Goal: Task Accomplishment & Management: Manage account settings

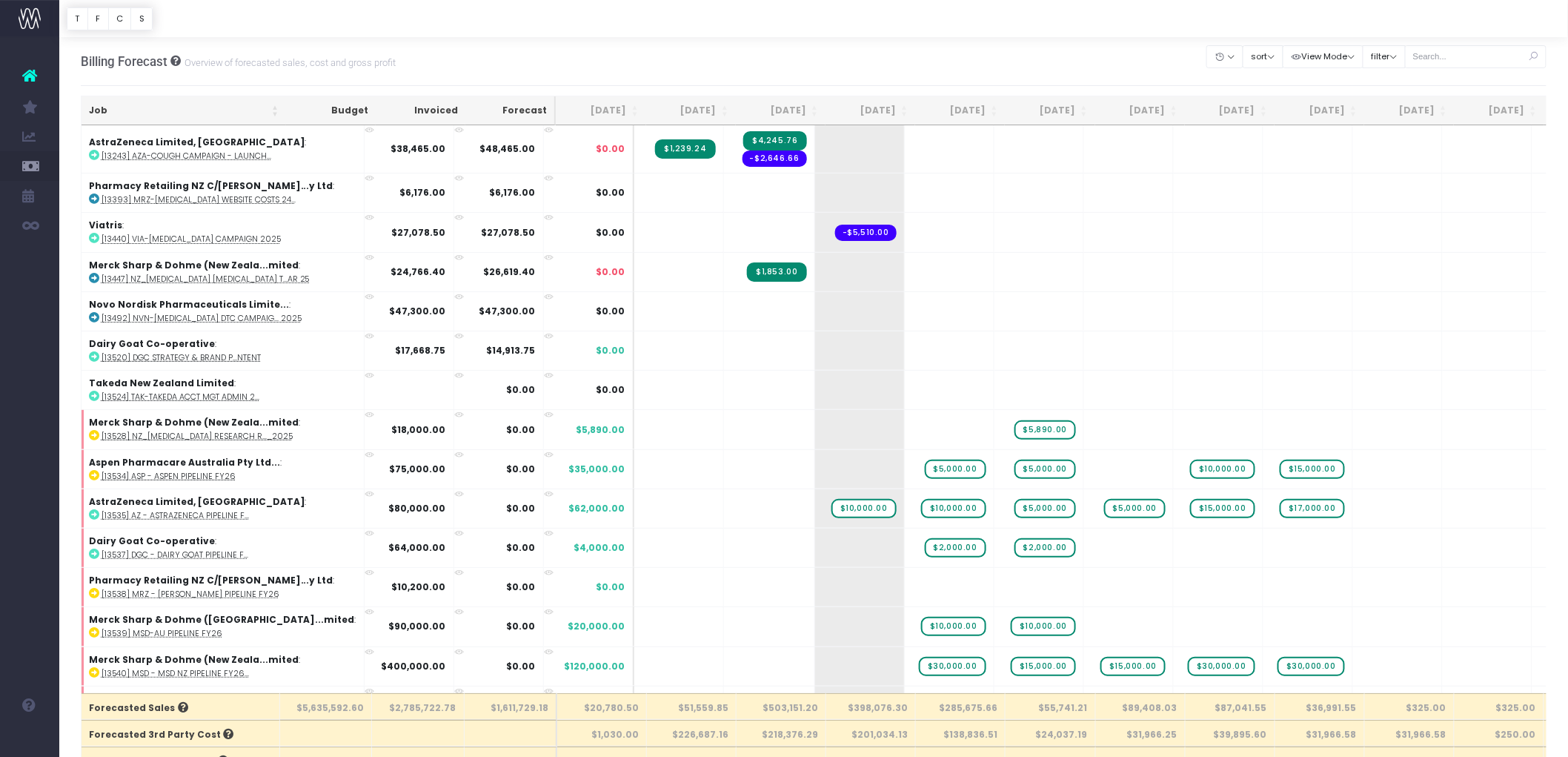
click at [702, 108] on th "Sep 25" at bounding box center [691, 111] width 90 height 29
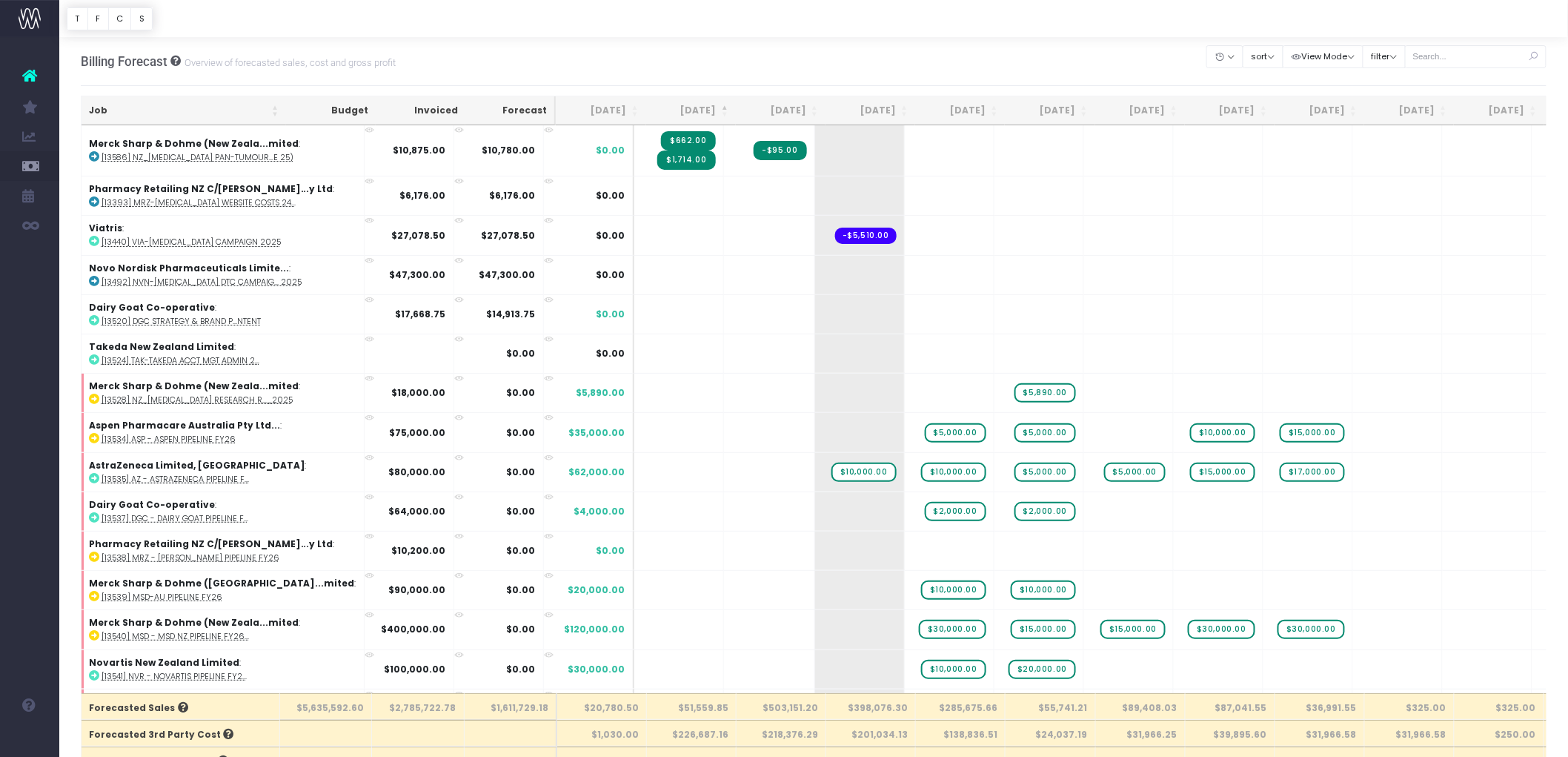
click at [704, 108] on th "Sep 25" at bounding box center [691, 111] width 90 height 29
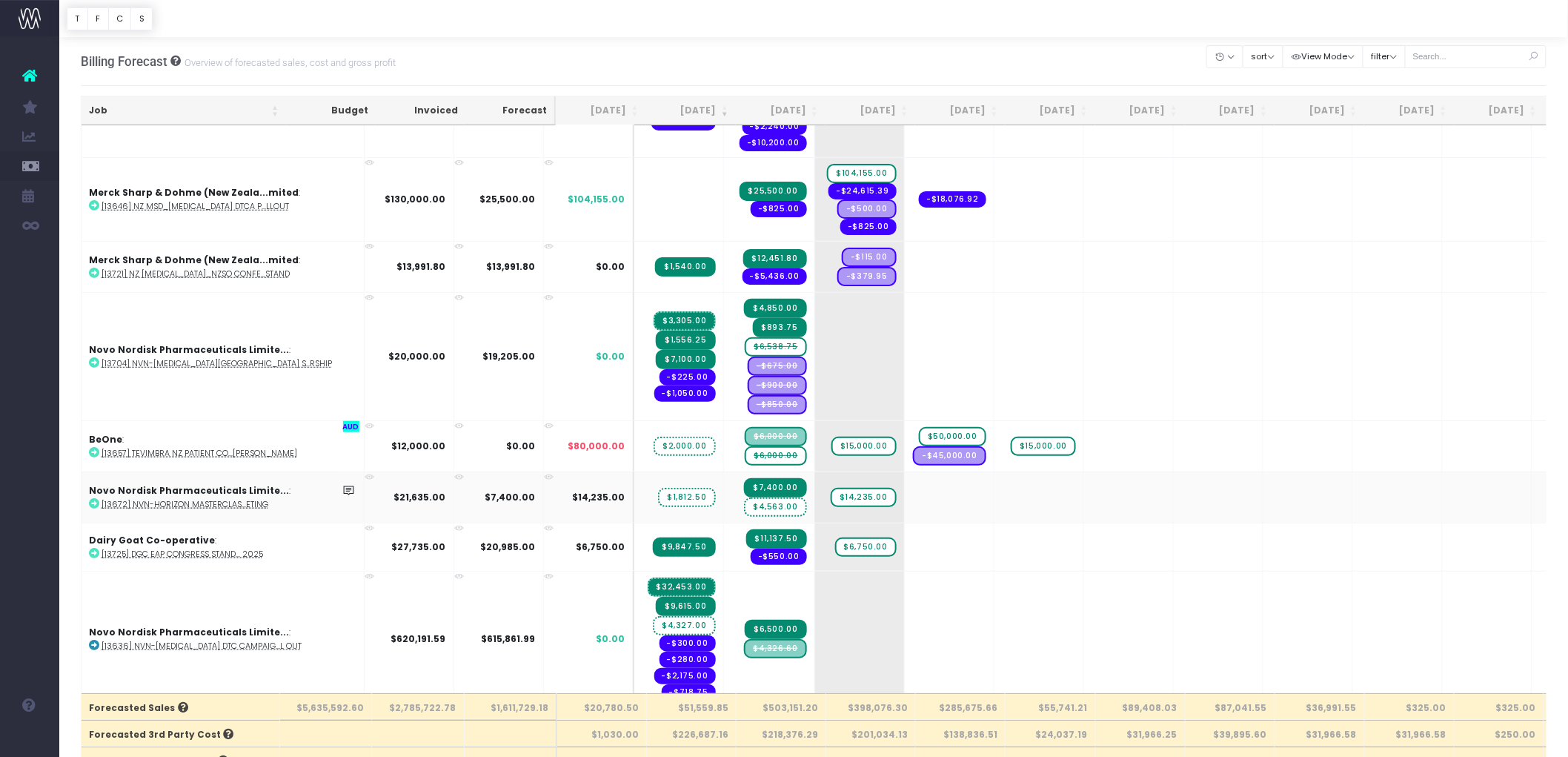
scroll to position [494, 0]
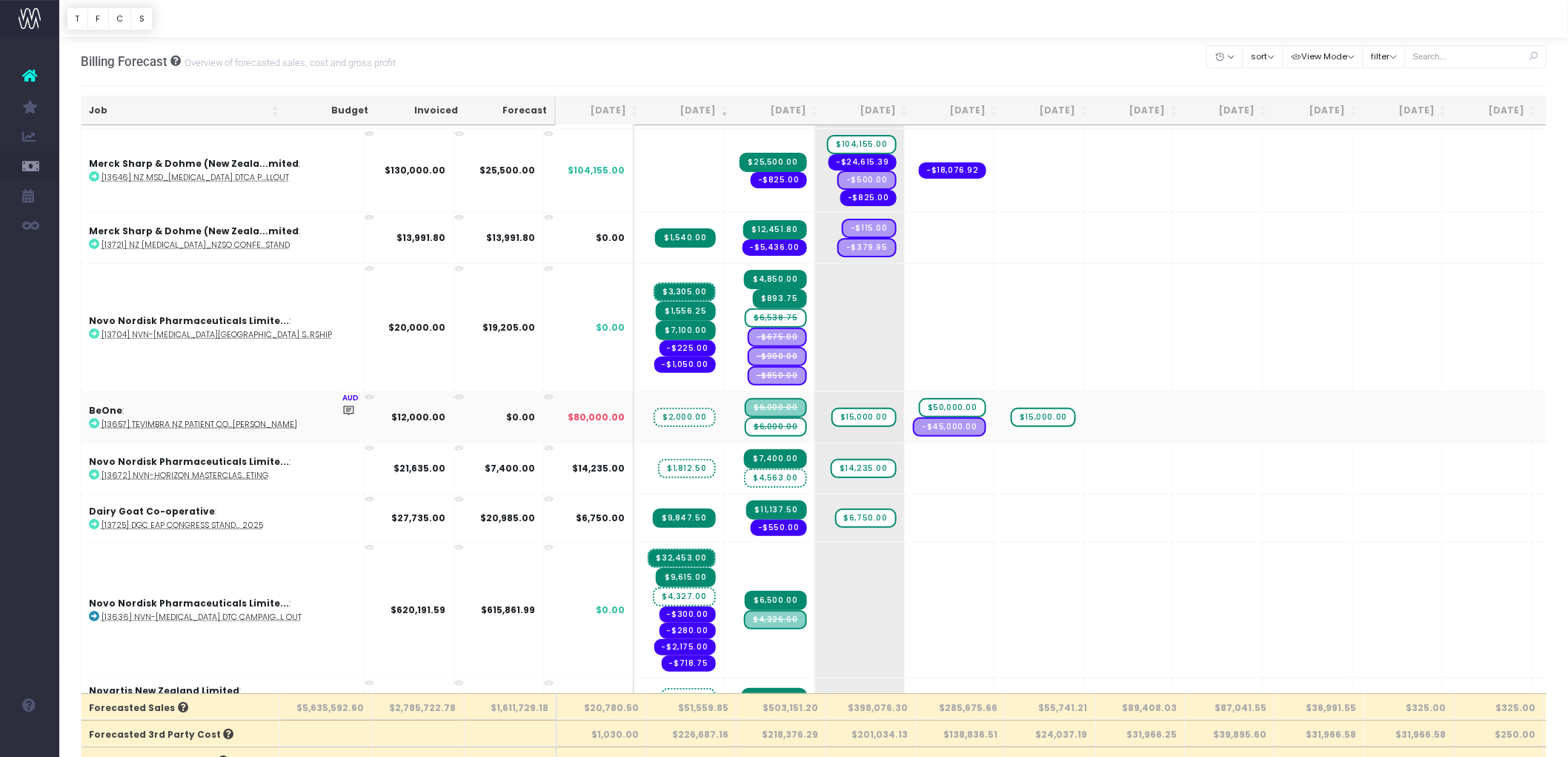
click at [654, 408] on span "$2,000.00" at bounding box center [684, 418] width 61 height 19
click at [174, 419] on abbr "[13657] Tevimbra NZ Patient Co...[PERSON_NAME]" at bounding box center [199, 424] width 196 height 11
drag, startPoint x: 708, startPoint y: 378, endPoint x: 774, endPoint y: 371, distance: 66.4
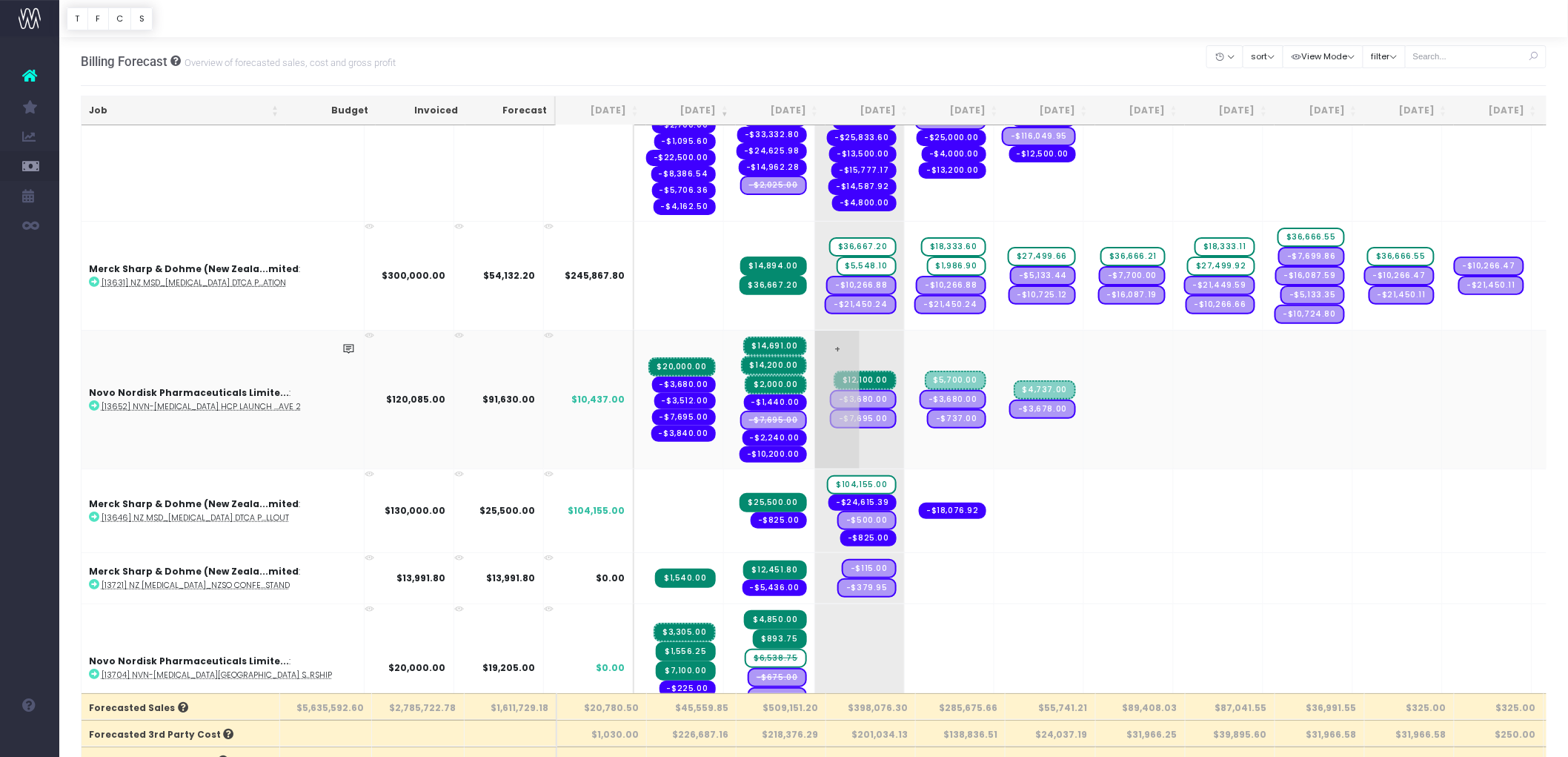
scroll to position [329, 0]
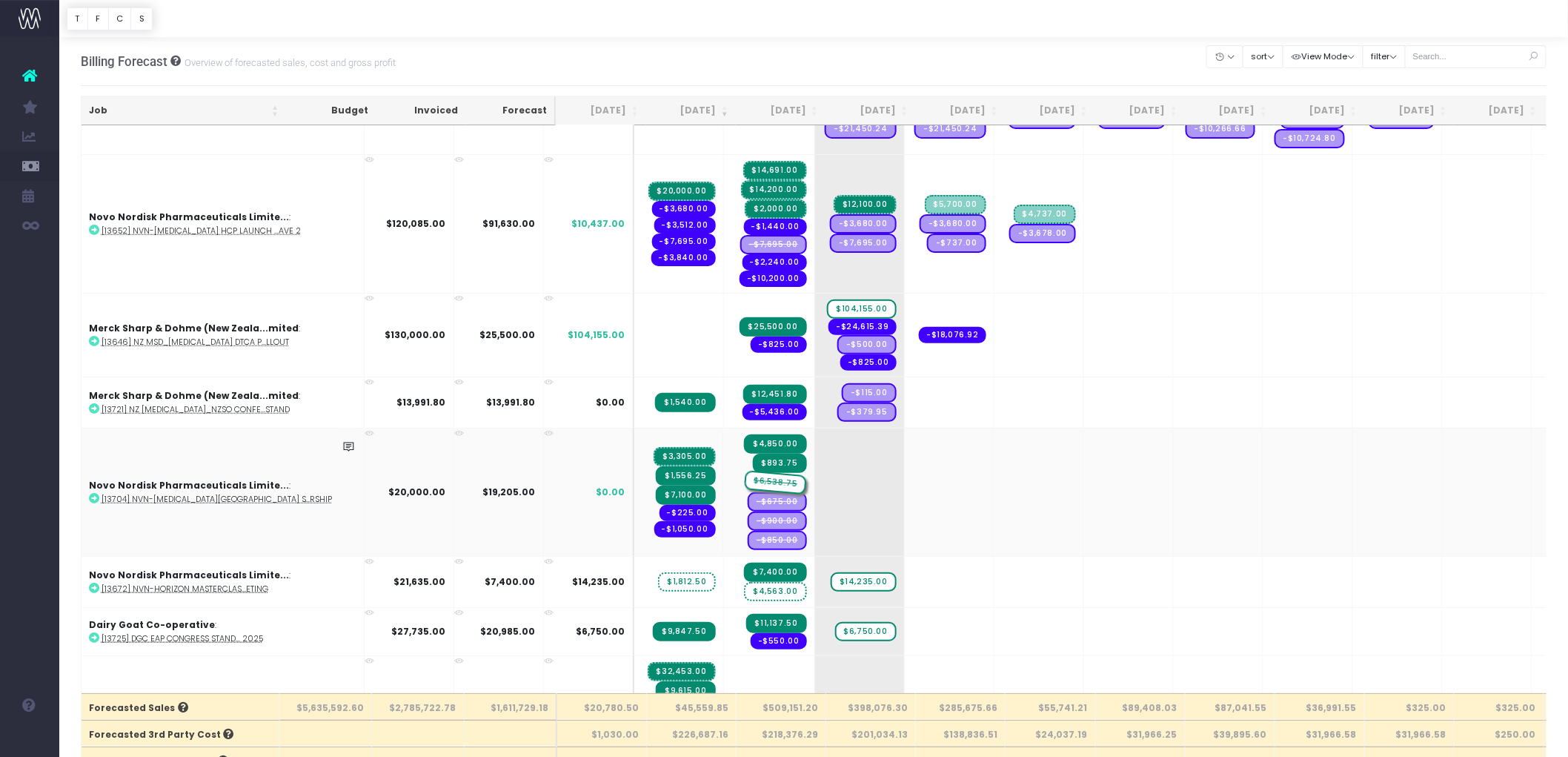
click at [744, 471] on span "$6,538.75" at bounding box center [775, 483] width 63 height 25
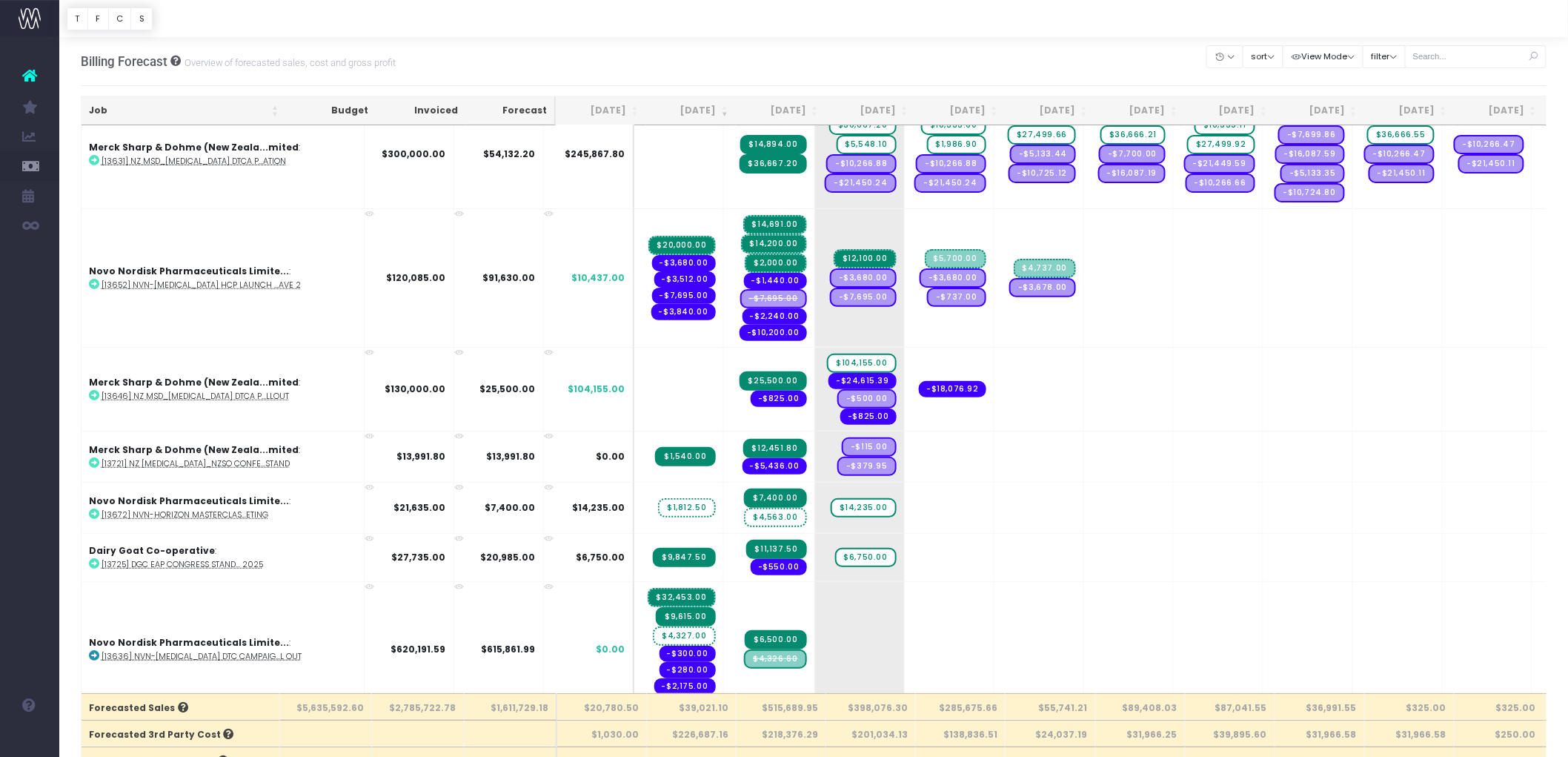
scroll to position [0, 0]
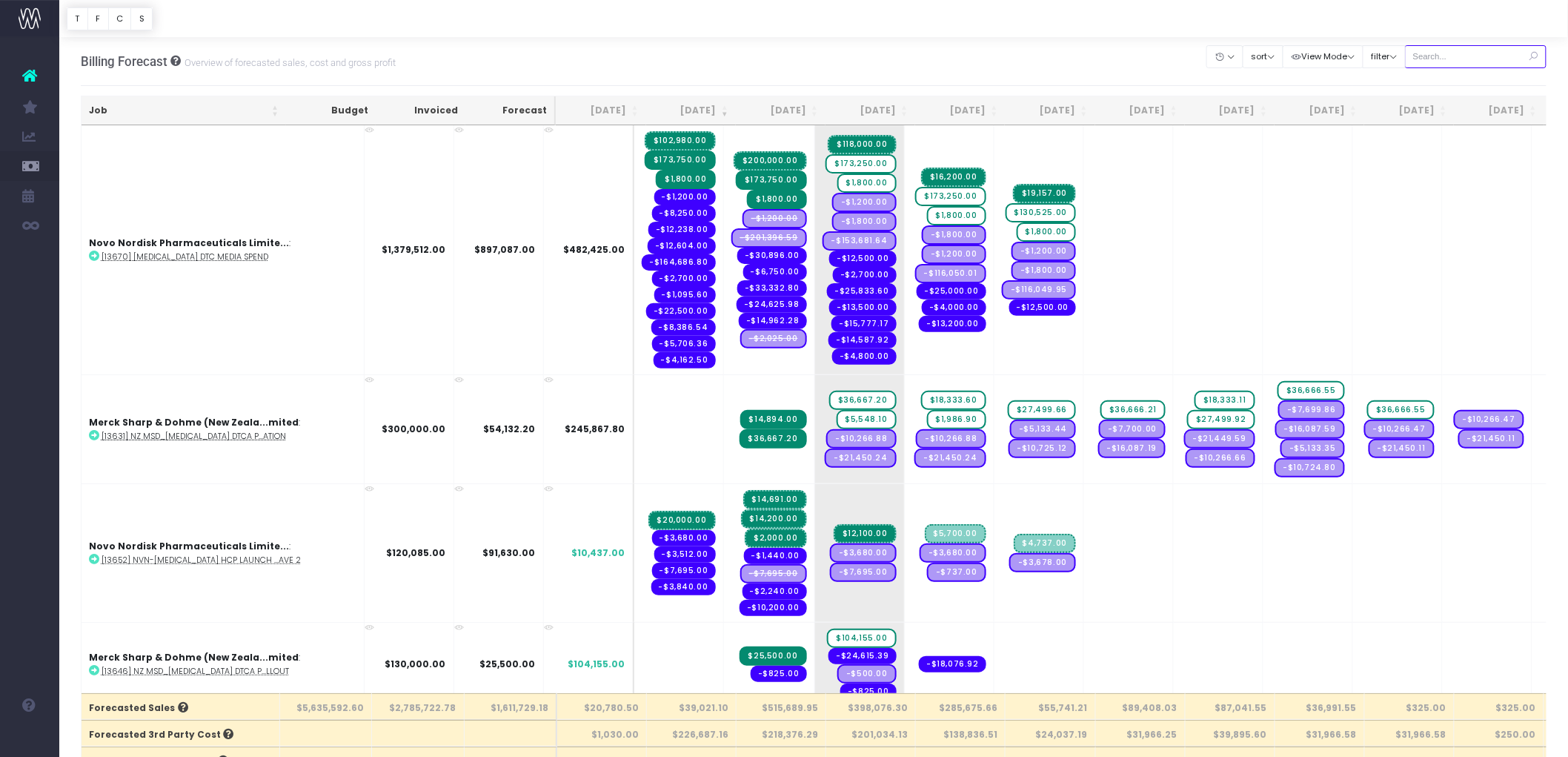
click at [1436, 53] on input "text" at bounding box center [1476, 57] width 142 height 23
type input "eden"
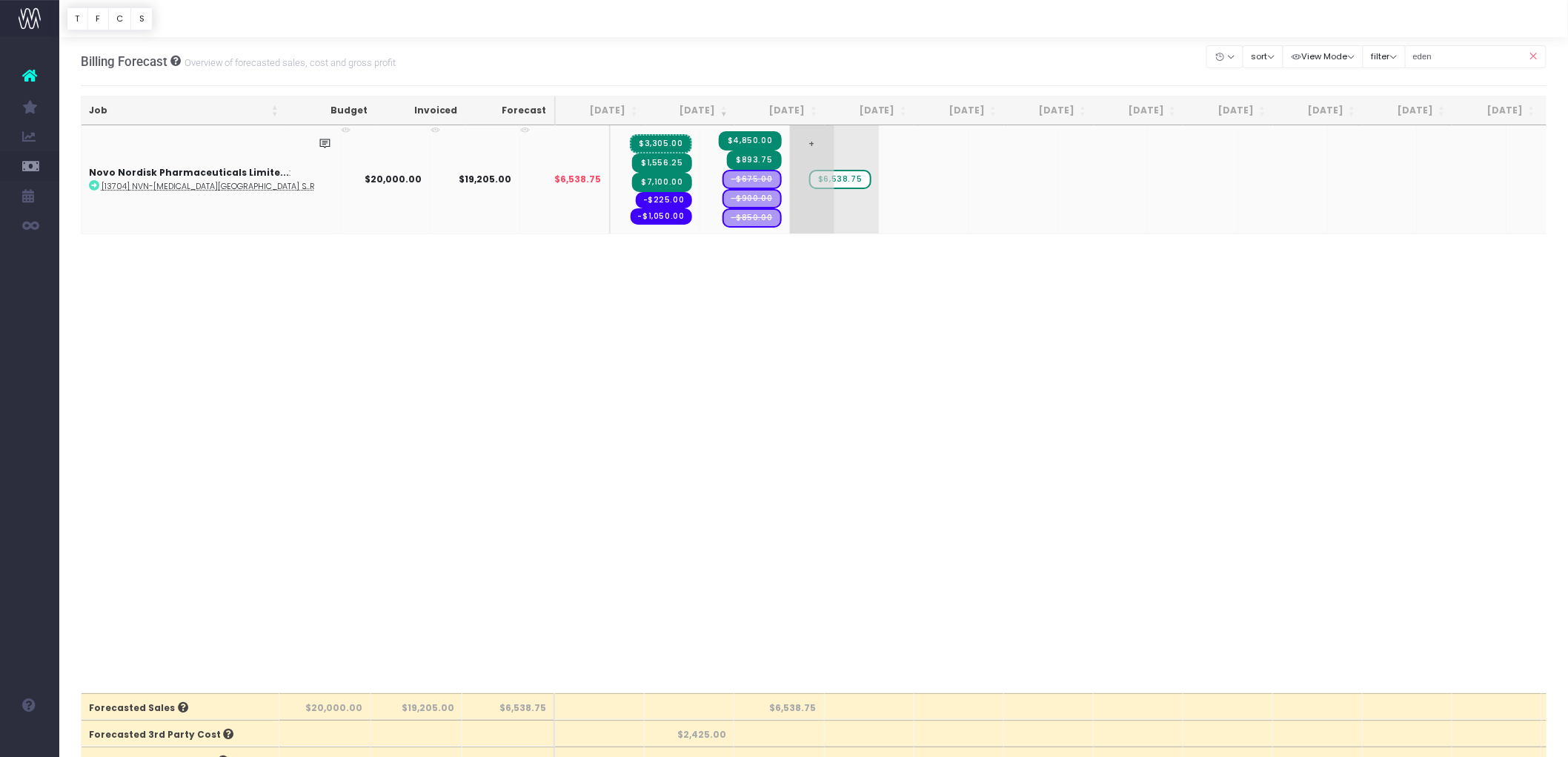
click at [809, 179] on span "$6,538.75" at bounding box center [840, 179] width 61 height 19
type input "0"
click at [1540, 49] on icon at bounding box center [1534, 57] width 26 height 31
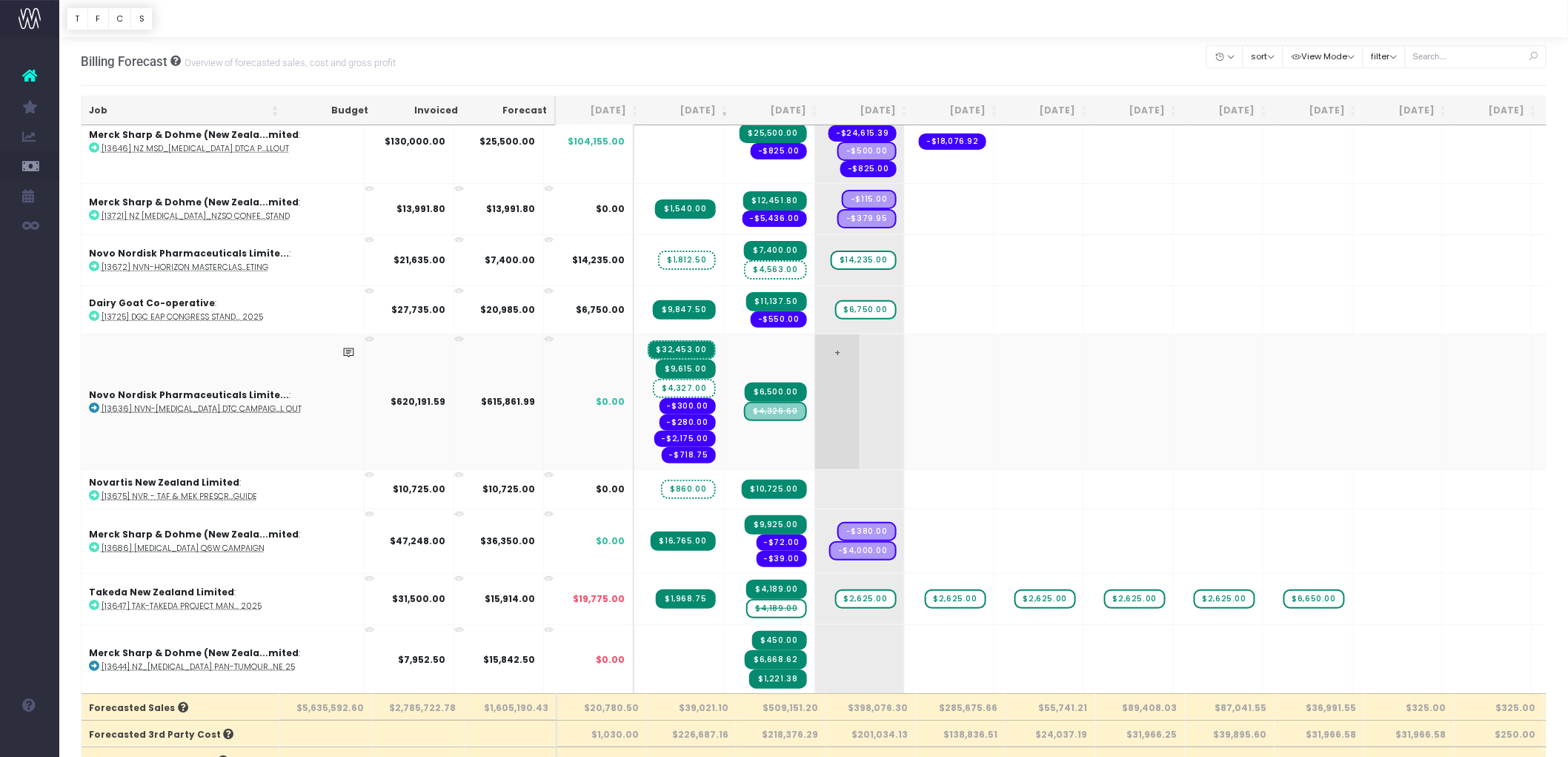
scroll to position [494, 0]
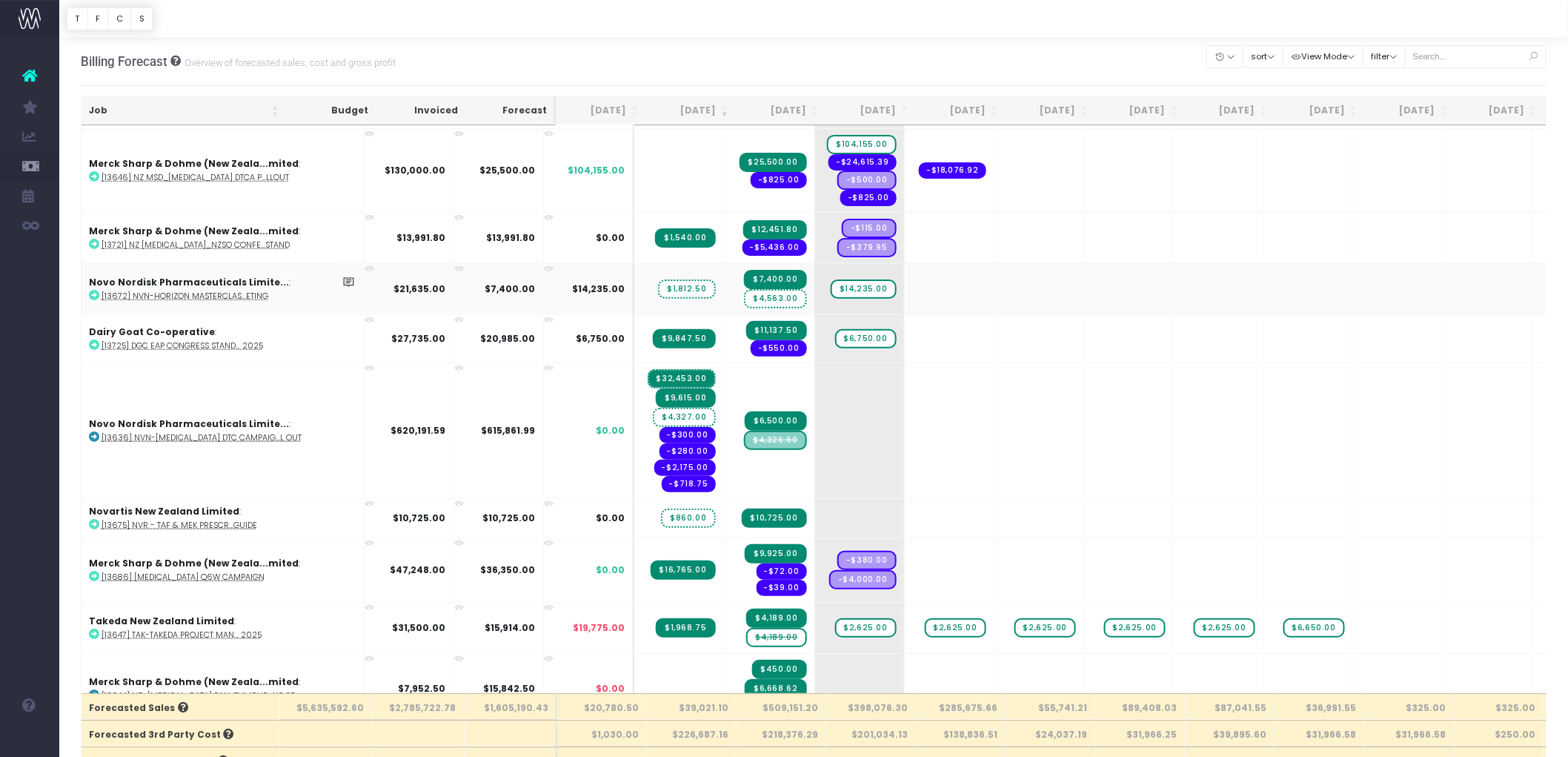
click at [744, 289] on span "$4,563.00" at bounding box center [775, 299] width 62 height 19
click at [228, 291] on abbr "[13672] NVN-Horizon Masterclas...eting" at bounding box center [185, 296] width 167 height 11
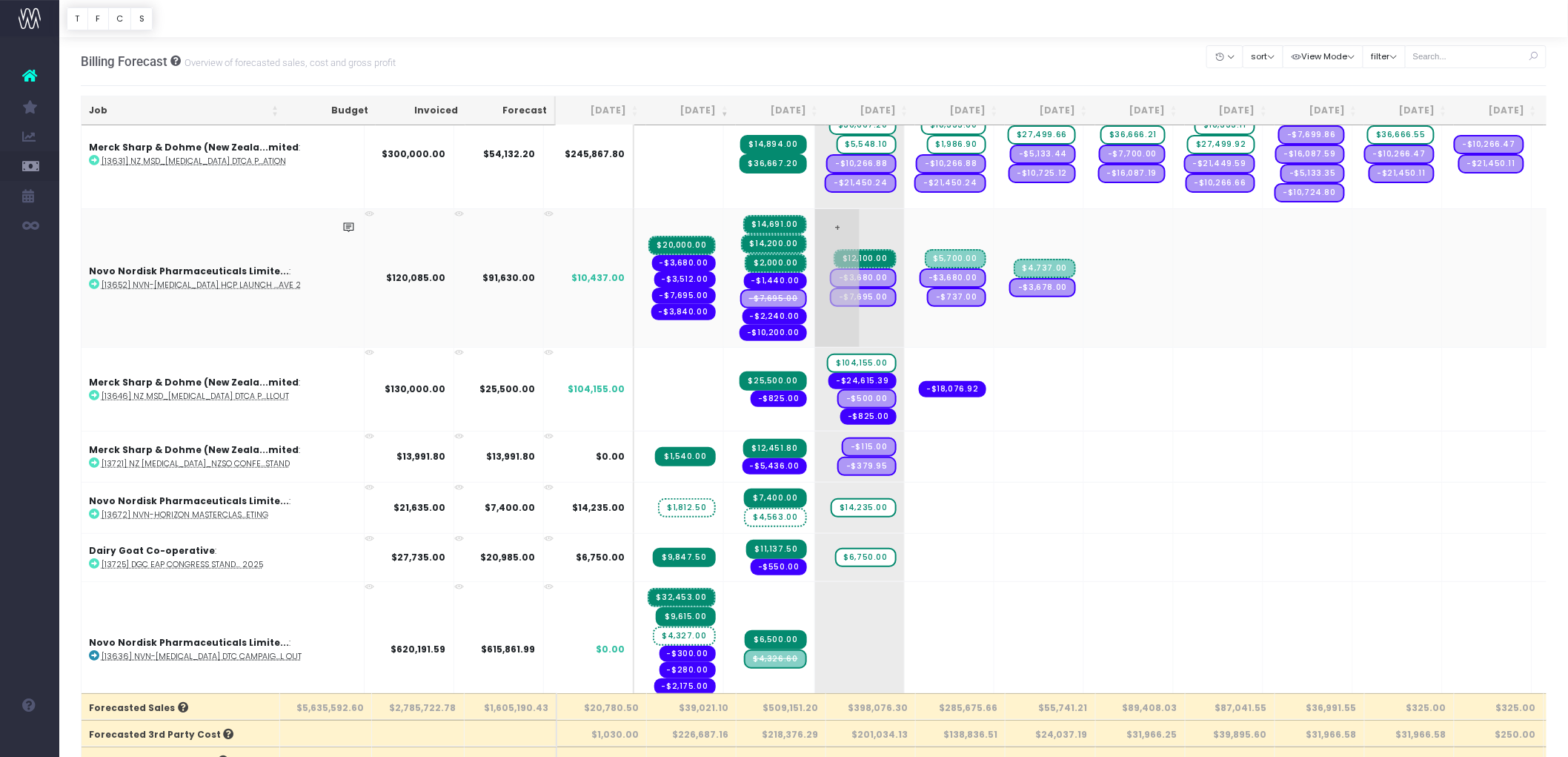
scroll to position [247, 0]
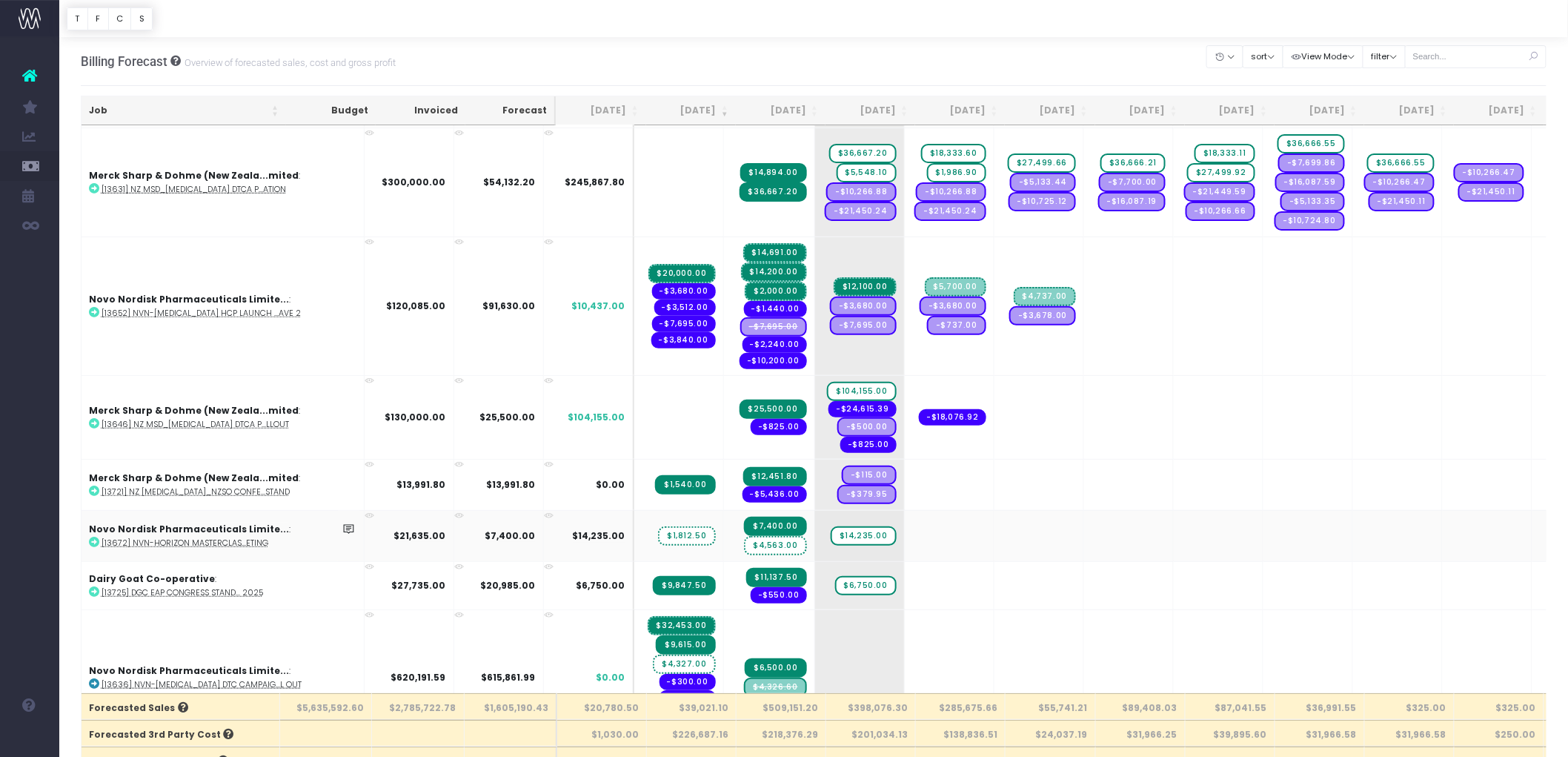
click at [187, 537] on abbr "[13672] NVN-Horizon Masterclas...eting" at bounding box center [185, 543] width 167 height 11
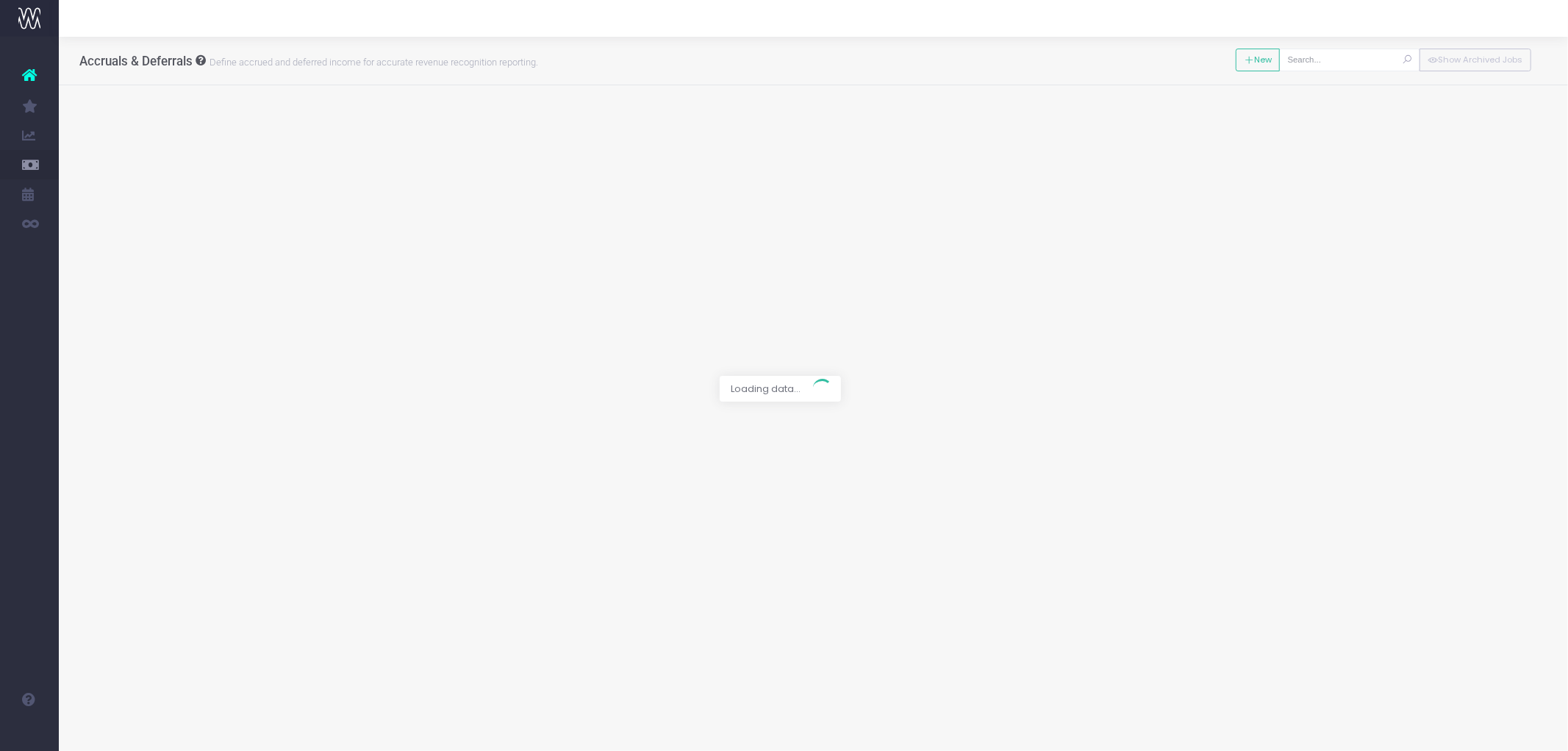
type input "[13657] Tevimbra NZ Patient Co-Pay Program"
type input "Forecast / 01 Sep 25 / $2,000.00"
type input "[DATE]"
type input "2000"
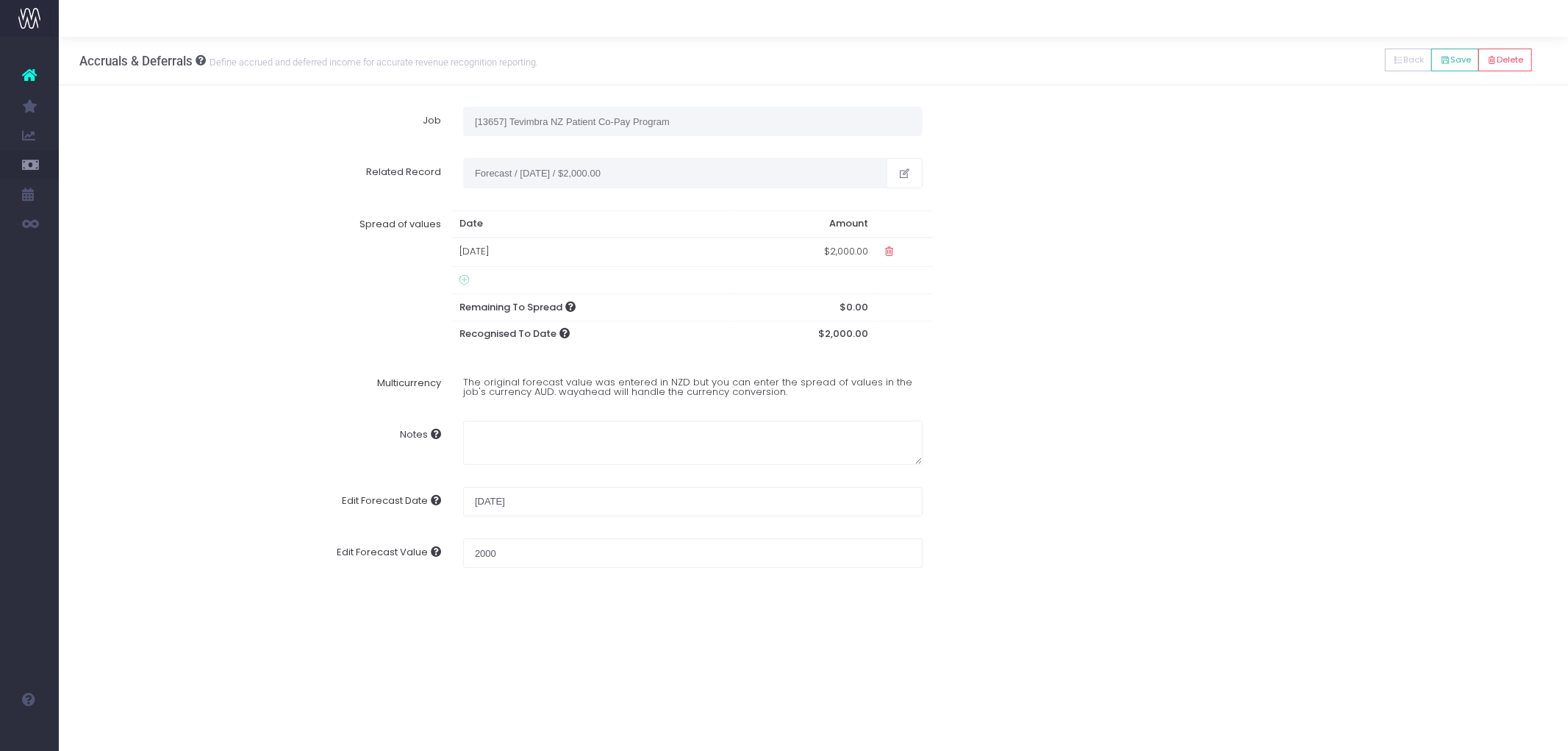
click at [464, 272] on td at bounding box center [594, 280] width 284 height 27
click at [464, 279] on icon at bounding box center [464, 280] width 10 height 12
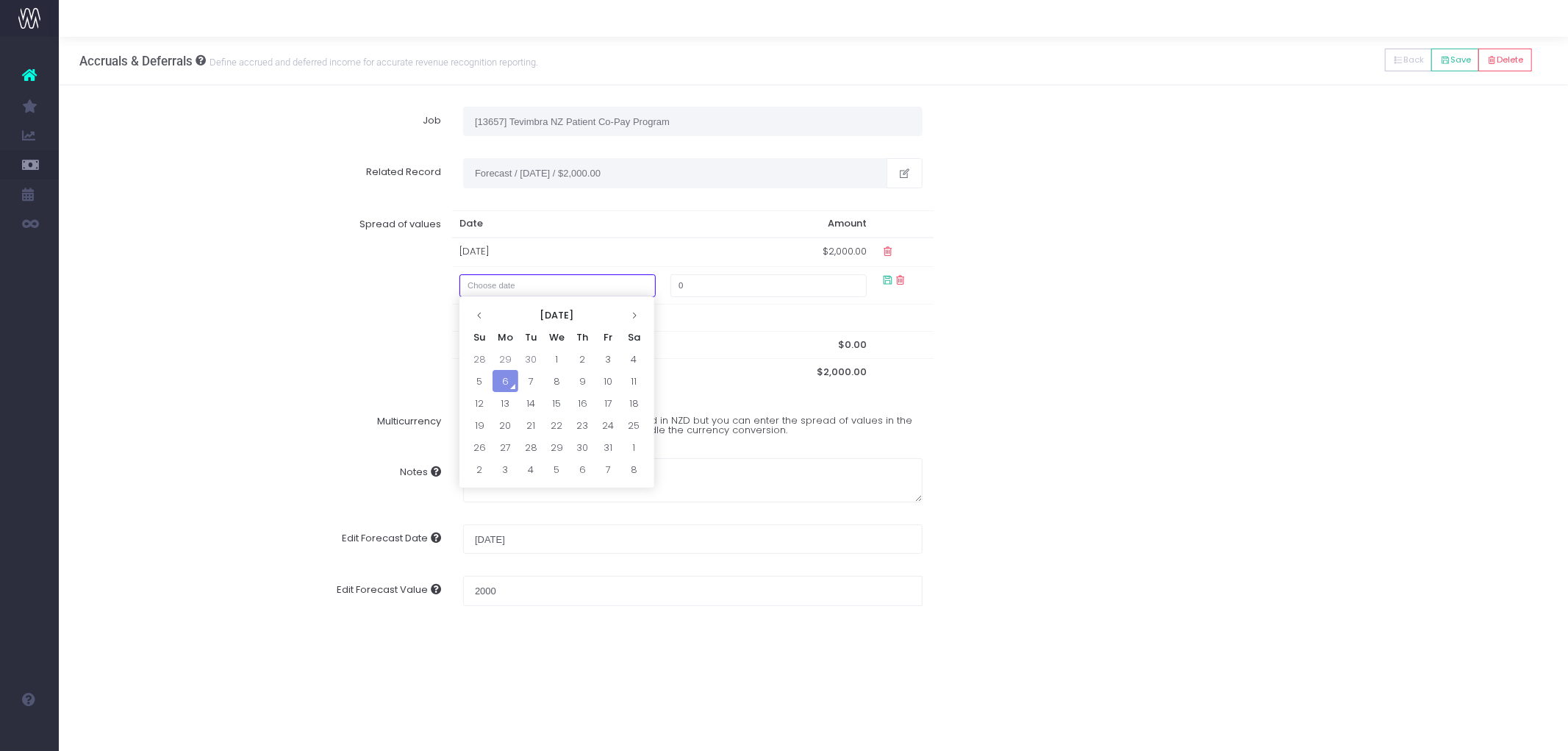
click at [540, 288] on input "text" at bounding box center [558, 285] width 197 height 23
click at [533, 364] on td "30" at bounding box center [531, 359] width 26 height 22
type input "[DATE]"
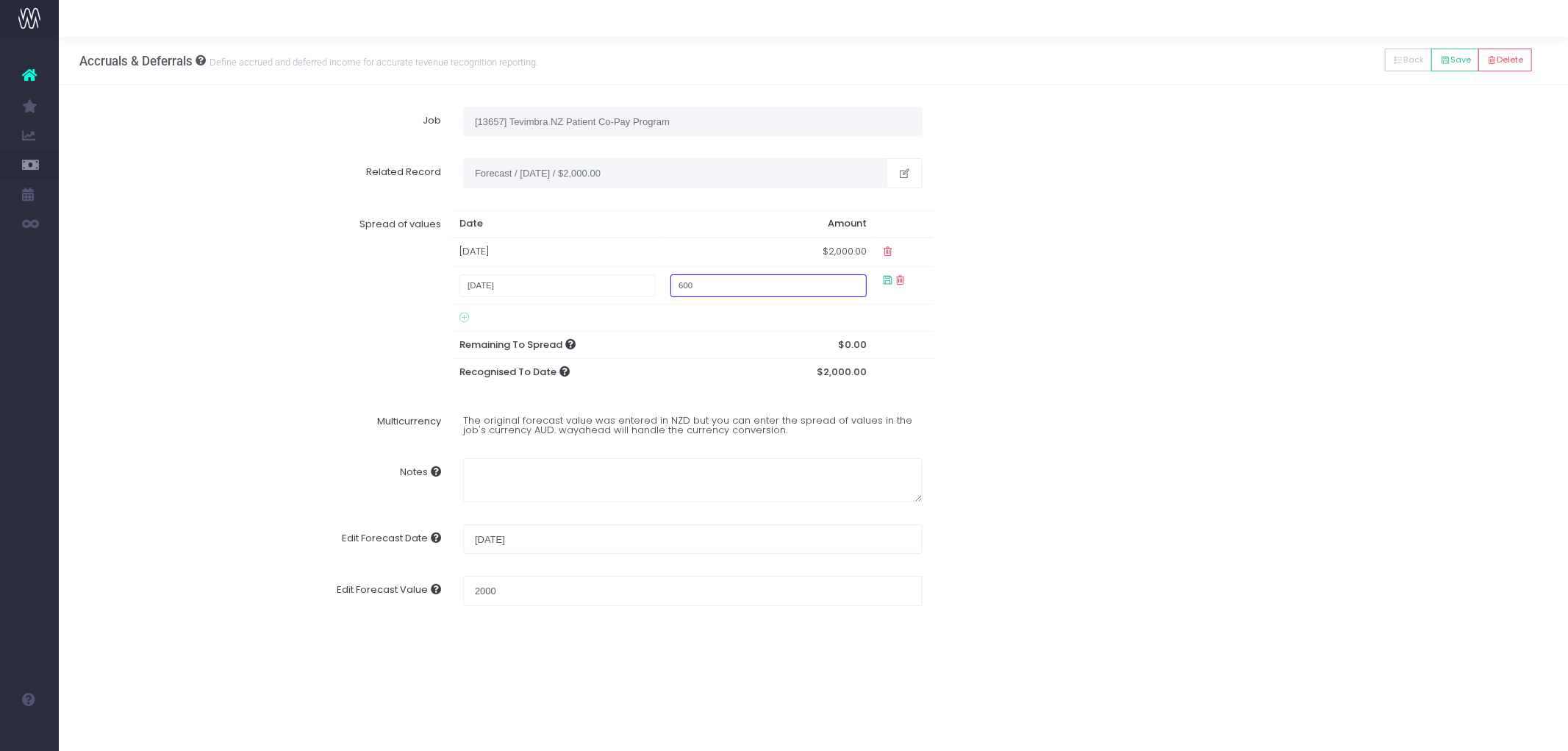
type input "6000"
click at [1024, 302] on div "Spread of values Date Amount 31 Aug 2025 $2,000.00 September 30, 2025 6000 Rema…" at bounding box center [814, 298] width 1489 height 197
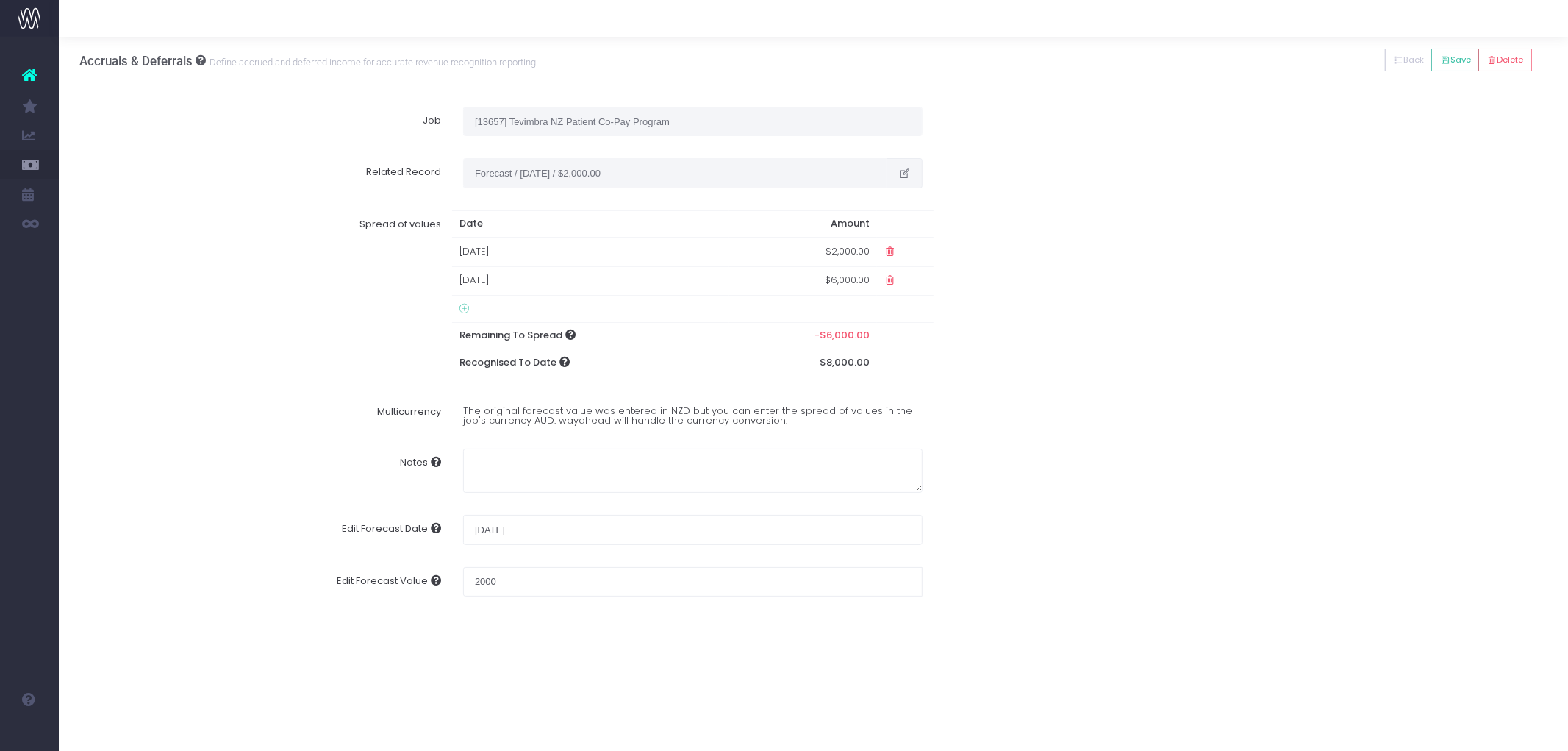
click at [916, 171] on button "button" at bounding box center [904, 173] width 36 height 30
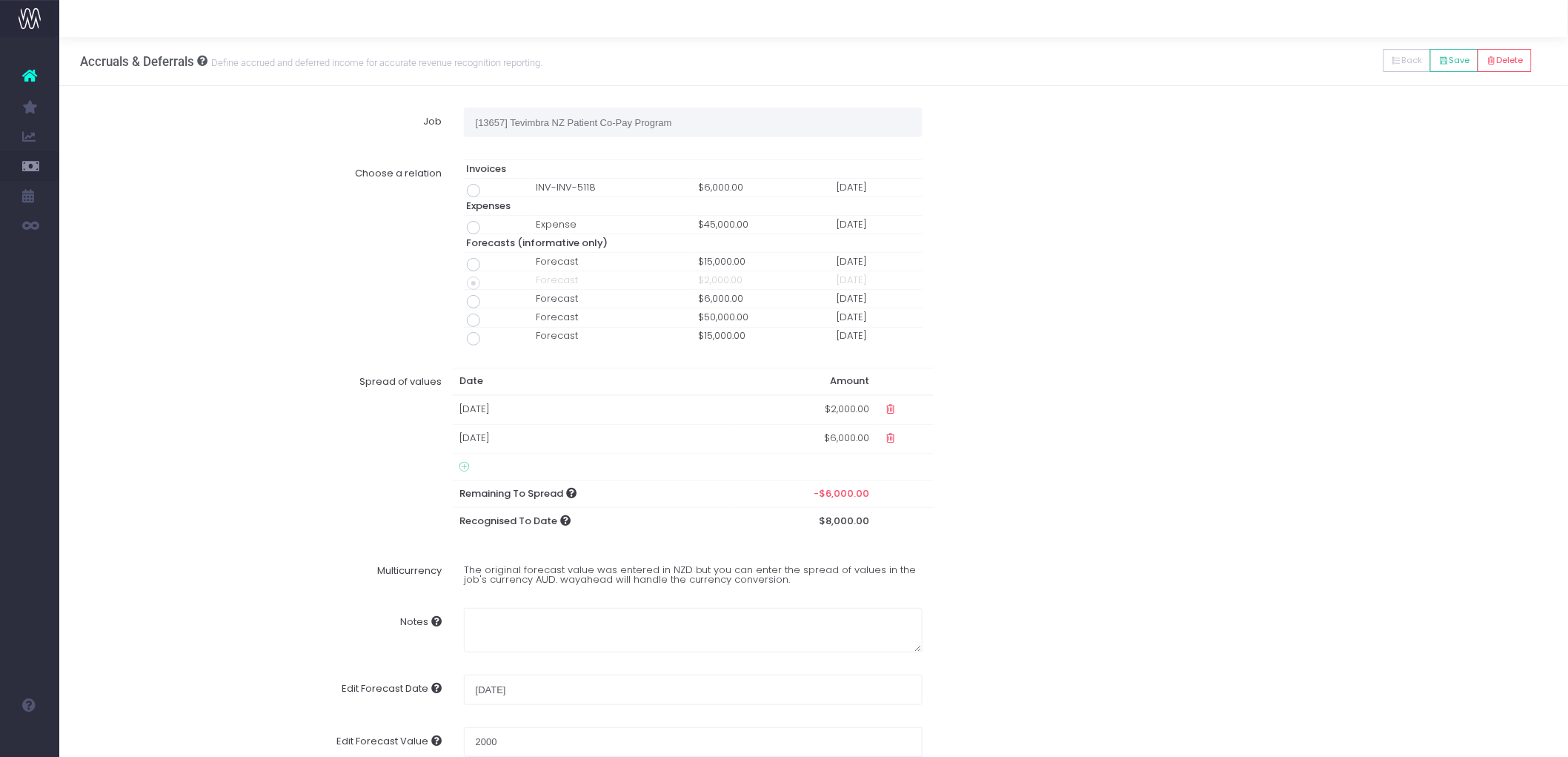
click at [1236, 265] on div "Choose a relation Invoices INV-INV-5118 $6,000.00 30 Sep 25 Expenses Expense $4…" at bounding box center [814, 252] width 1489 height 208
click at [583, 630] on textarea "Notes" at bounding box center [693, 631] width 459 height 45
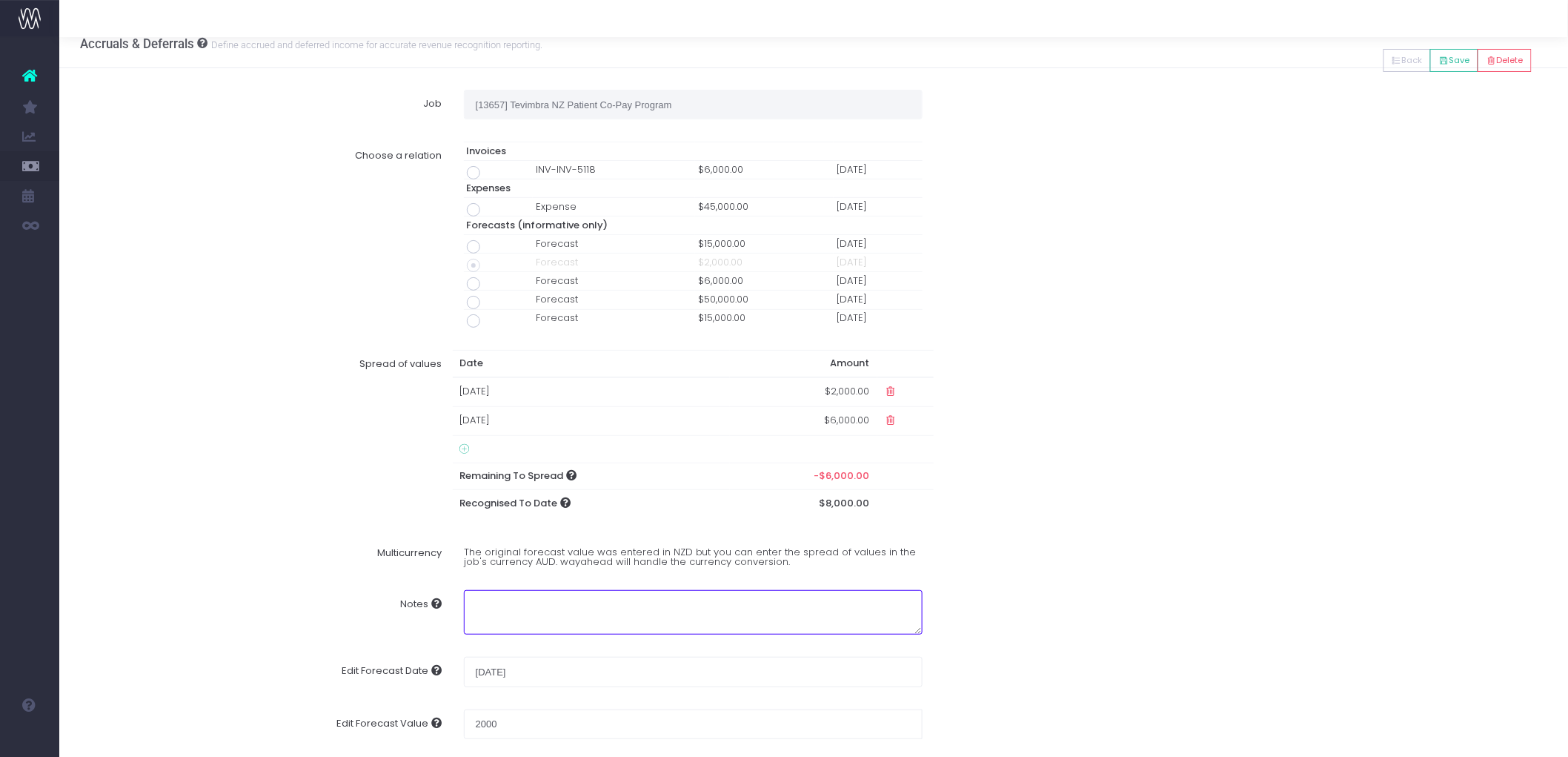
scroll to position [22, 0]
drag, startPoint x: 515, startPoint y: 717, endPoint x: 414, endPoint y: 715, distance: 101.0
click at [409, 723] on div "Edit Forecast Value 2000" at bounding box center [814, 715] width 1489 height 41
type input "8000"
click at [567, 611] on textarea "Notes" at bounding box center [693, 609] width 459 height 45
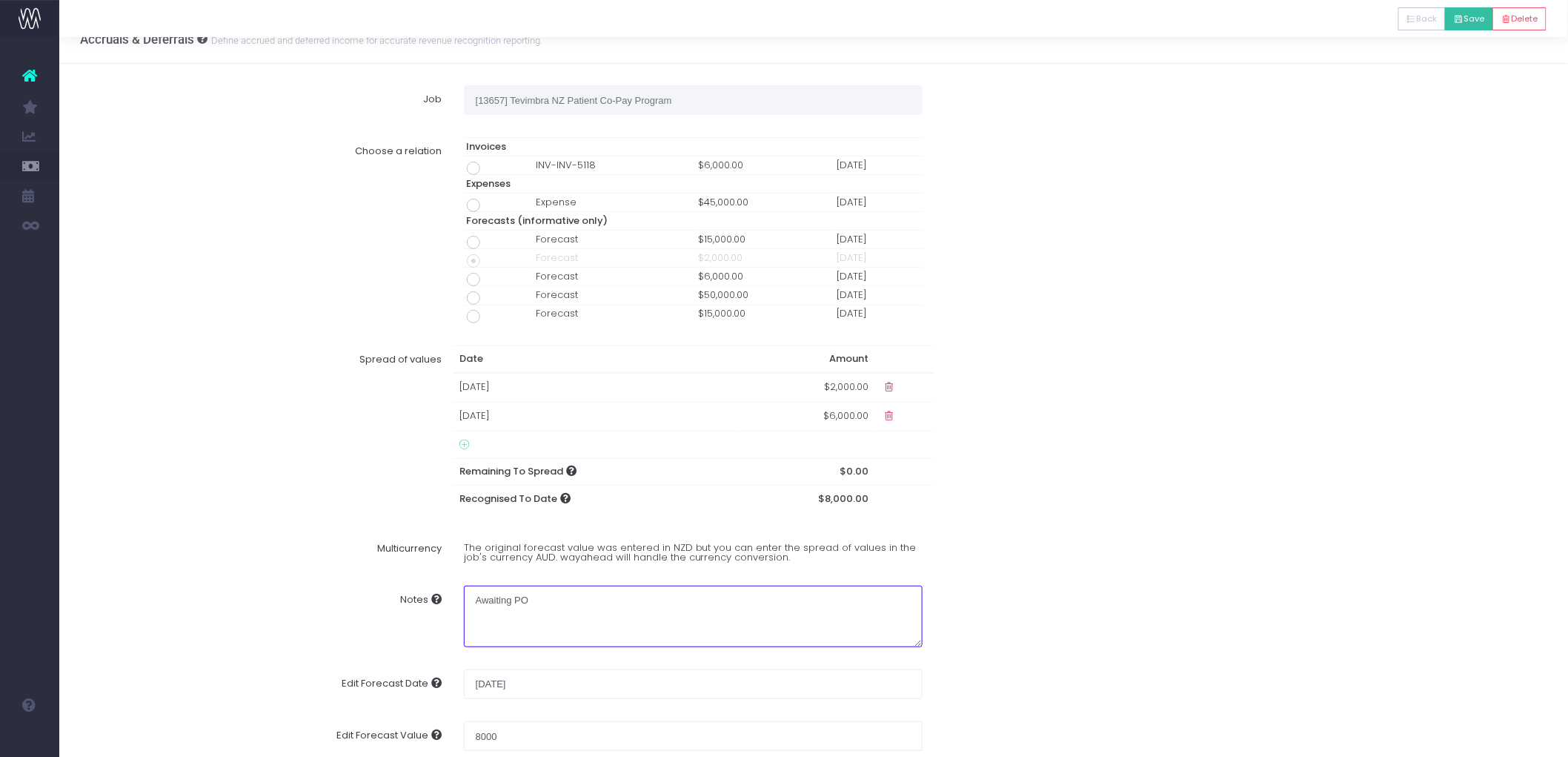
type textarea "Awaiting PO"
click at [1465, 16] on button "Save" at bounding box center [1469, 19] width 48 height 23
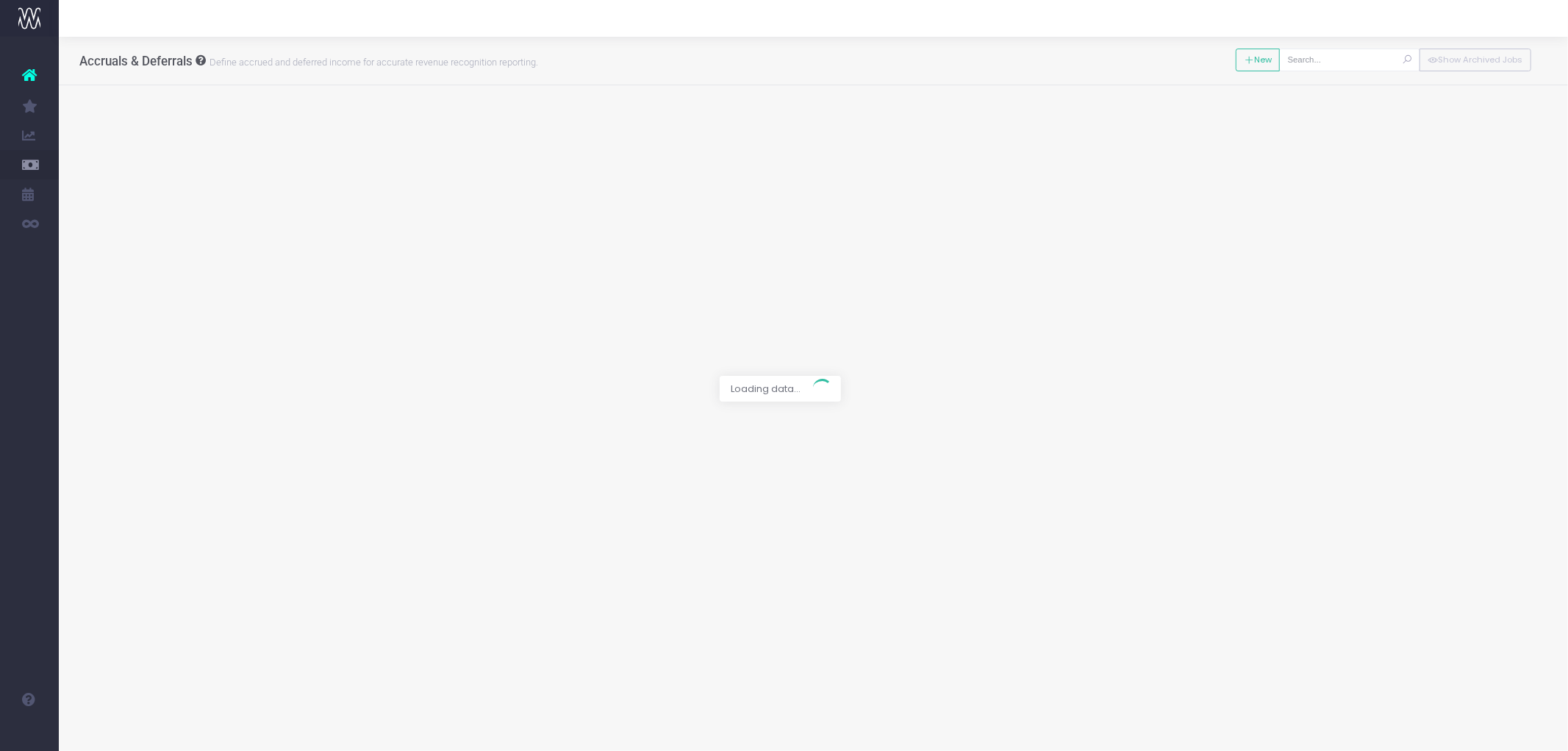
type input "[13672] NVN-Horizon Masterclass Meeting"
type input "Forecast / [DATE] / $6,375.00"
type input "[DATE]"
type input "6375"
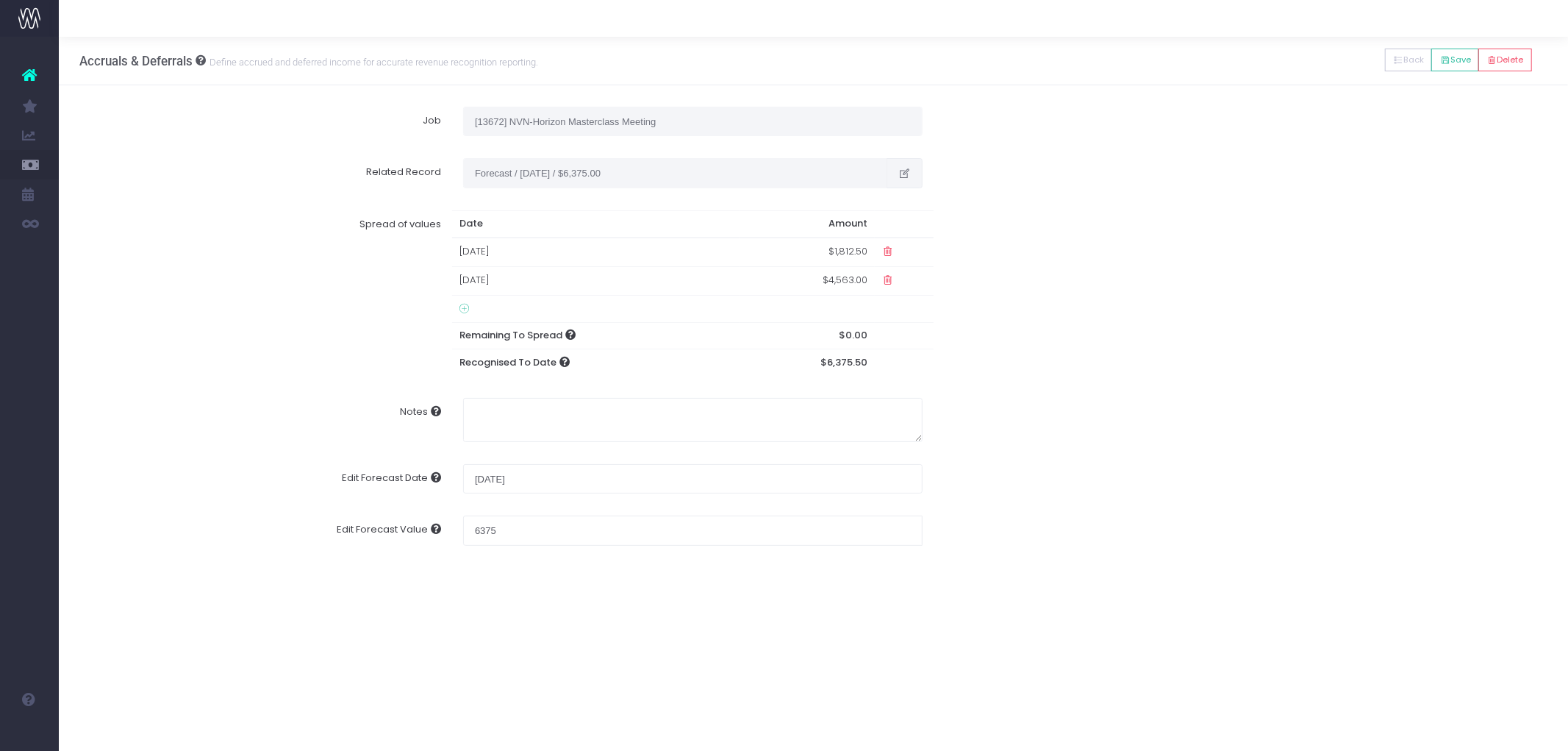
click at [901, 173] on icon "button" at bounding box center [904, 173] width 13 height 0
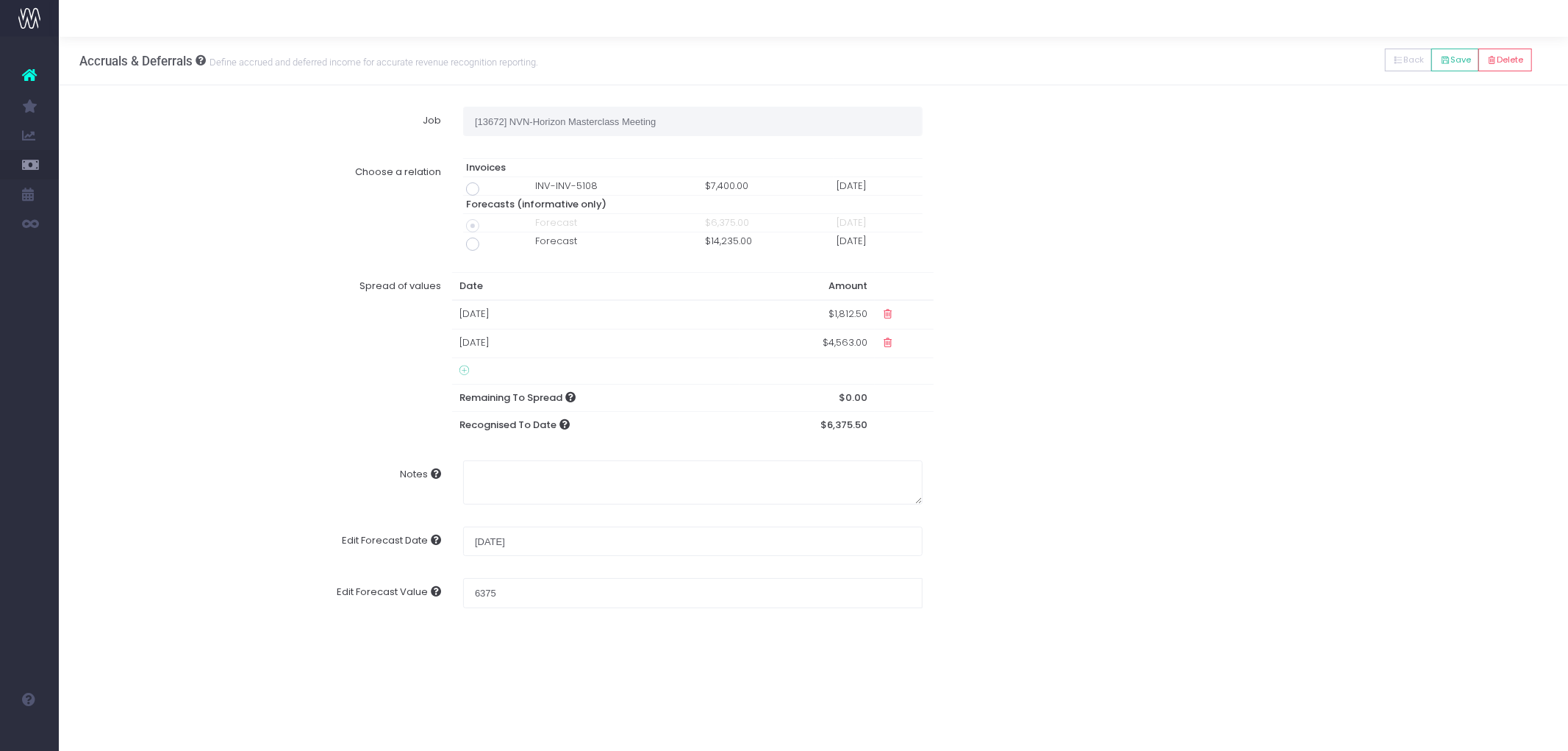
click at [475, 189] on span at bounding box center [473, 189] width 13 height 13
click at [488, 189] on input "radio" at bounding box center [493, 186] width 10 height 10
type input "Invoice INV-INV-5108 / [DATE] / $7,400.00"
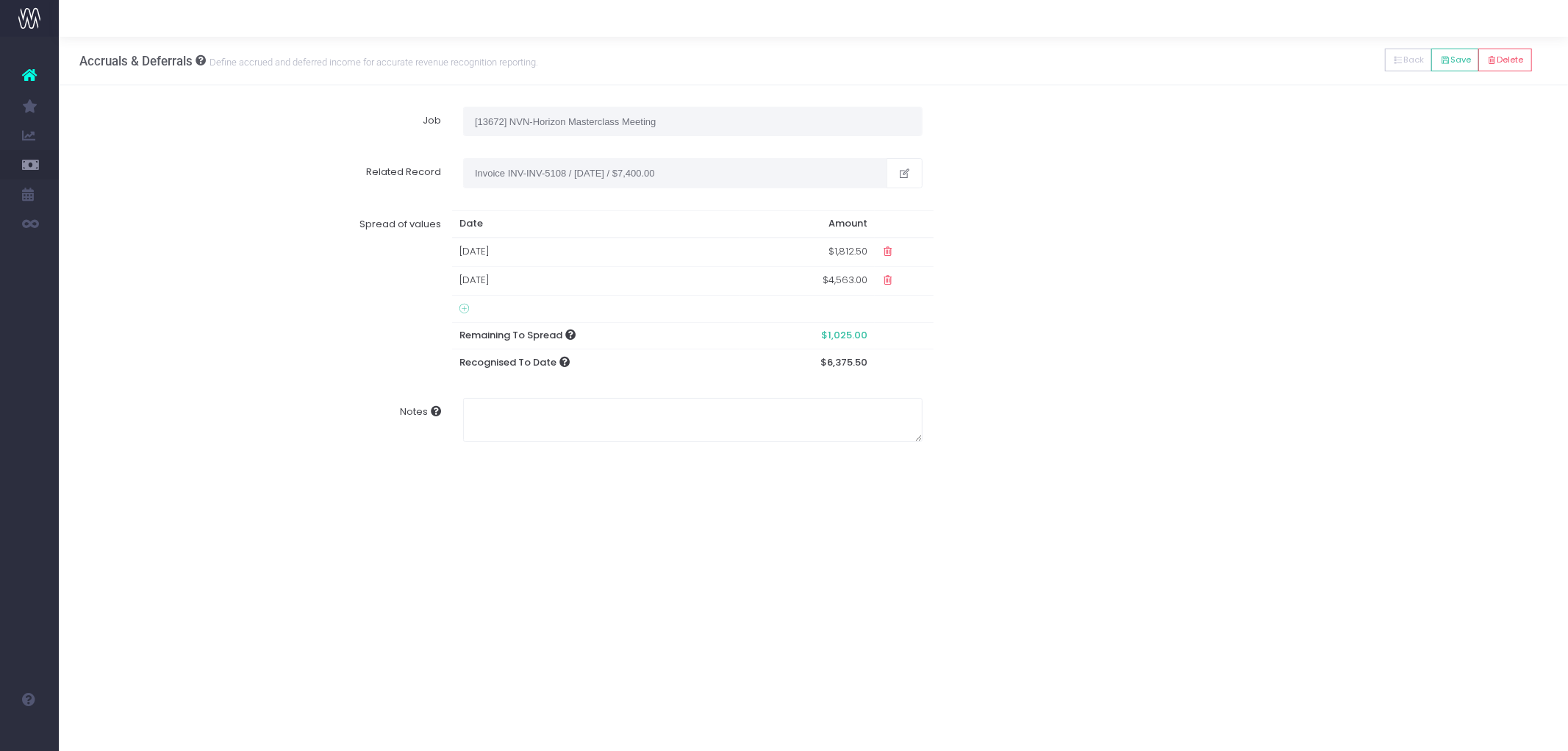
click at [468, 300] on td at bounding box center [596, 308] width 288 height 27
click at [462, 311] on icon at bounding box center [464, 309] width 10 height 12
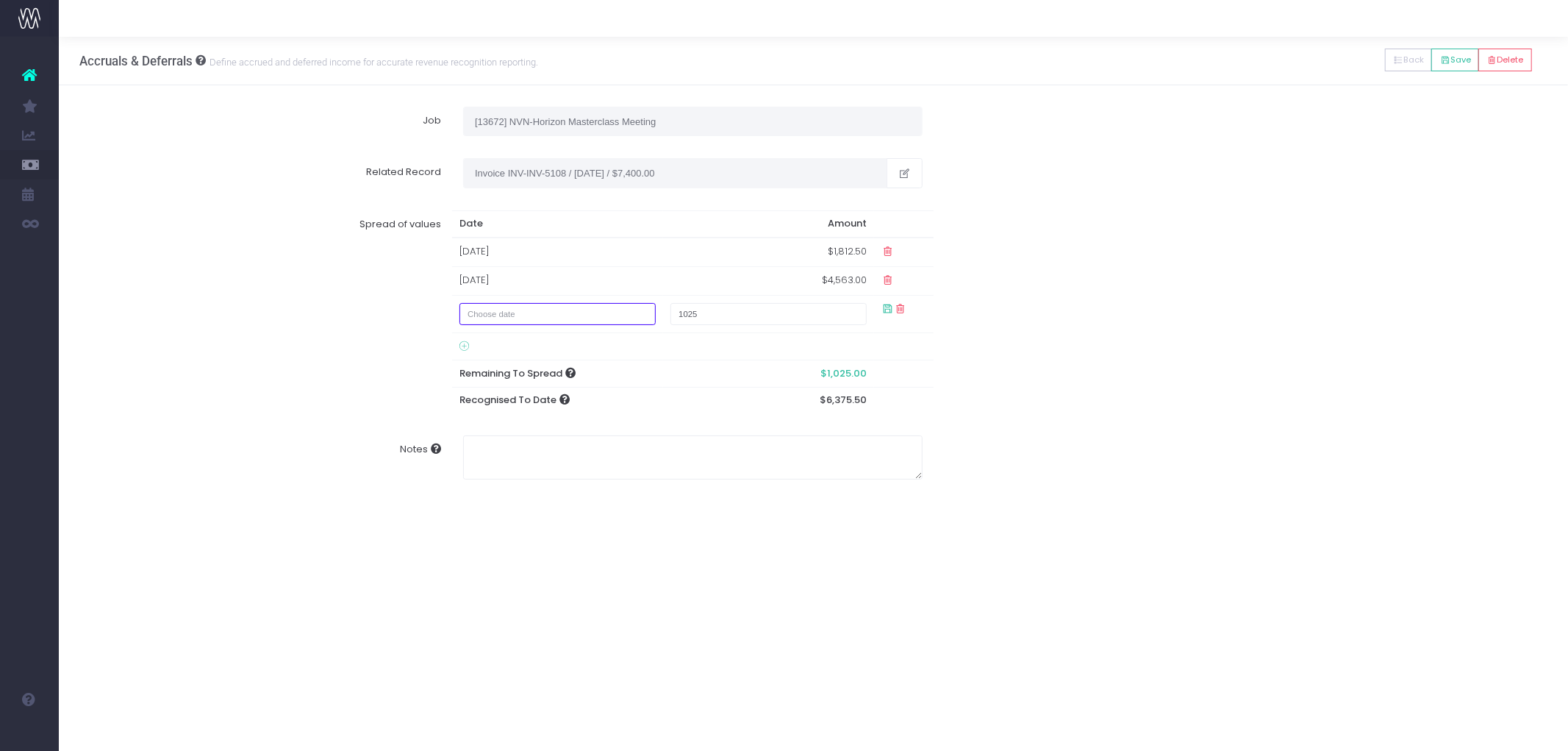
click at [500, 303] on input "text" at bounding box center [558, 314] width 197 height 23
click at [530, 380] on td "30" at bounding box center [531, 388] width 26 height 22
type input "[DATE]"
click at [1073, 379] on div "Spread of values Date Amount 31 Aug 2025 $1,812.50 01 Sep 2025 $4,563.00 Septem…" at bounding box center [814, 312] width 1489 height 226
click at [1453, 59] on button "Save" at bounding box center [1455, 59] width 47 height 23
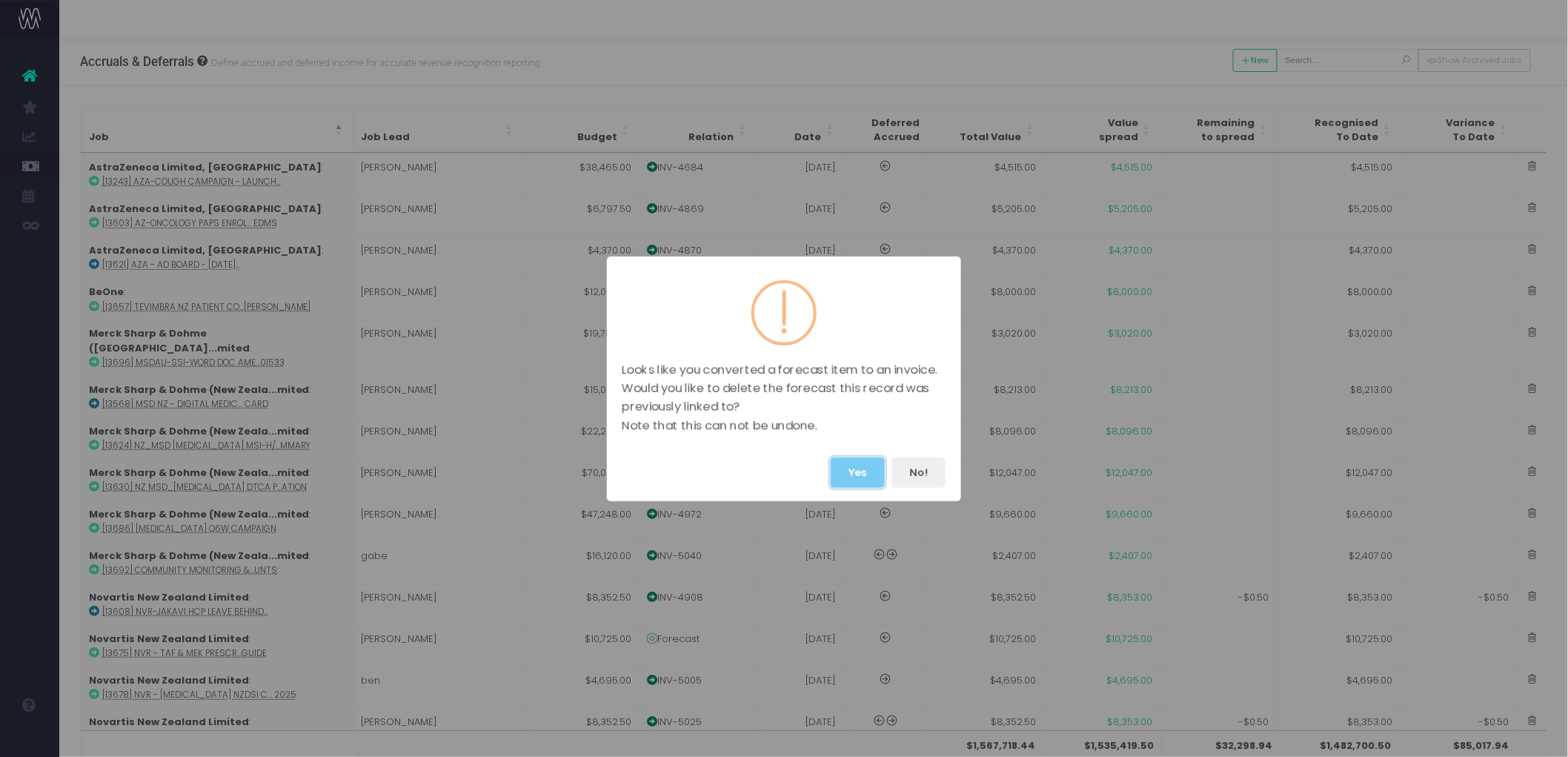
click at [850, 457] on button "Yes" at bounding box center [858, 472] width 54 height 31
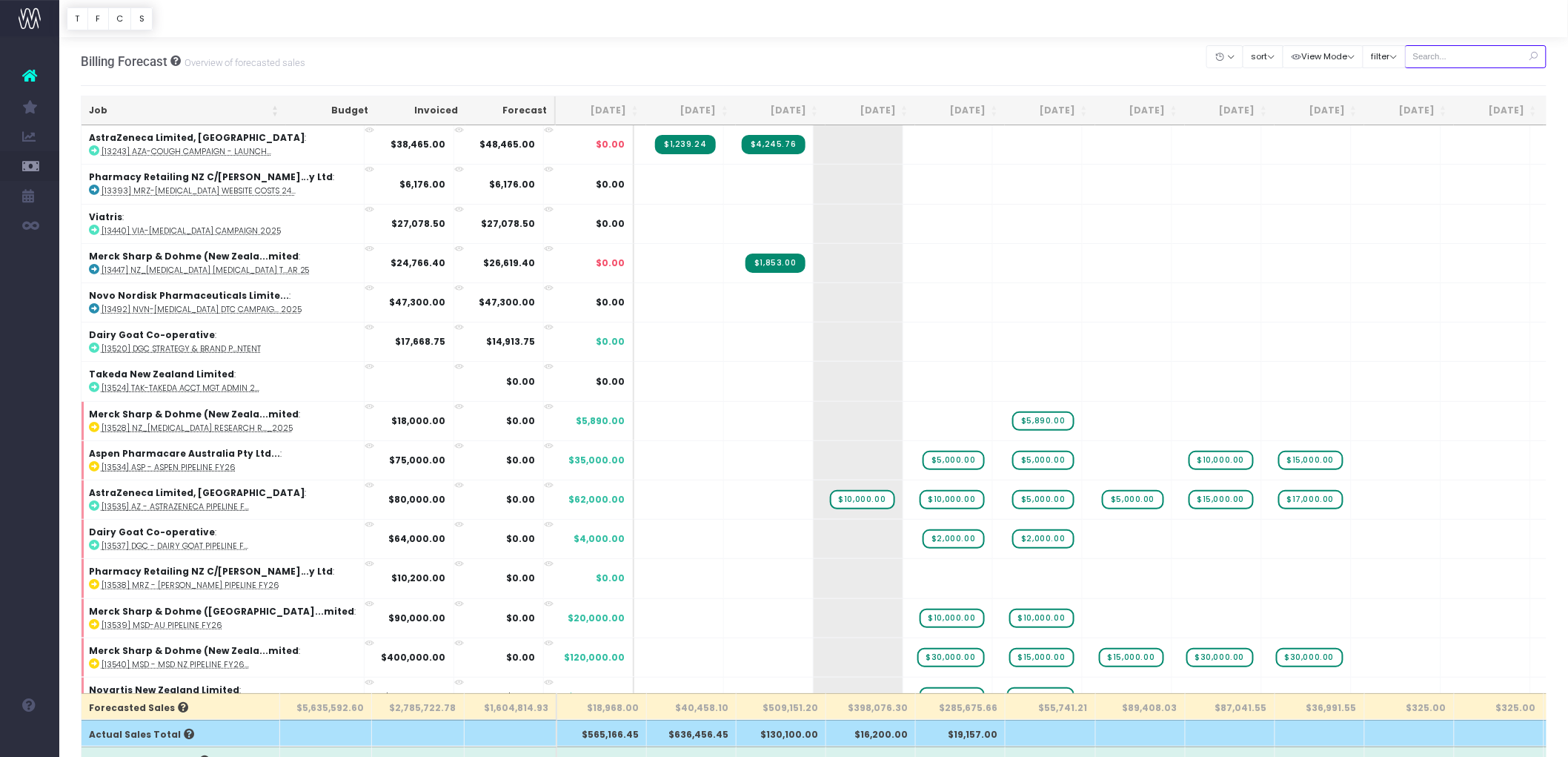
click at [1460, 53] on input "text" at bounding box center [1476, 57] width 142 height 23
type input "13672"
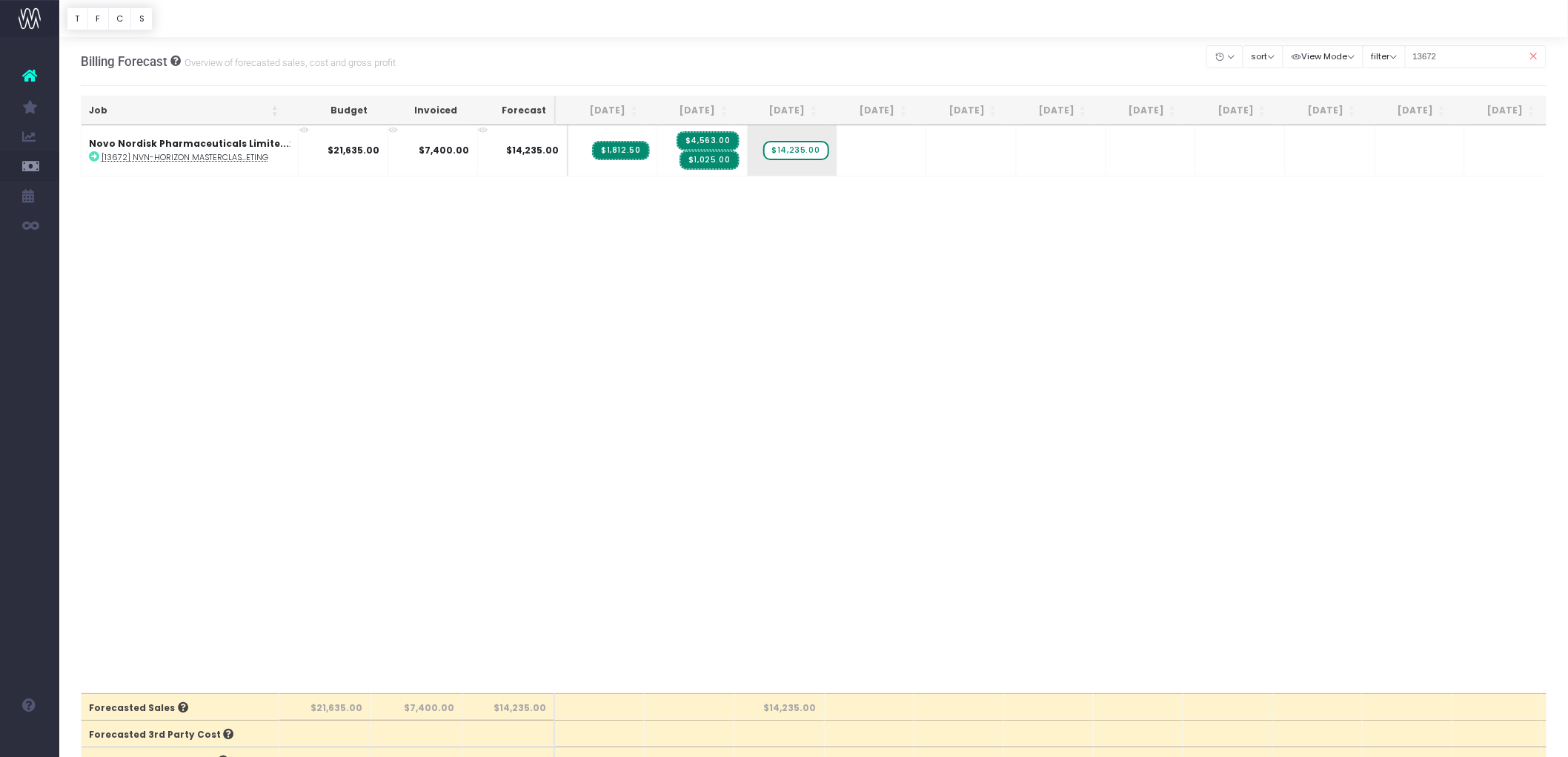
click at [1529, 52] on icon at bounding box center [1534, 57] width 26 height 31
click at [1537, 55] on icon at bounding box center [1534, 57] width 26 height 31
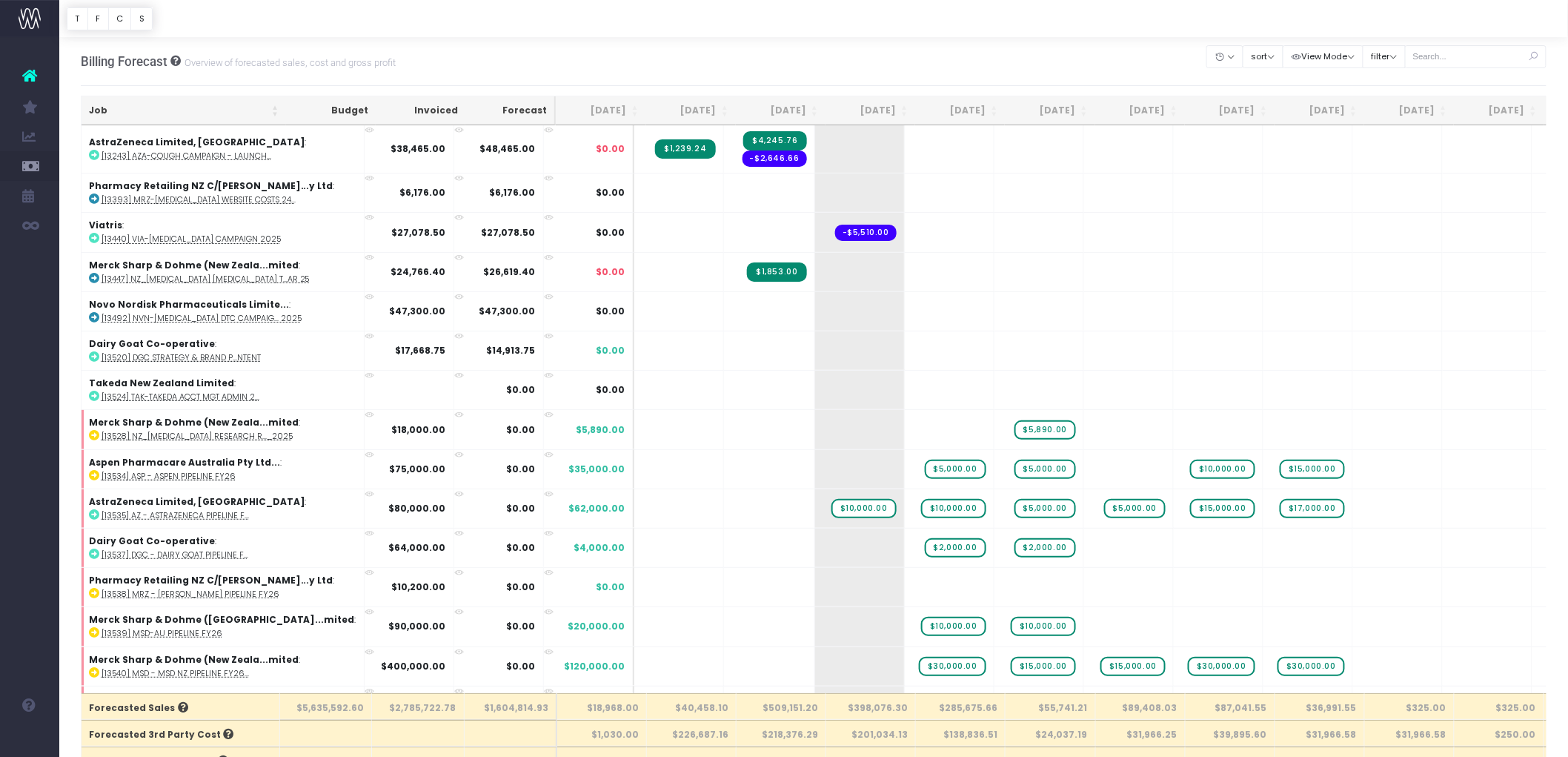
click at [692, 105] on th "Sep 25" at bounding box center [691, 111] width 90 height 29
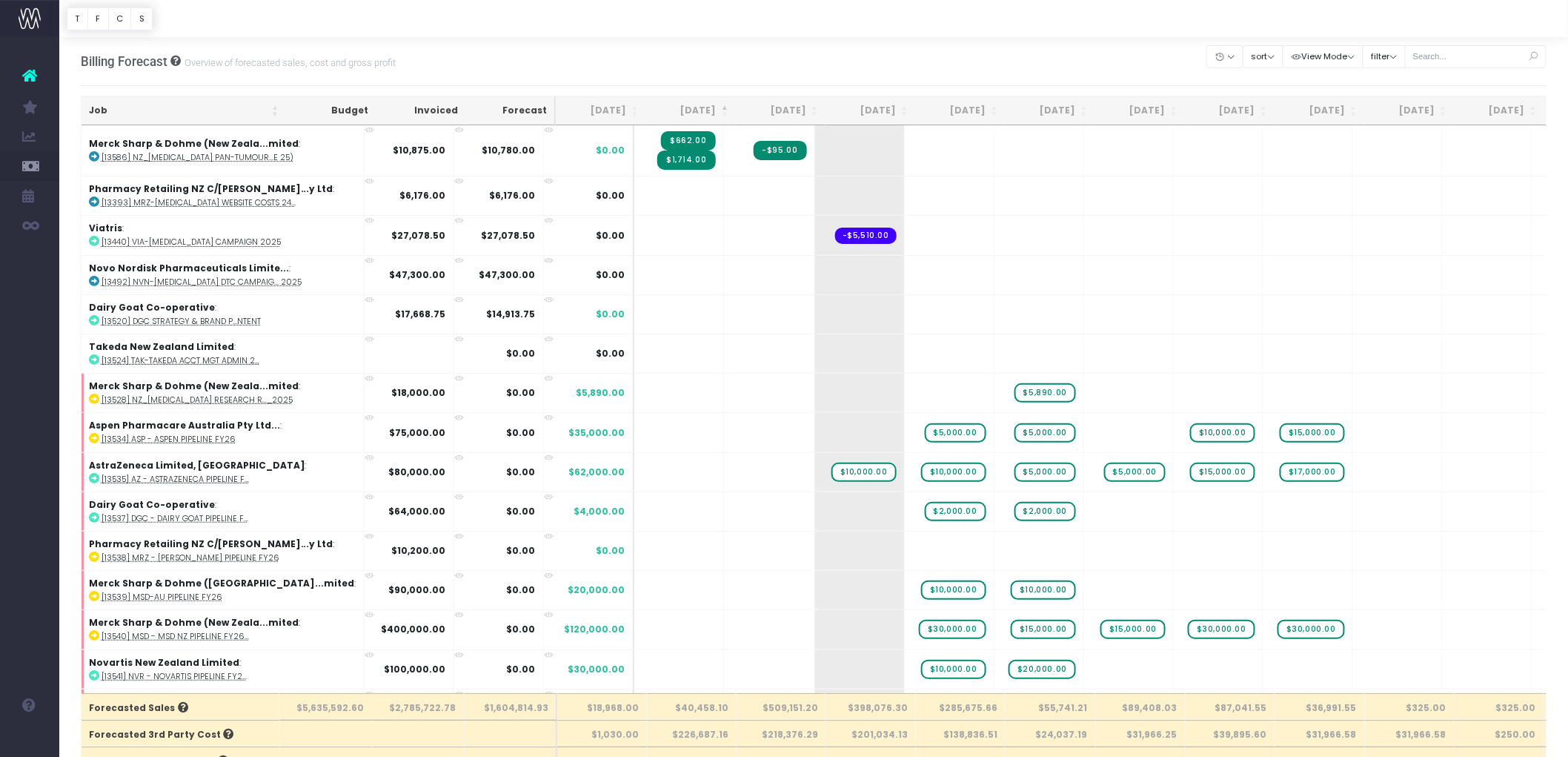
click at [691, 108] on th "Sep 25" at bounding box center [691, 111] width 90 height 29
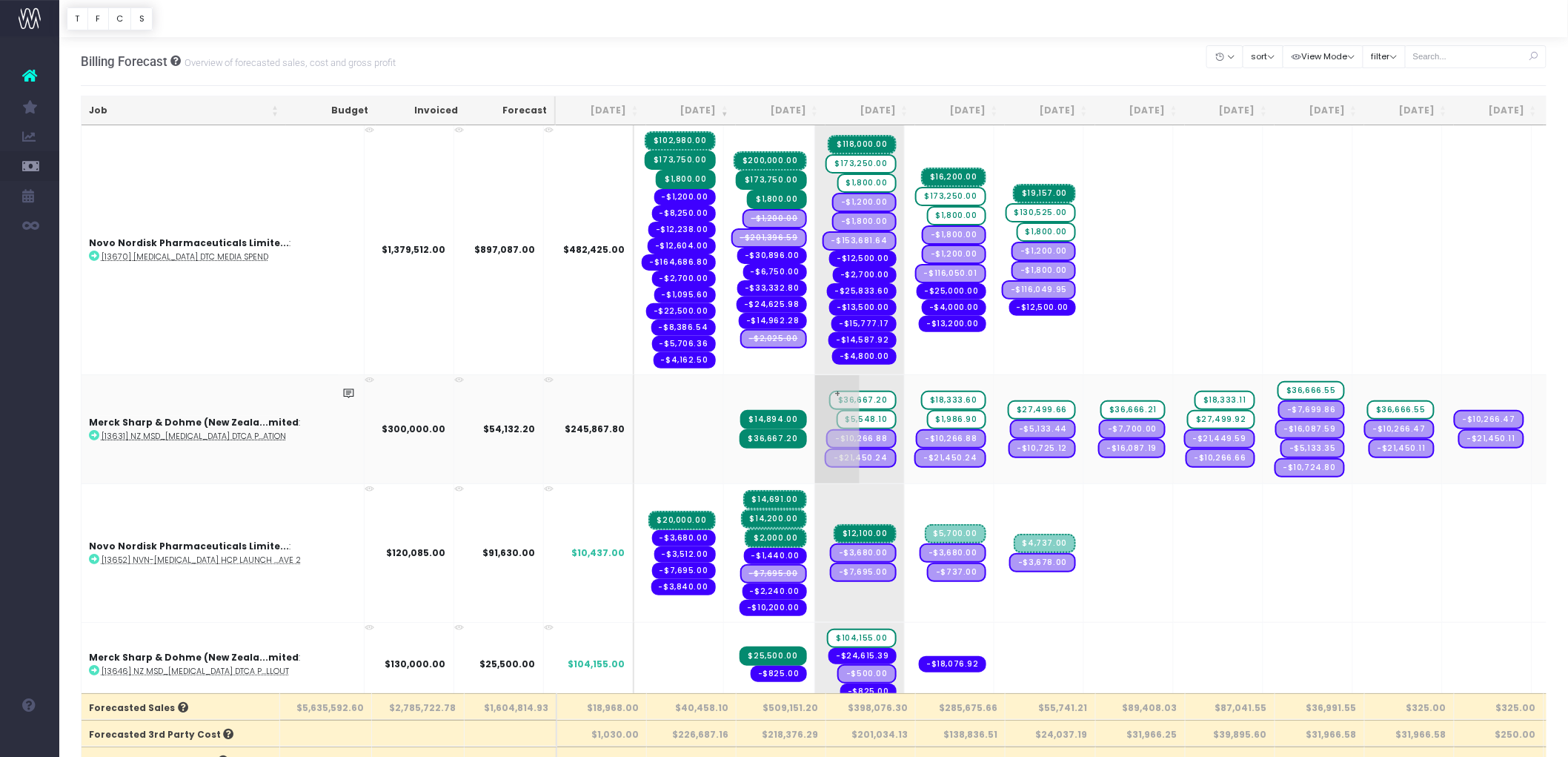
scroll to position [412, 0]
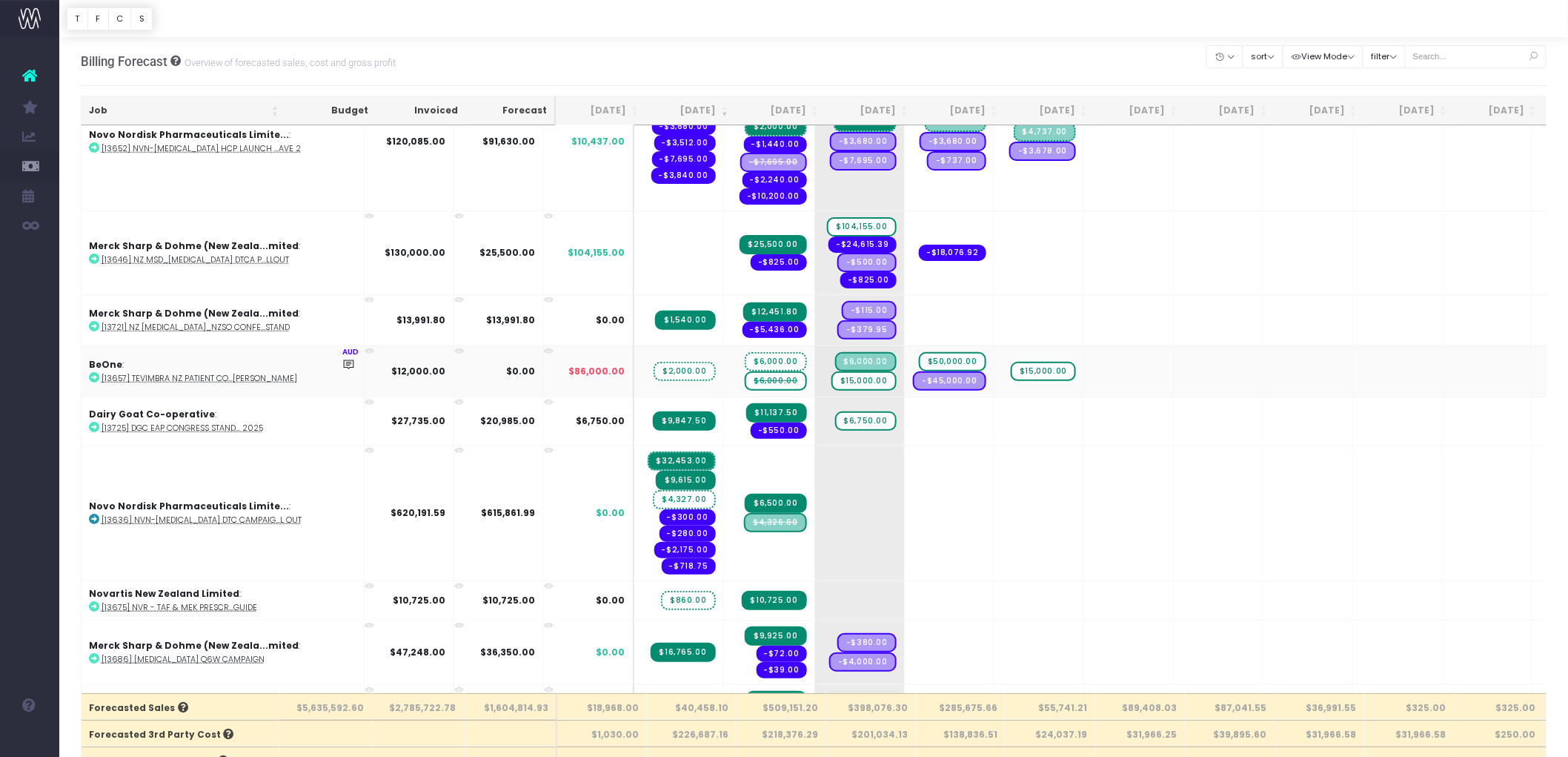
click at [745, 371] on span "$6,000.00" at bounding box center [775, 381] width 61 height 19
type input "0"
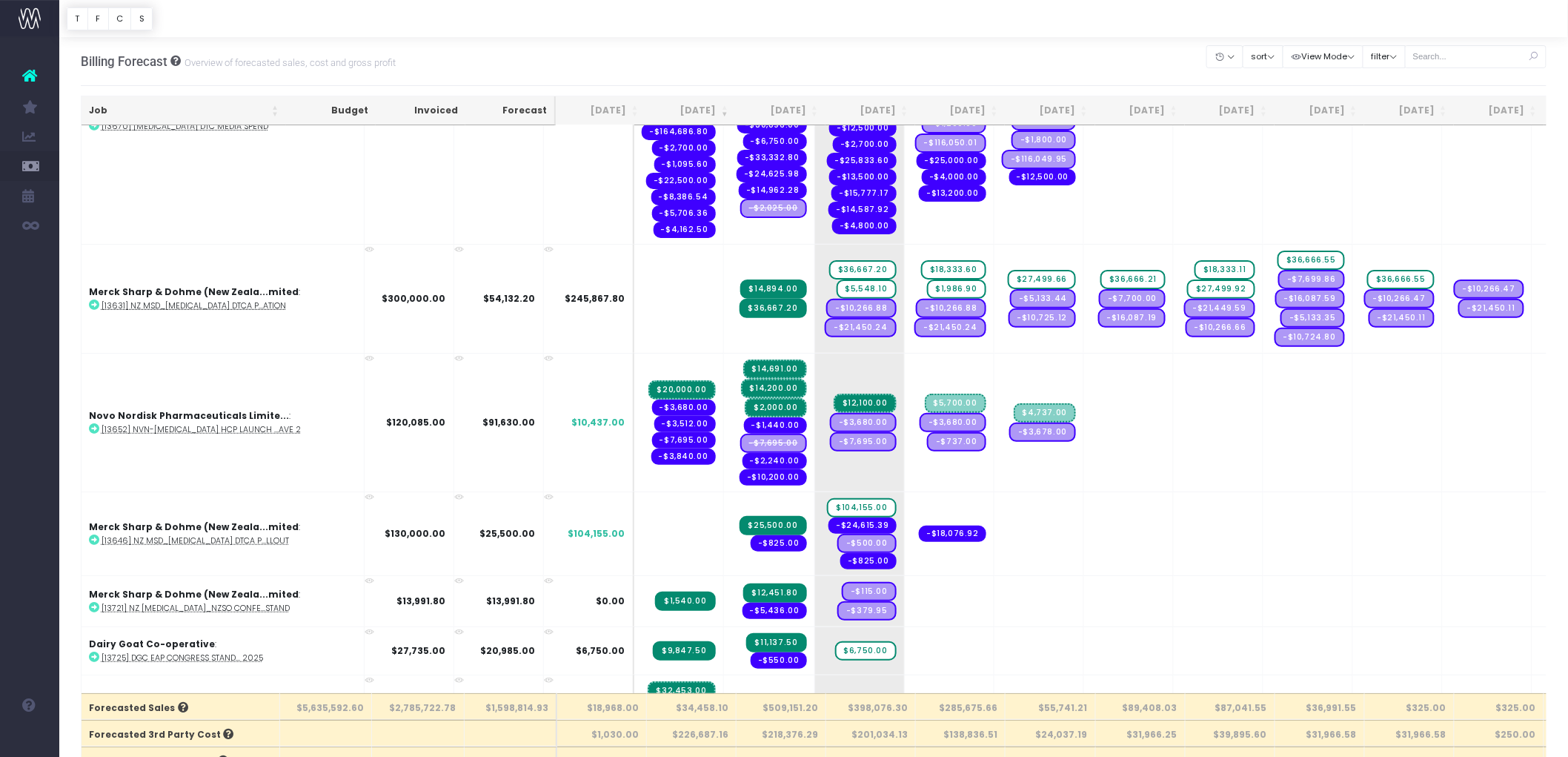
scroll to position [494, 0]
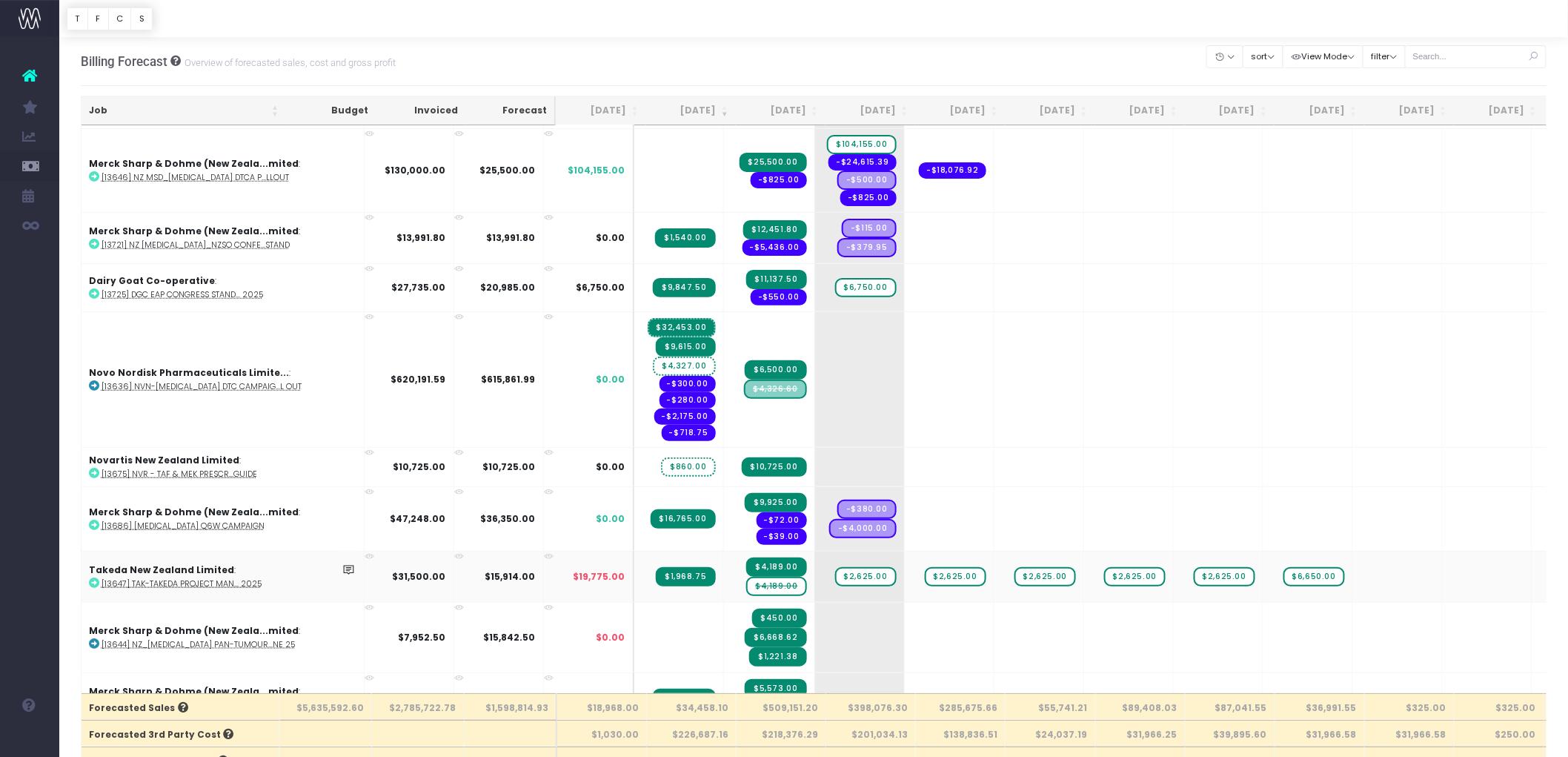
click at [746, 577] on span "$4,189.00" at bounding box center [776, 587] width 60 height 19
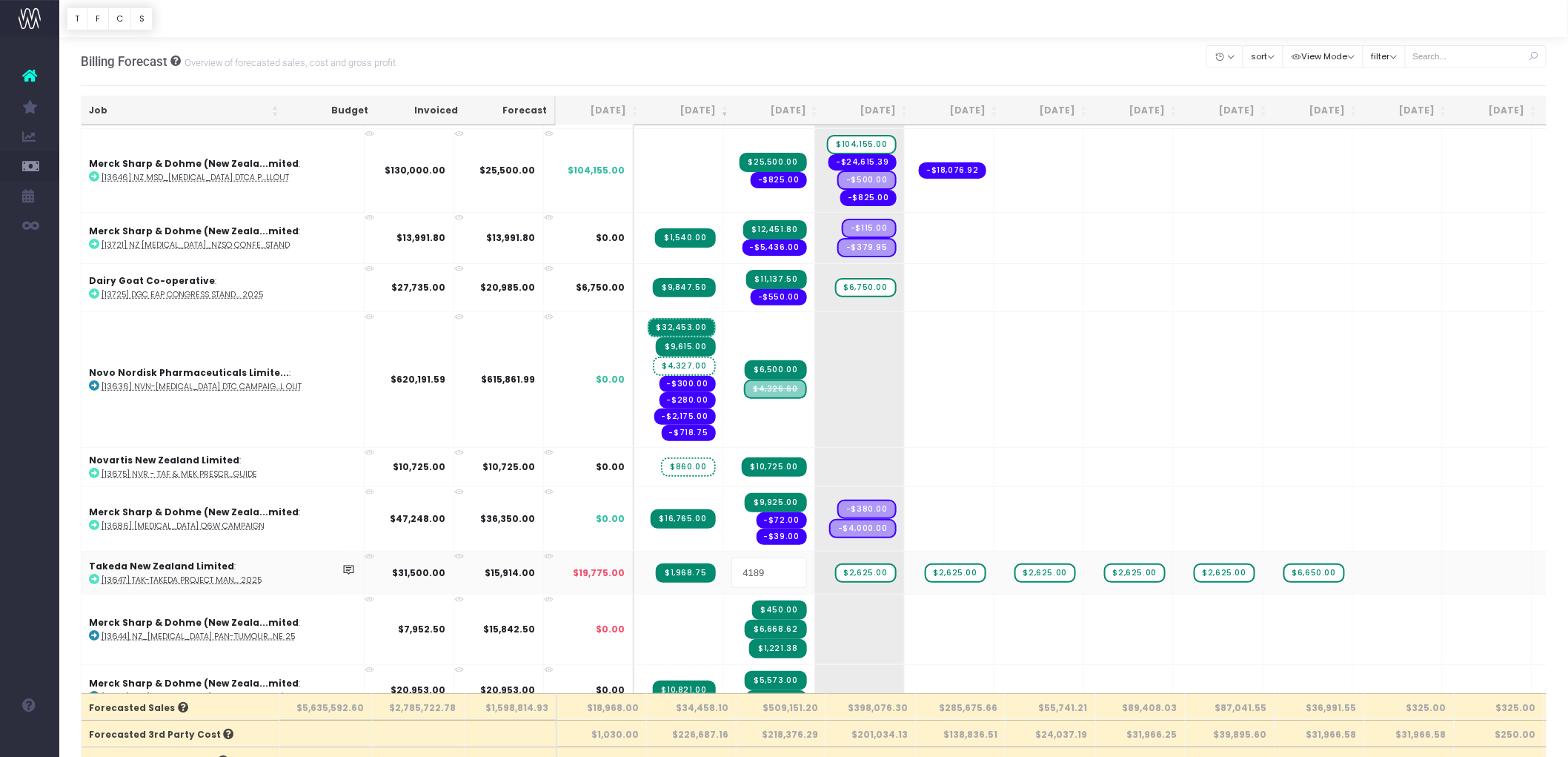
type input "0"
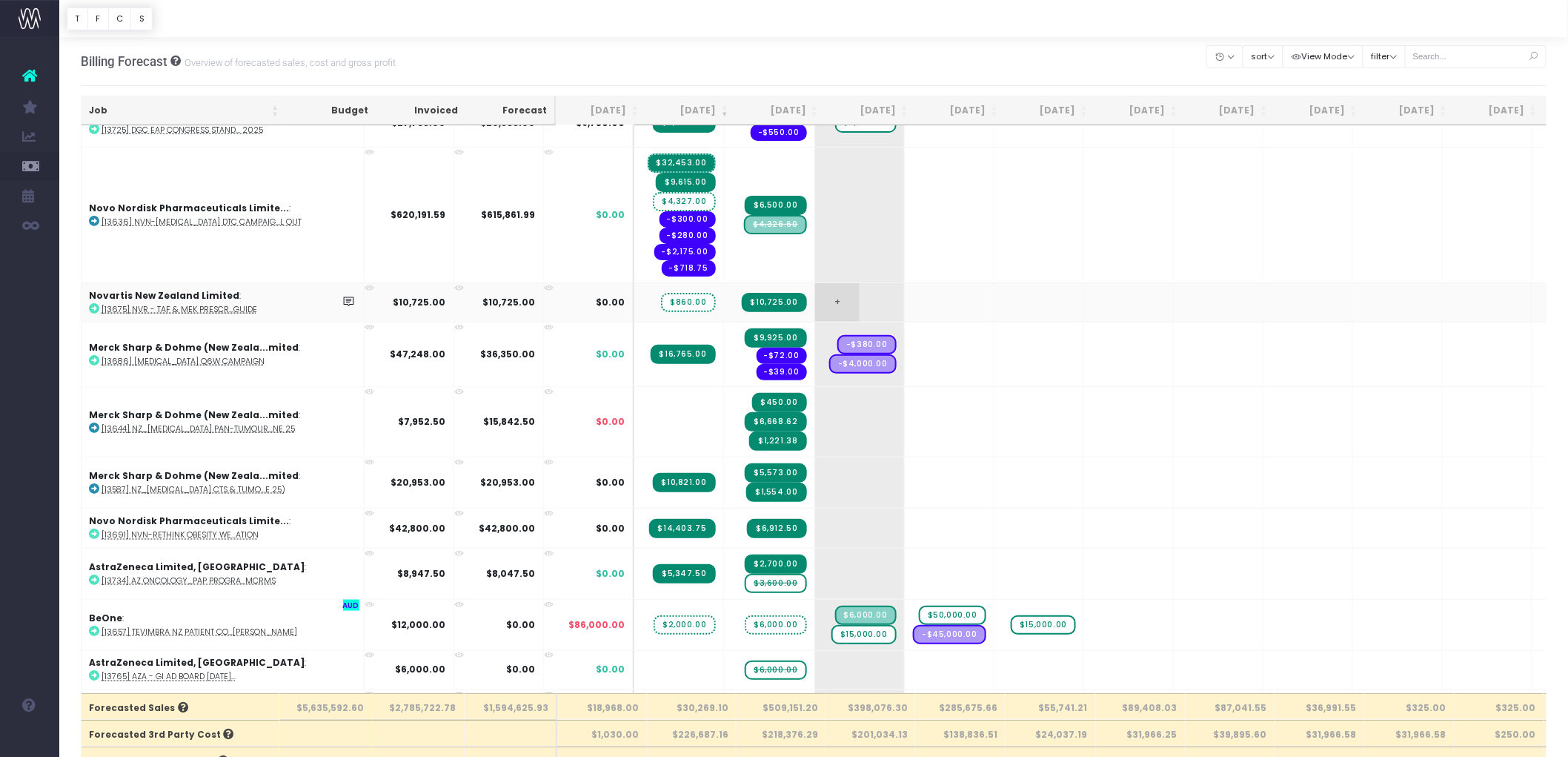
scroll to position [741, 0]
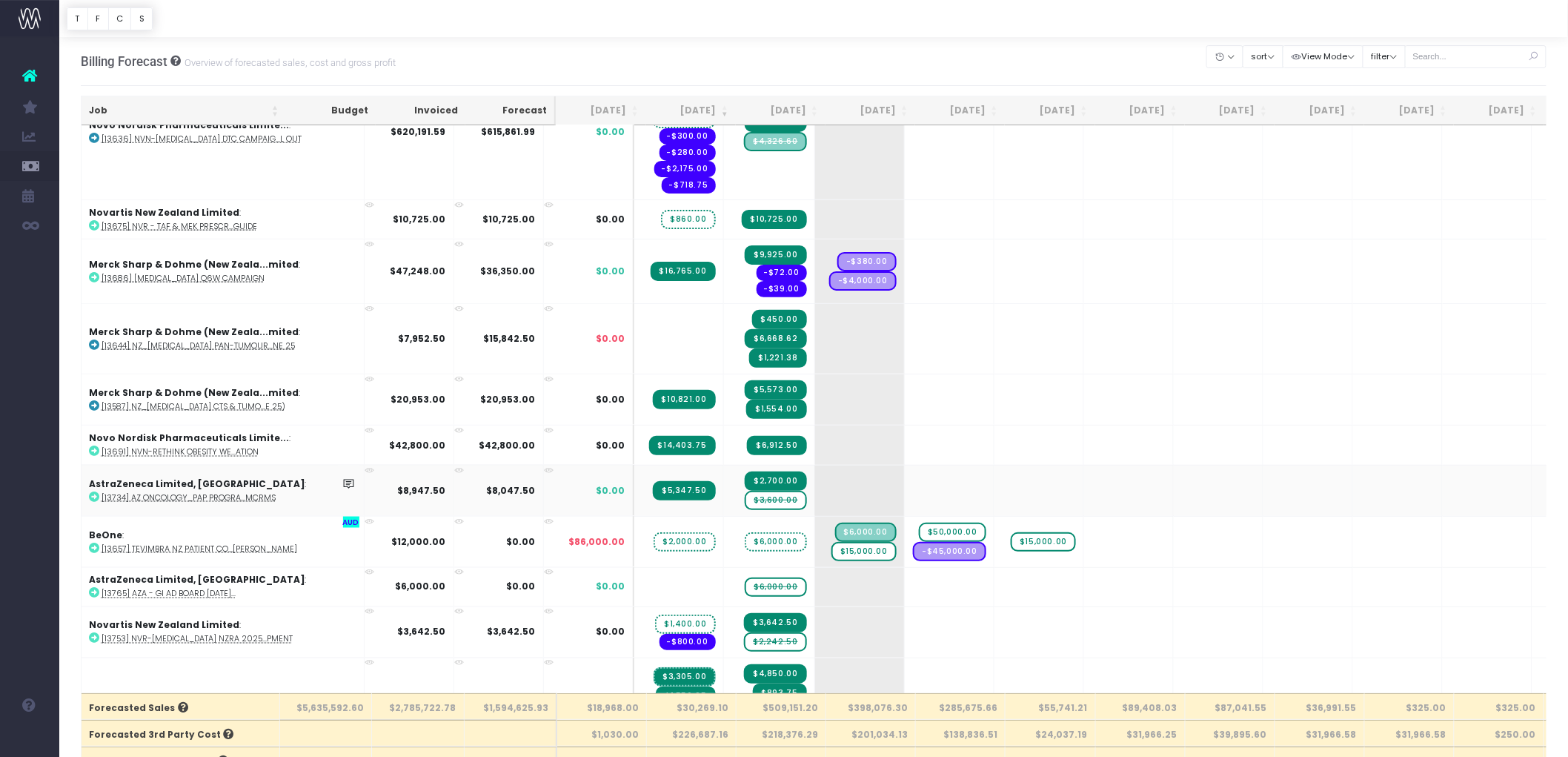
click at [745, 491] on span "$3,600.00" at bounding box center [775, 501] width 61 height 19
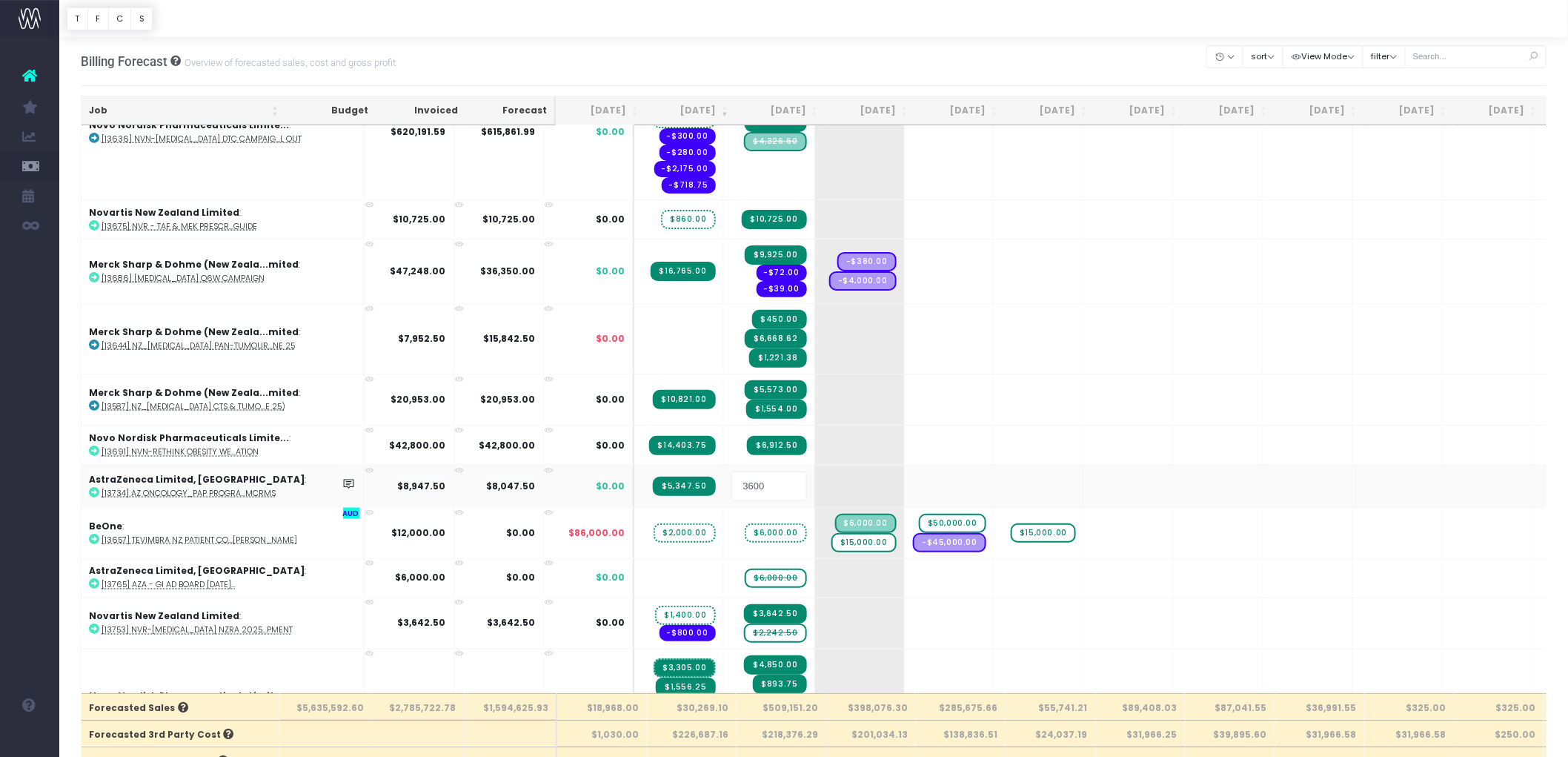
type input "0"
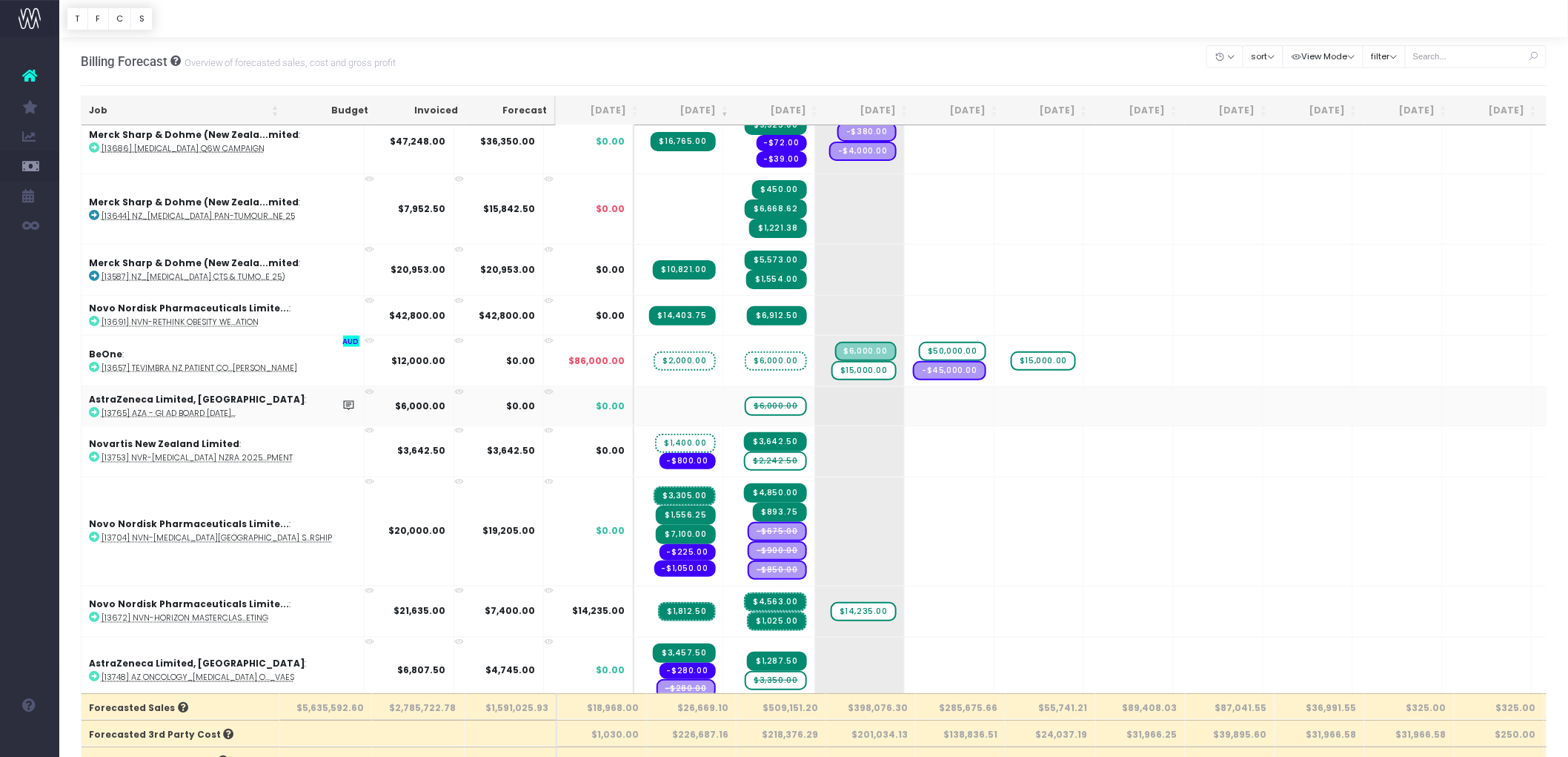
scroll to position [906, 0]
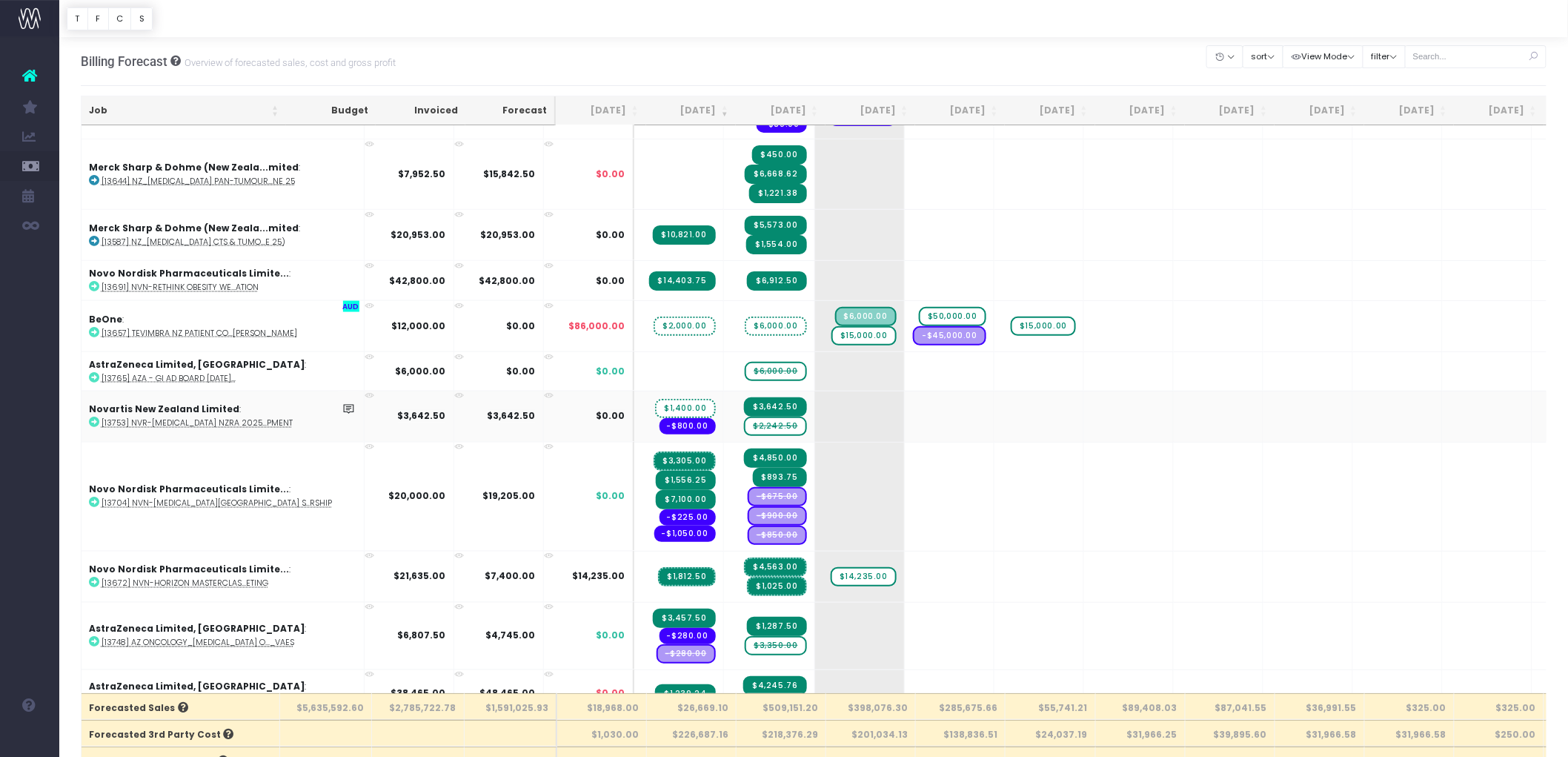
click at [655, 399] on span "$1,400.00" at bounding box center [685, 409] width 60 height 19
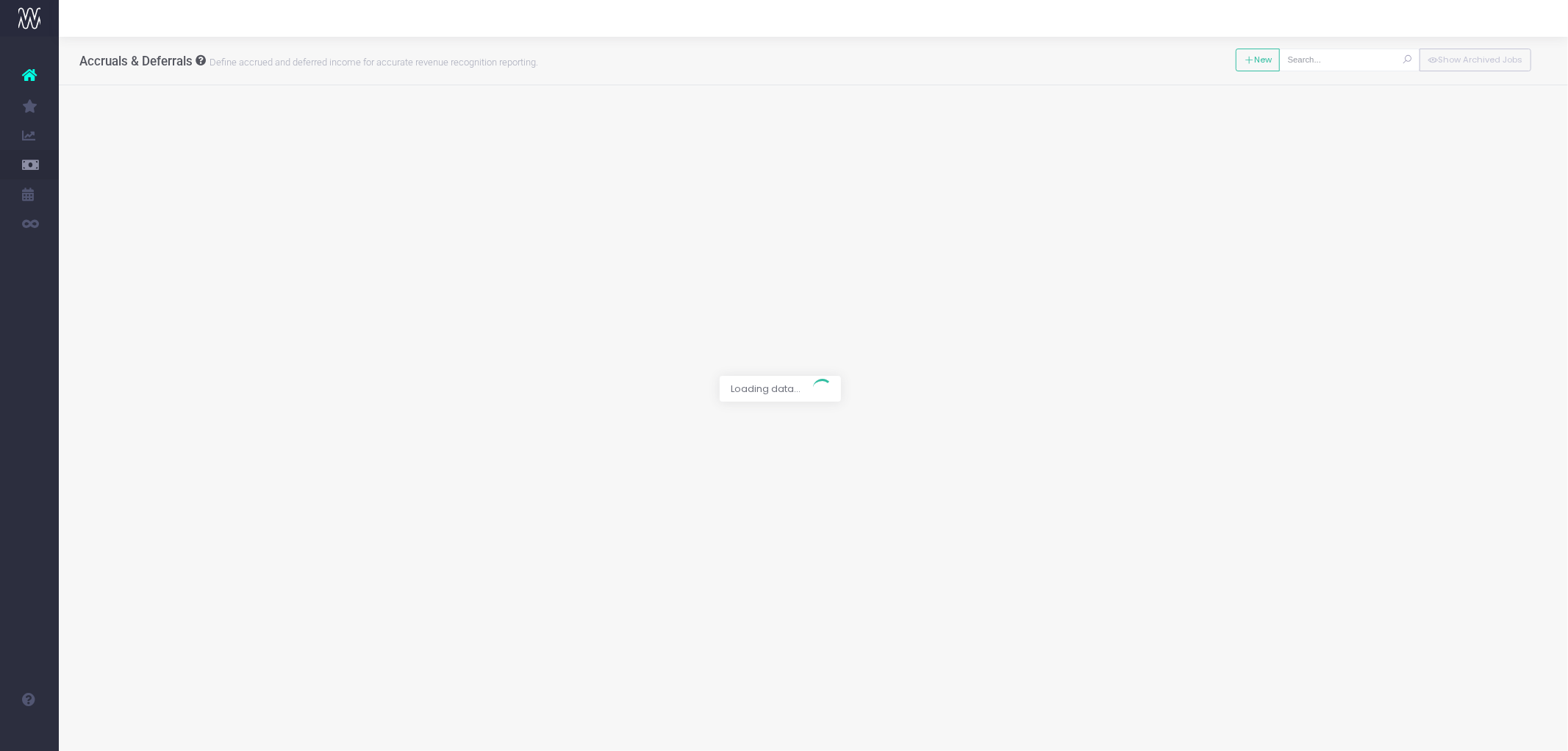
type input "[13753] NVR-[MEDICAL_DATA] NZRA 2025 TV screen video development"
type input "Forecast / [DATE] / $1,400.00"
type input "[DATE]"
type input "1400"
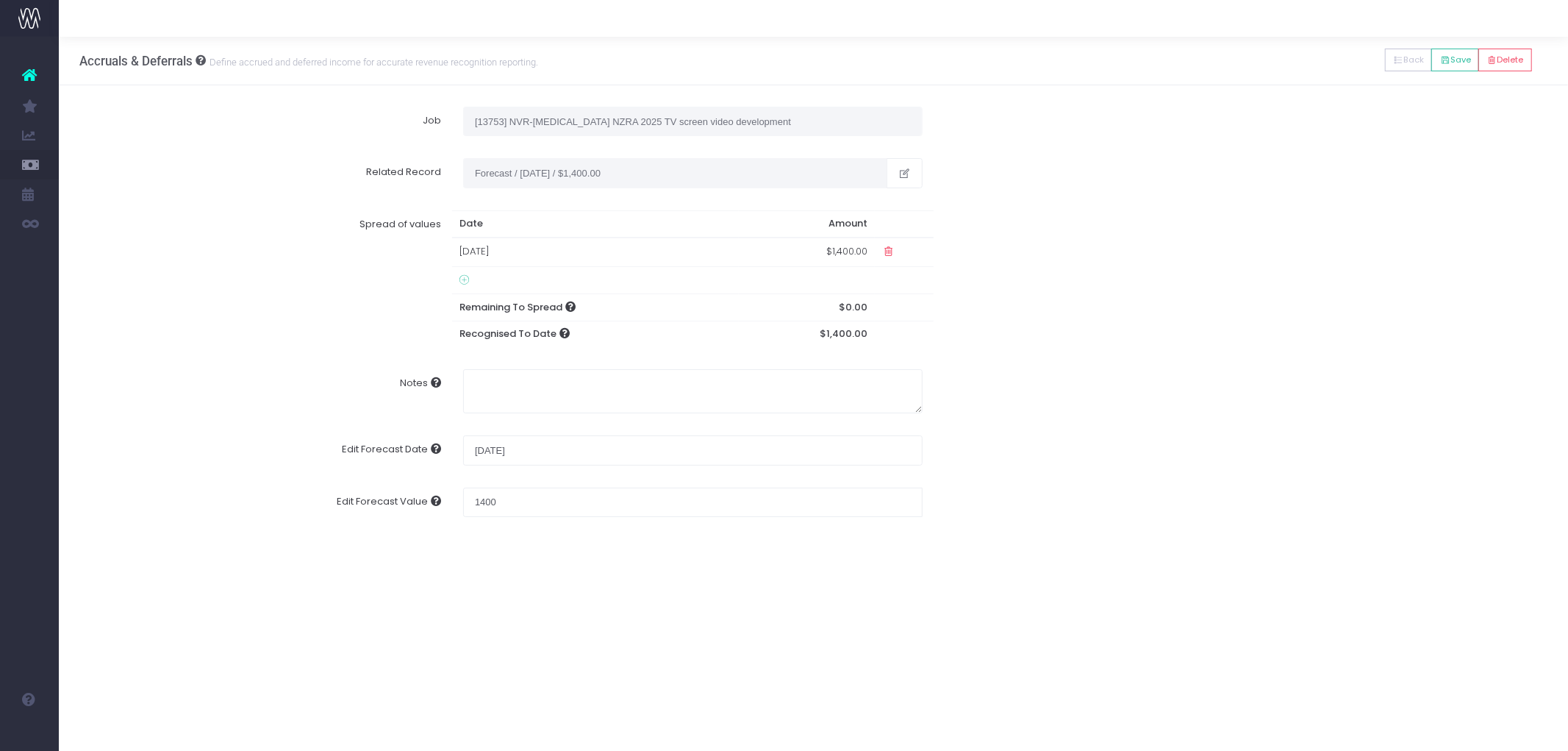
click at [465, 276] on icon at bounding box center [464, 280] width 10 height 12
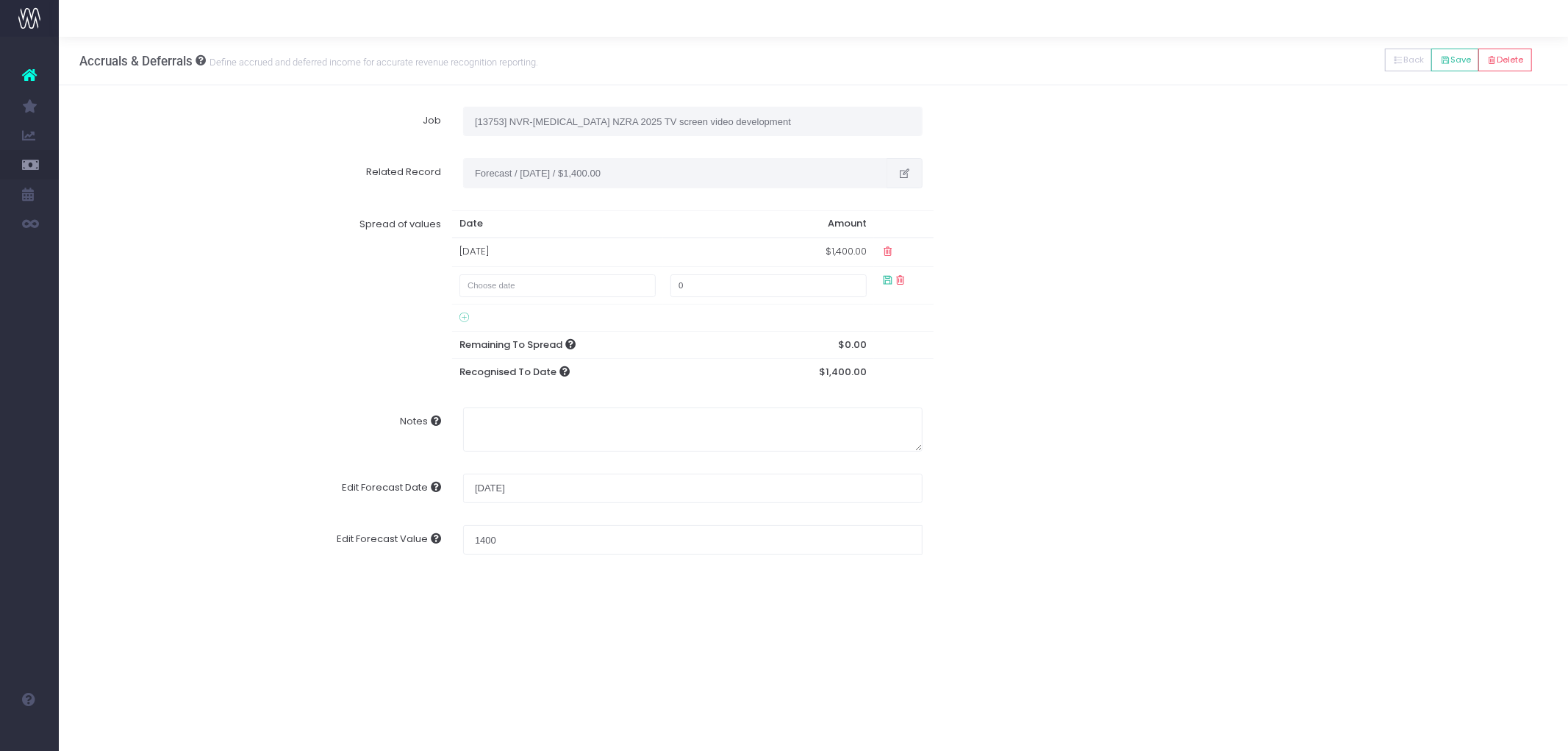
click at [887, 174] on button "button" at bounding box center [904, 173] width 36 height 30
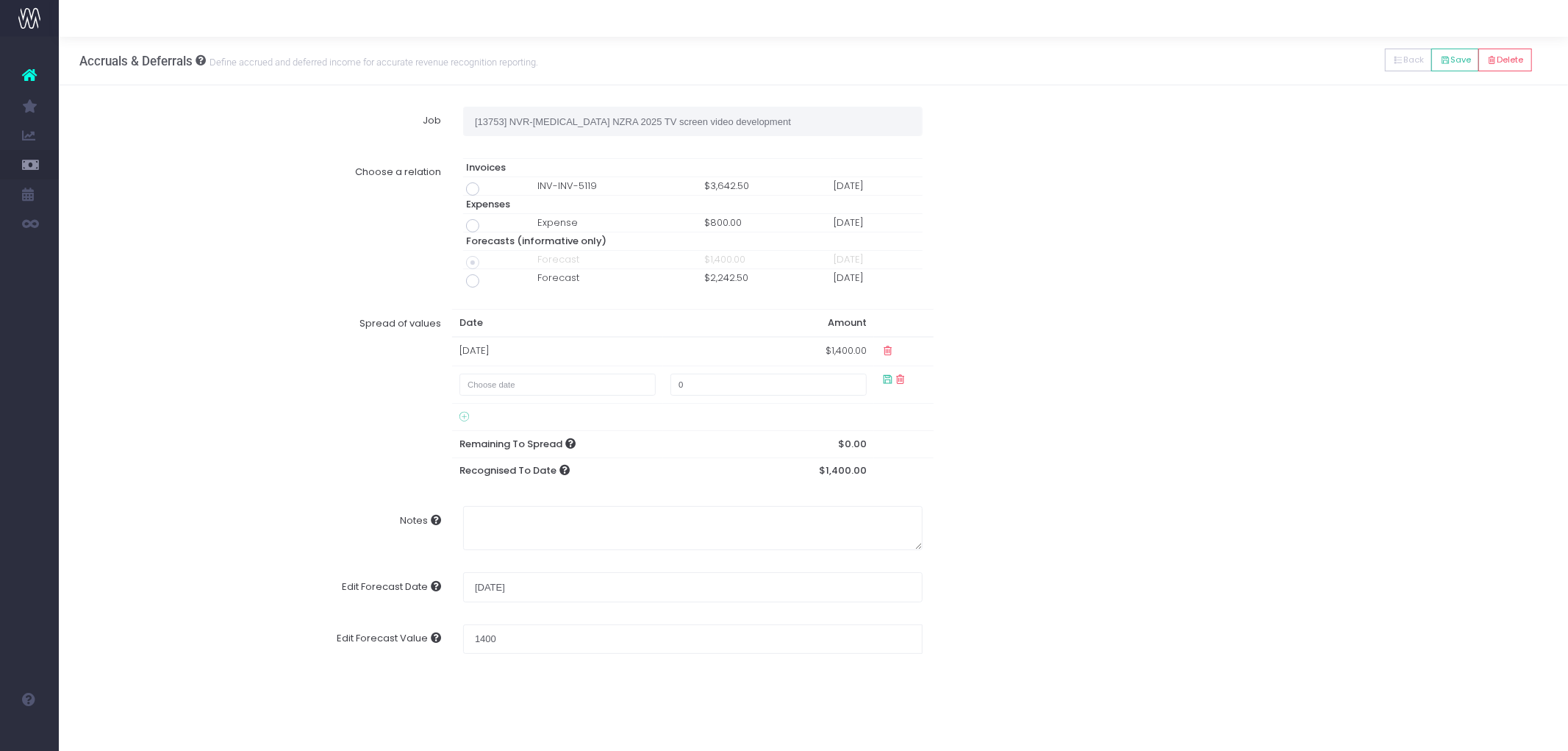
click at [471, 191] on span at bounding box center [473, 189] width 13 height 13
click at [488, 191] on input "radio" at bounding box center [493, 186] width 10 height 10
type input "Invoice INV-INV-5119 / [DATE] / $3,642.50"
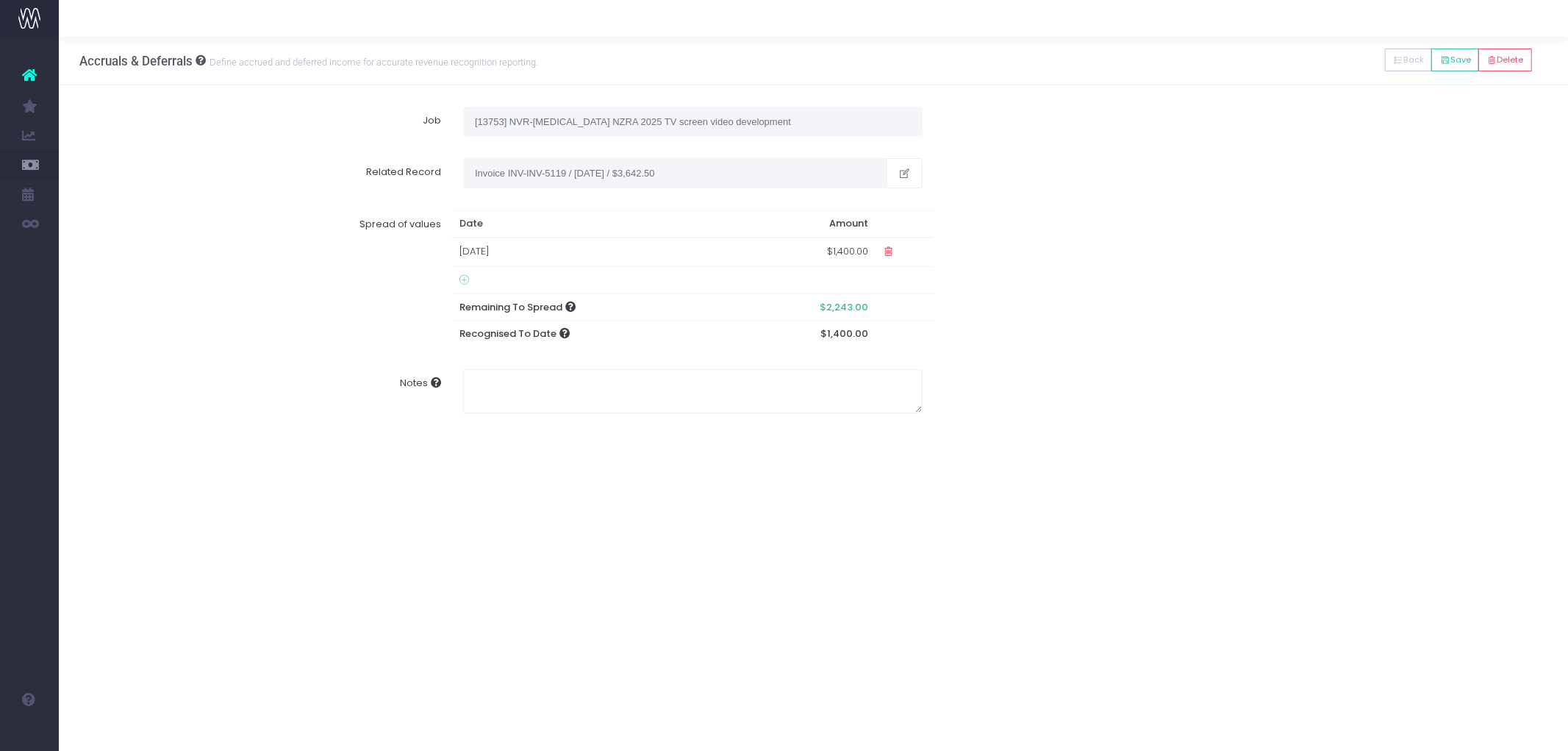
click at [462, 276] on icon at bounding box center [464, 280] width 10 height 12
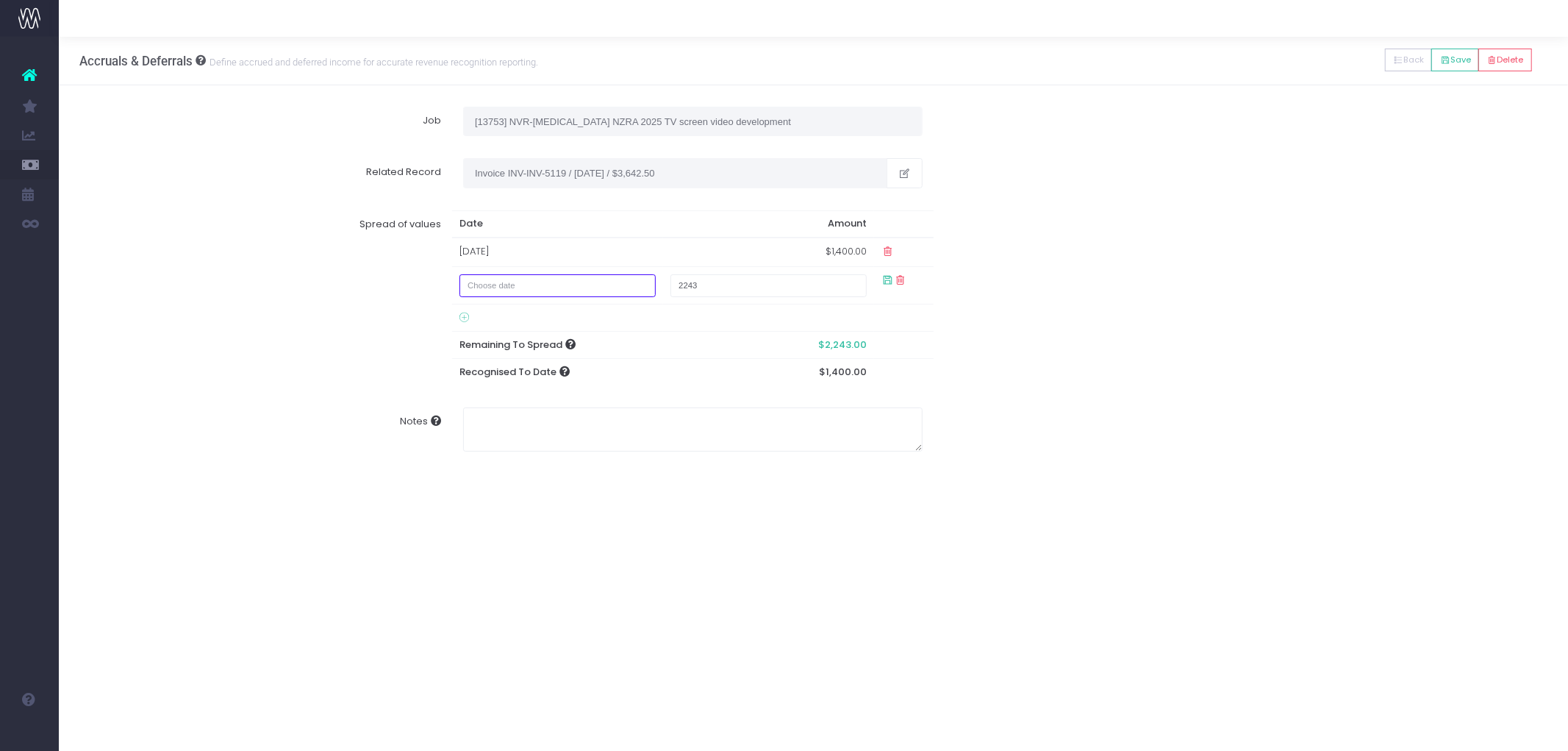
click at [519, 285] on input "text" at bounding box center [558, 285] width 197 height 23
drag, startPoint x: 528, startPoint y: 357, endPoint x: 536, endPoint y: 356, distance: 8.1
click at [528, 357] on td "30" at bounding box center [531, 359] width 26 height 22
type input "[DATE]"
click at [986, 337] on div "Spread of values Date Amount [DATE] $1,400.00 [DATE] 2243 Remaining To Spread $…" at bounding box center [814, 298] width 1489 height 197
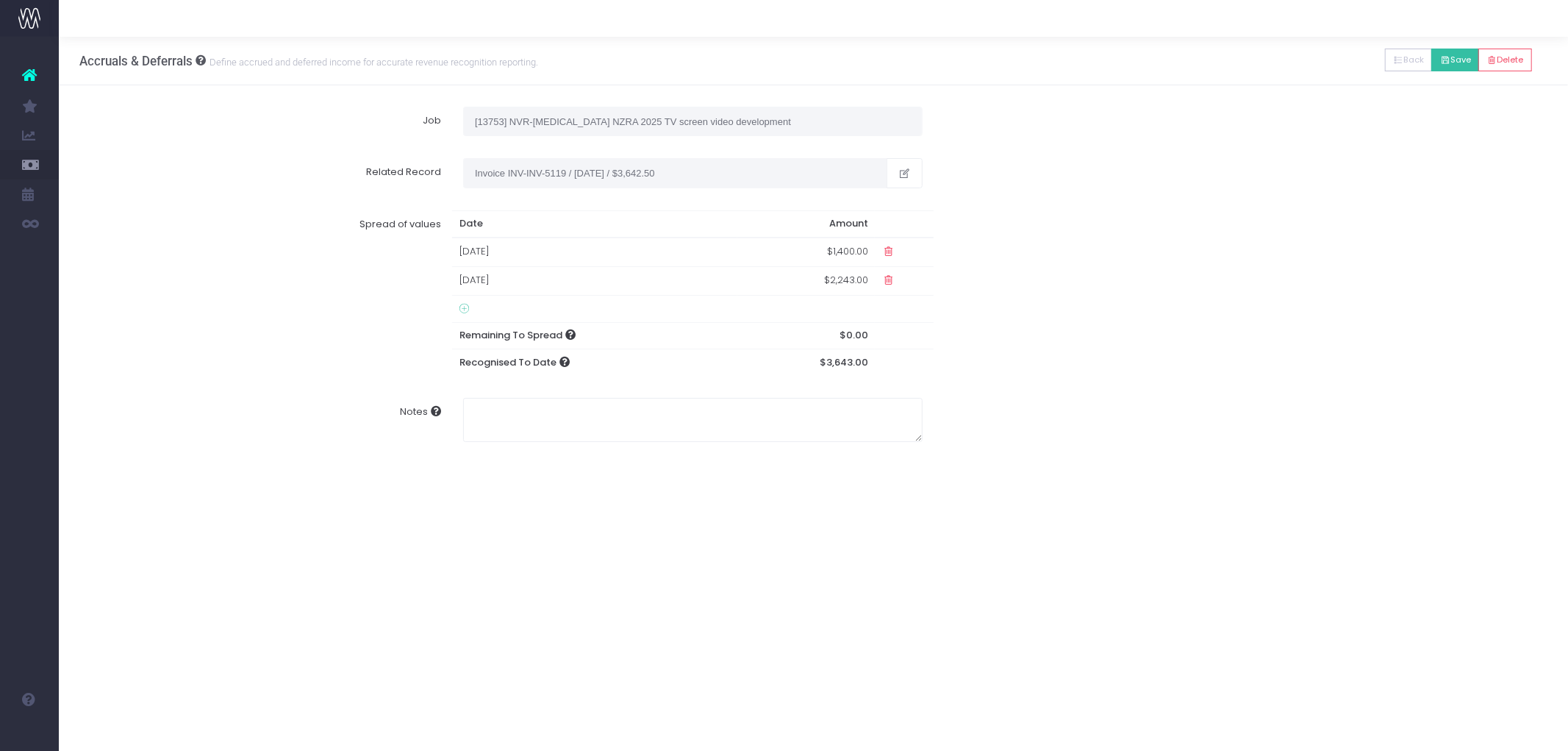
click at [1453, 60] on button "Save" at bounding box center [1455, 59] width 47 height 23
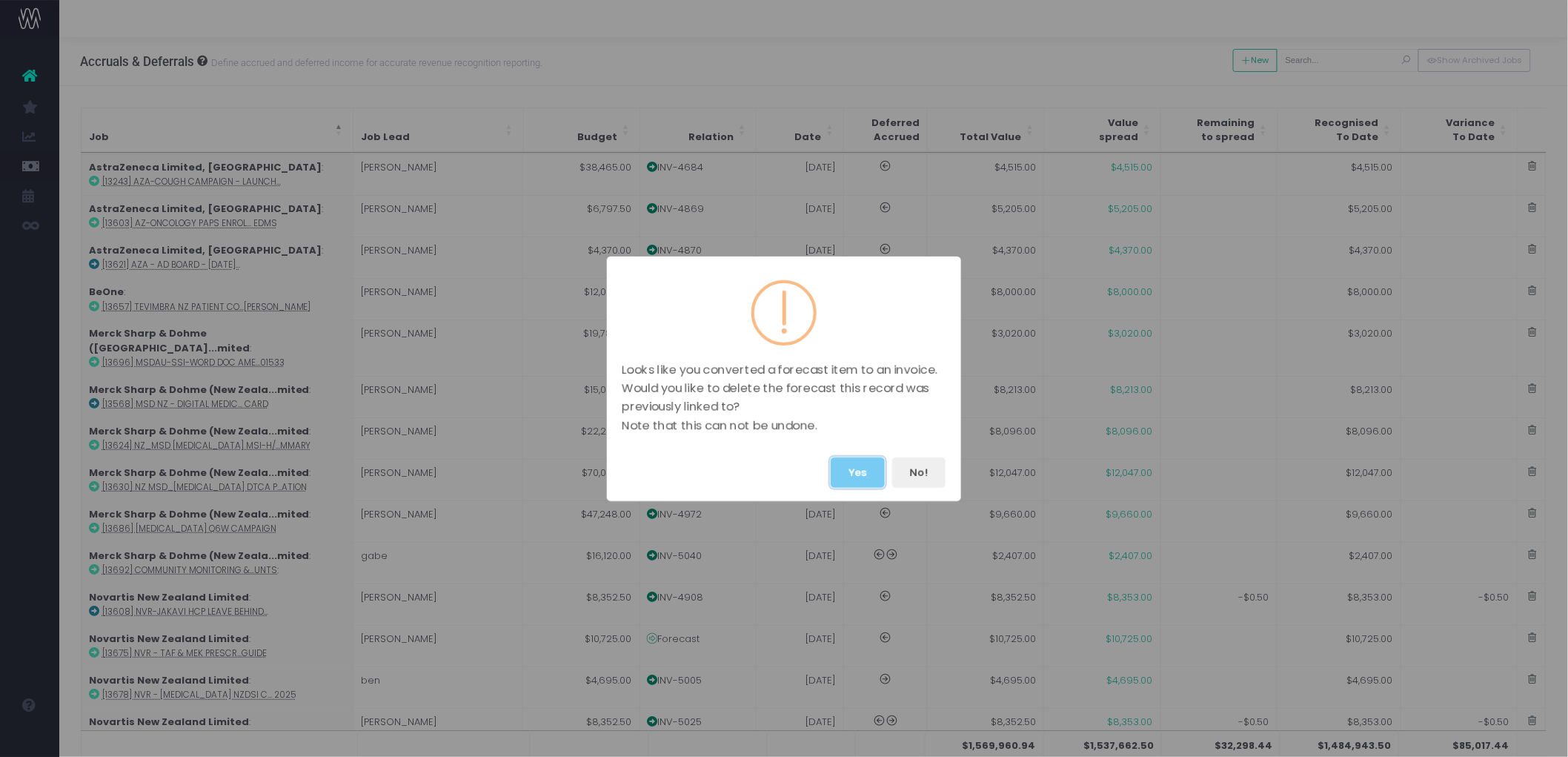
click at [866, 472] on button "Yes" at bounding box center [858, 472] width 54 height 31
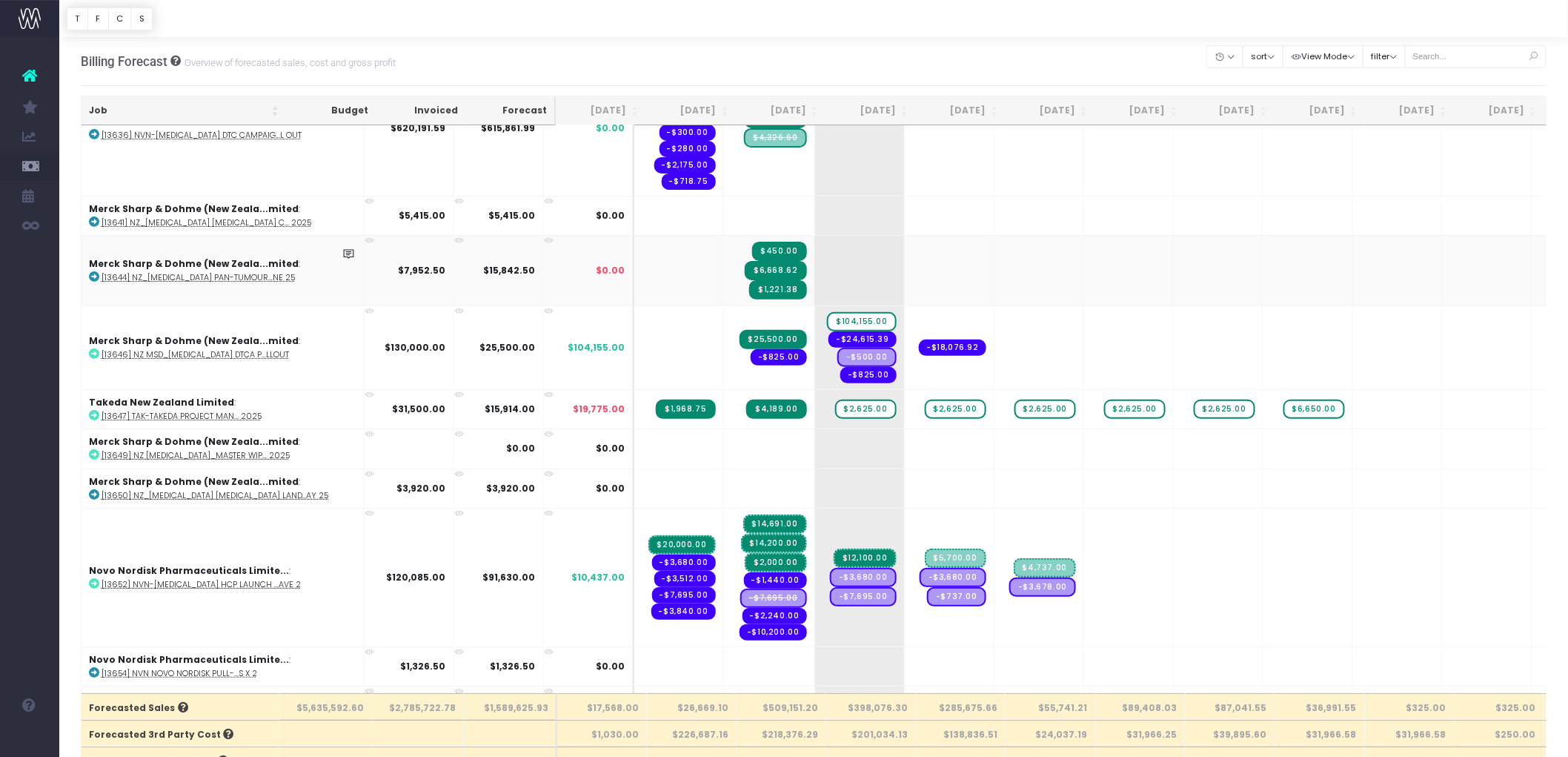
scroll to position [2059, 0]
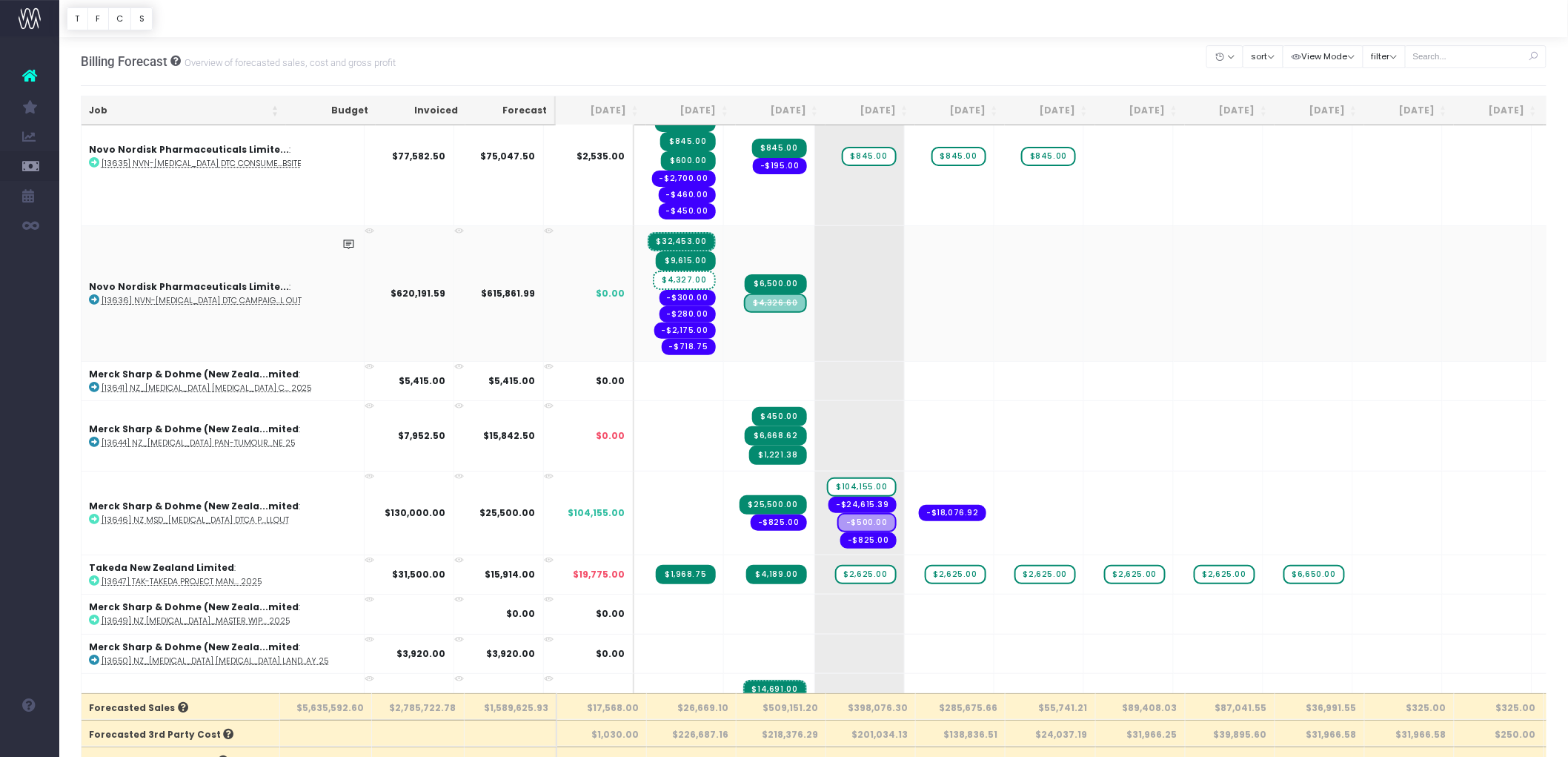
click at [744, 294] on span "$4,326.60" at bounding box center [775, 303] width 62 height 19
drag, startPoint x: 706, startPoint y: 274, endPoint x: 781, endPoint y: 262, distance: 76.0
click at [653, 271] on span "$4,327.00" at bounding box center [684, 280] width 62 height 19
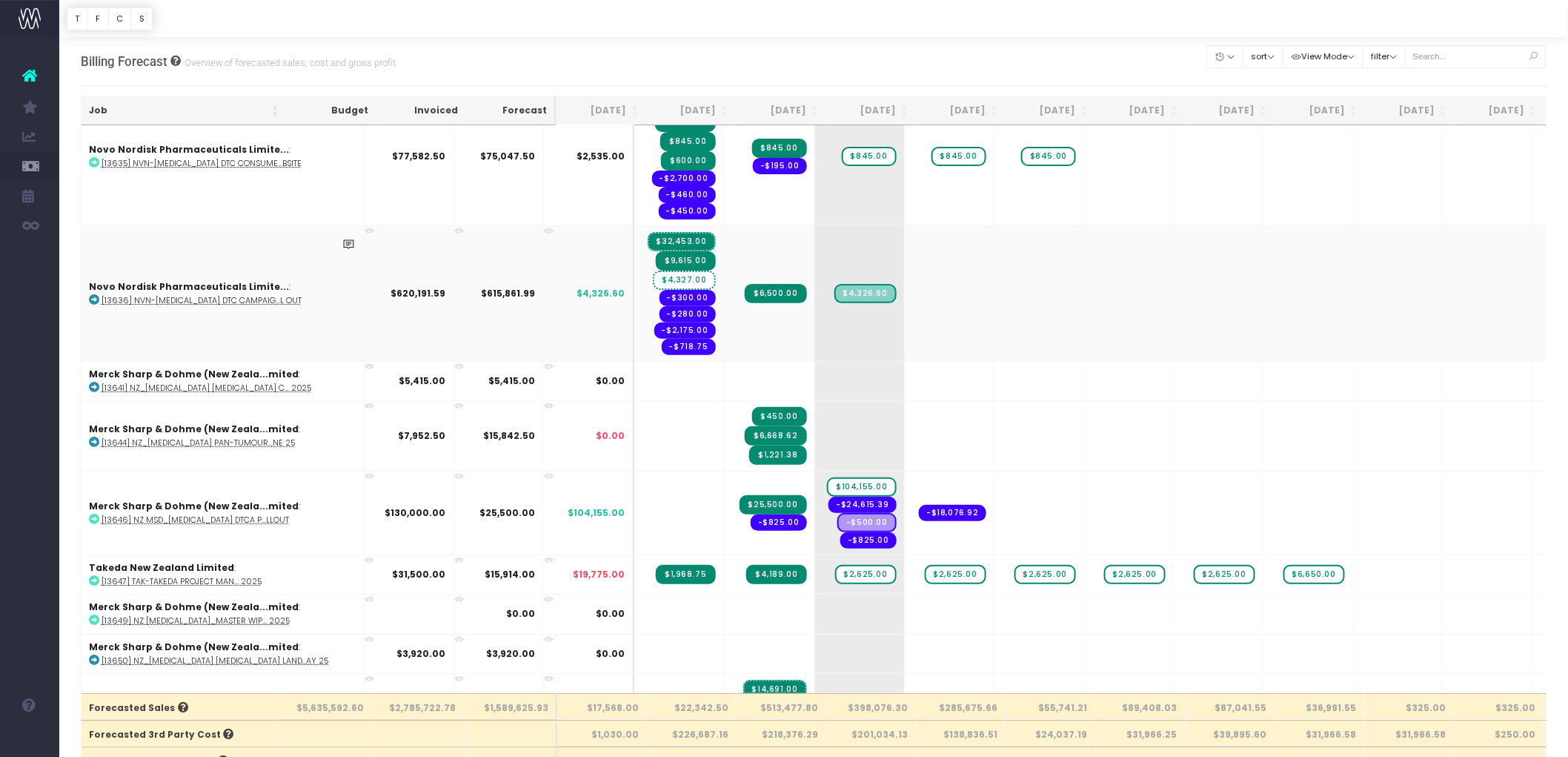
click at [653, 271] on span "$4,327.00" at bounding box center [684, 280] width 62 height 19
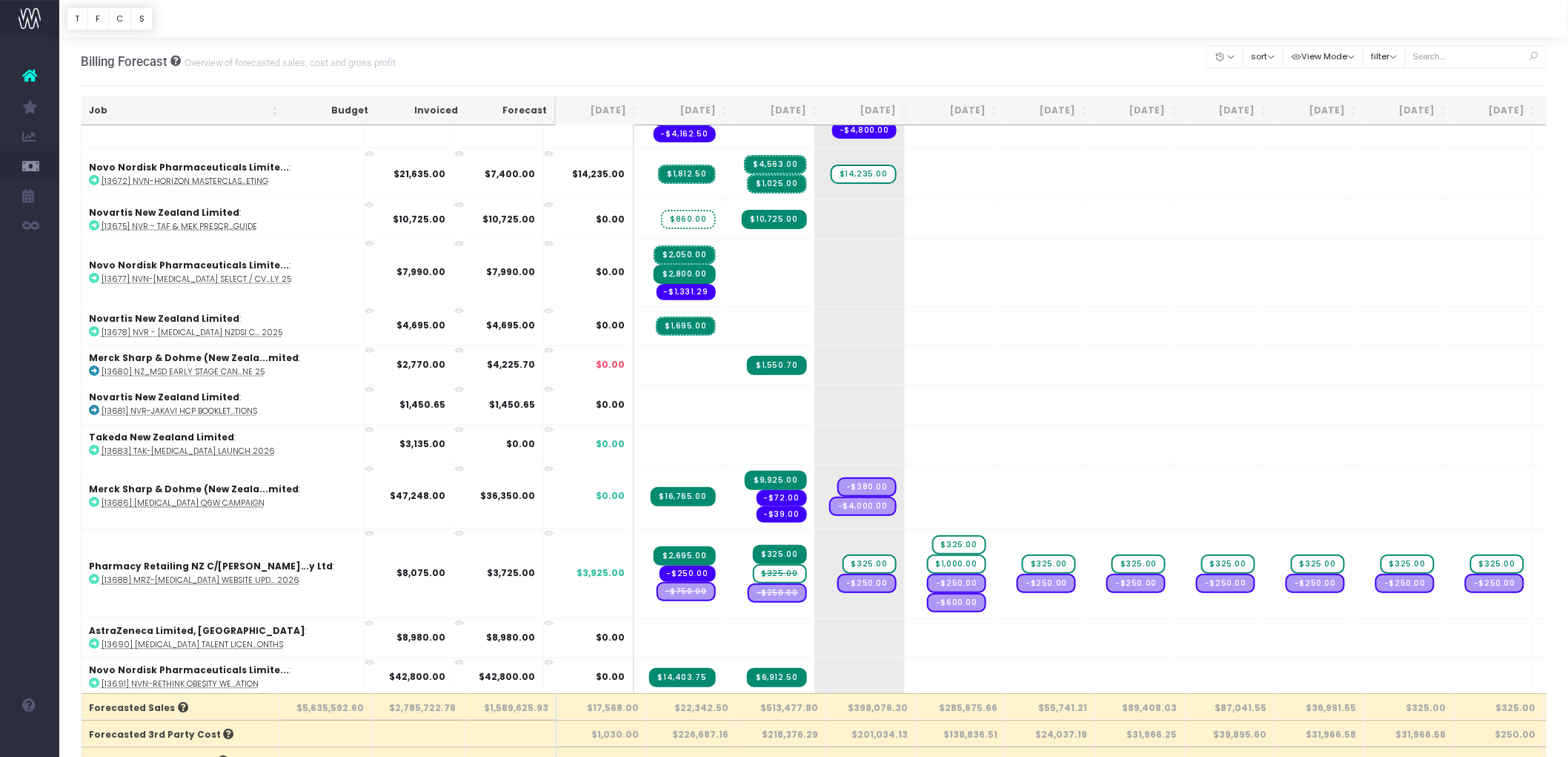
scroll to position [3459, 0]
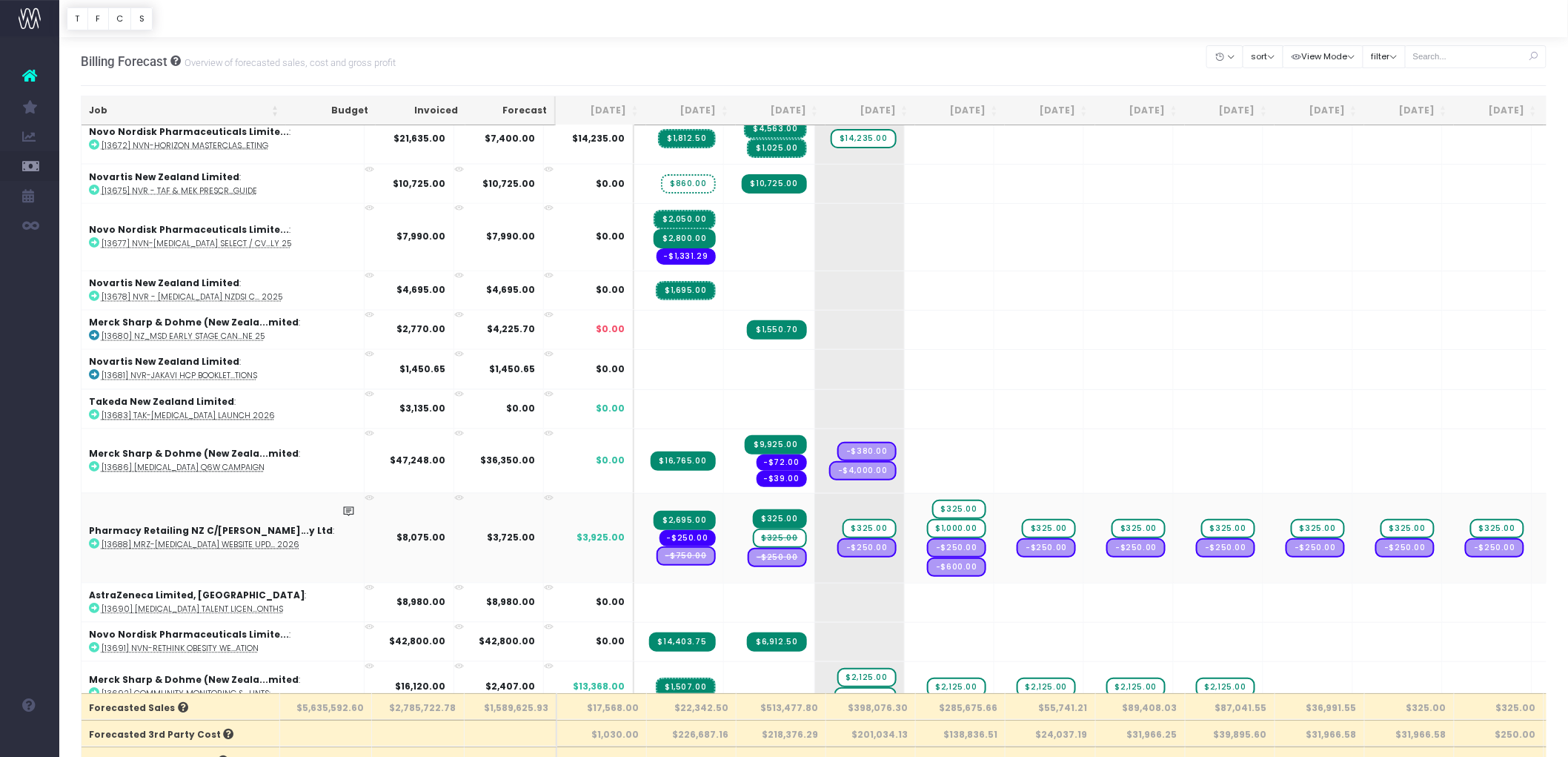
click at [753, 528] on span "$325.00" at bounding box center [780, 538] width 54 height 19
type input "0"
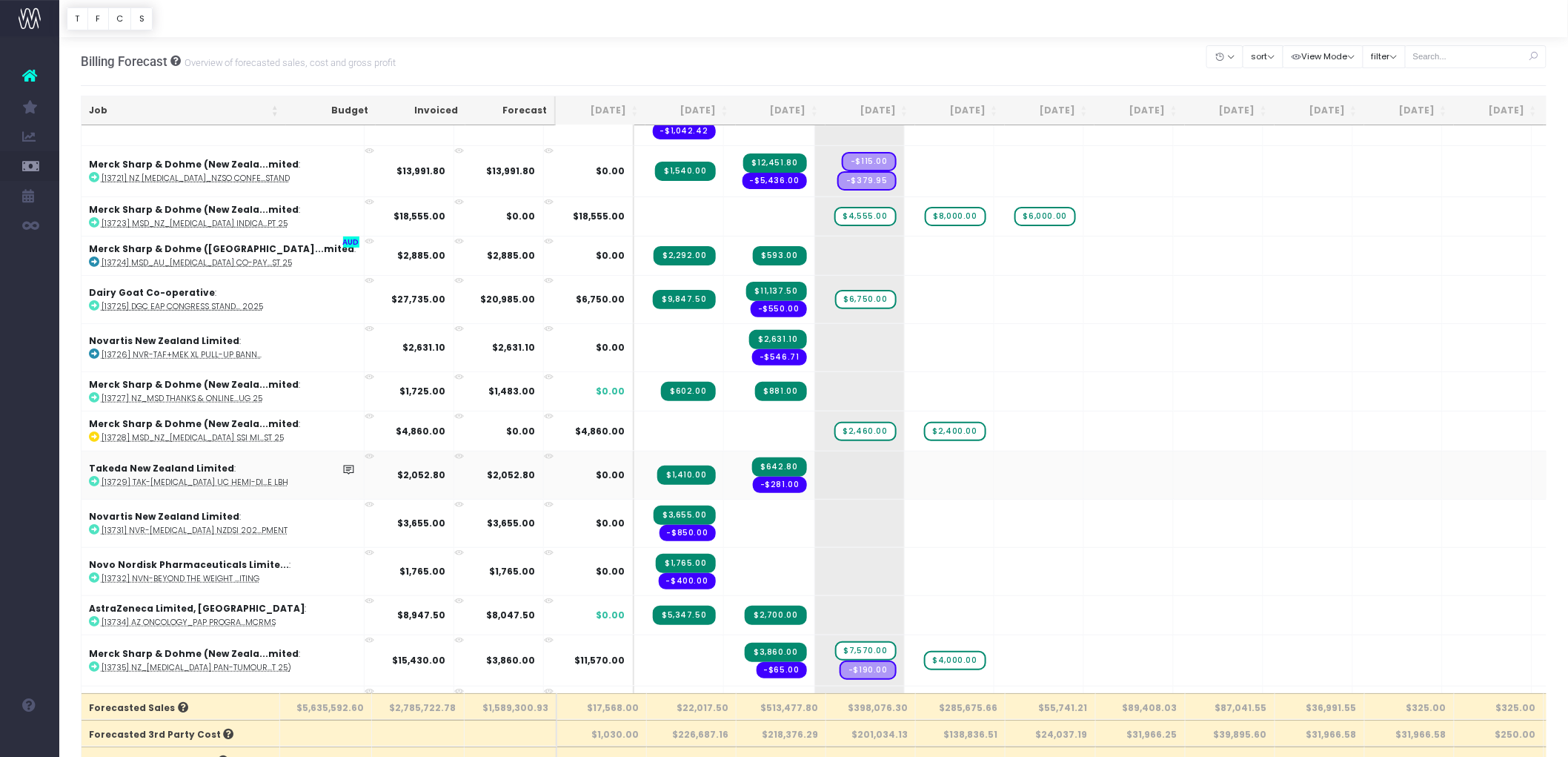
scroll to position [5190, 0]
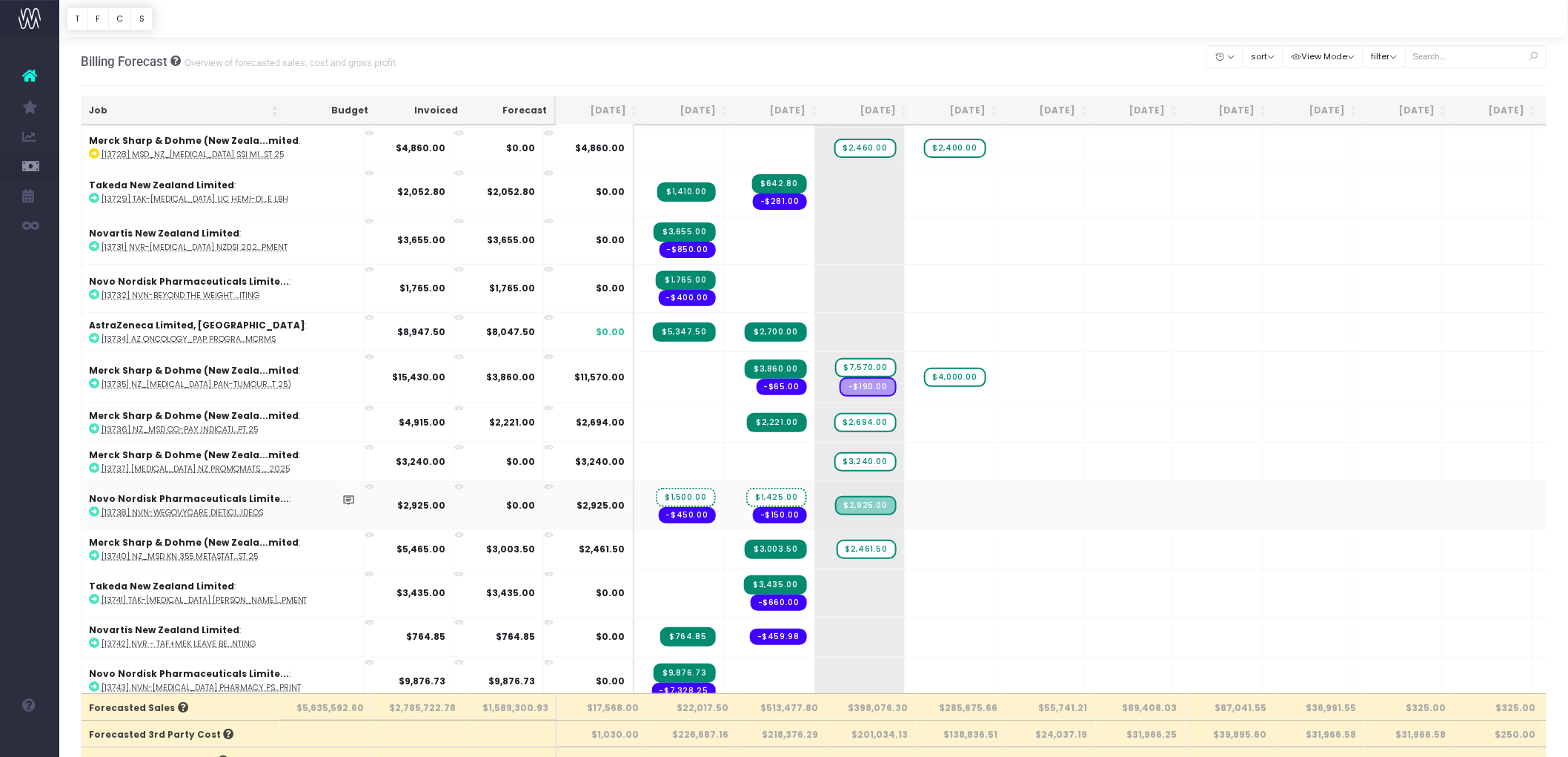
click at [746, 488] on span "$1,425.00" at bounding box center [776, 498] width 60 height 19
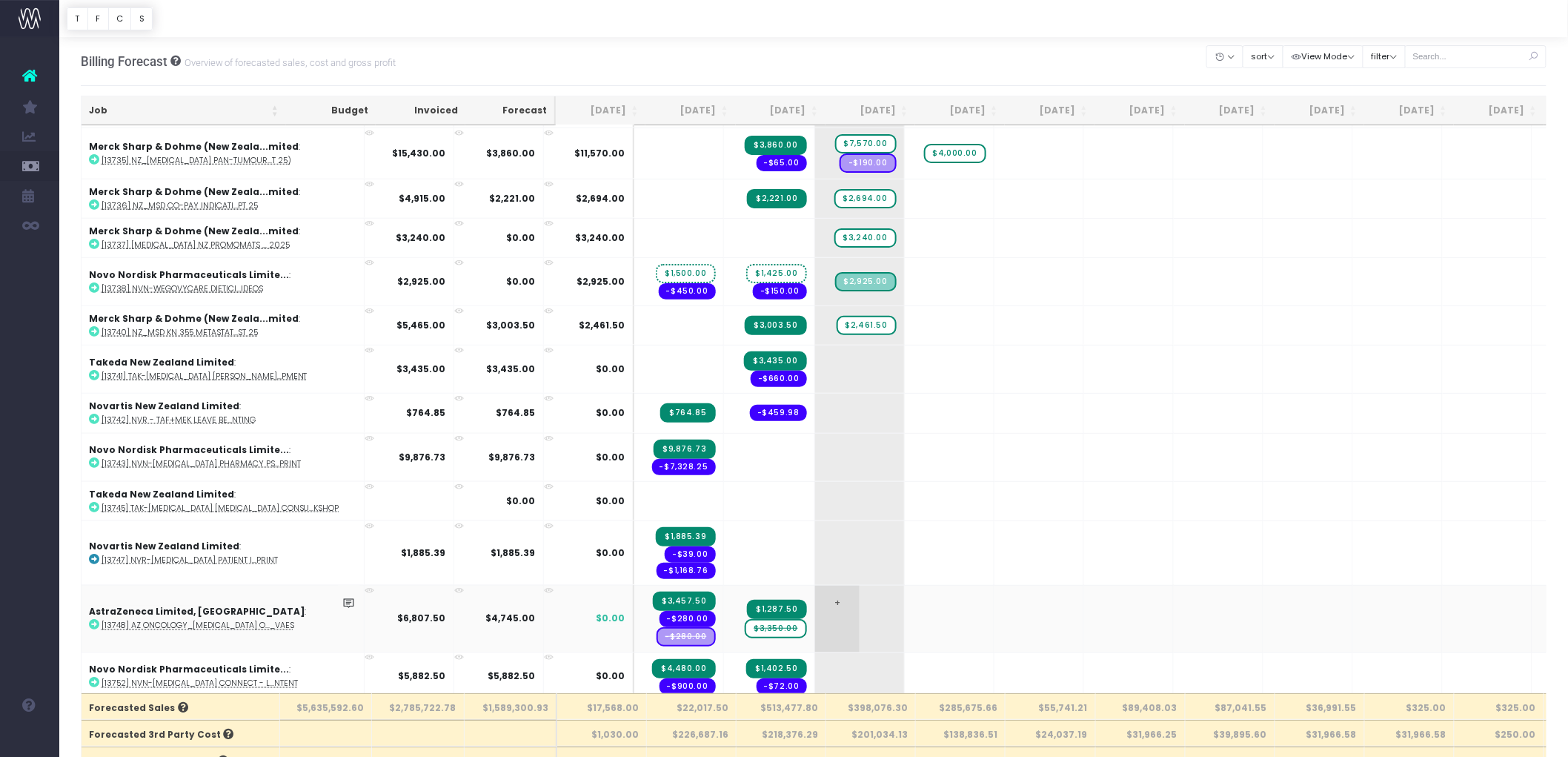
scroll to position [5437, 0]
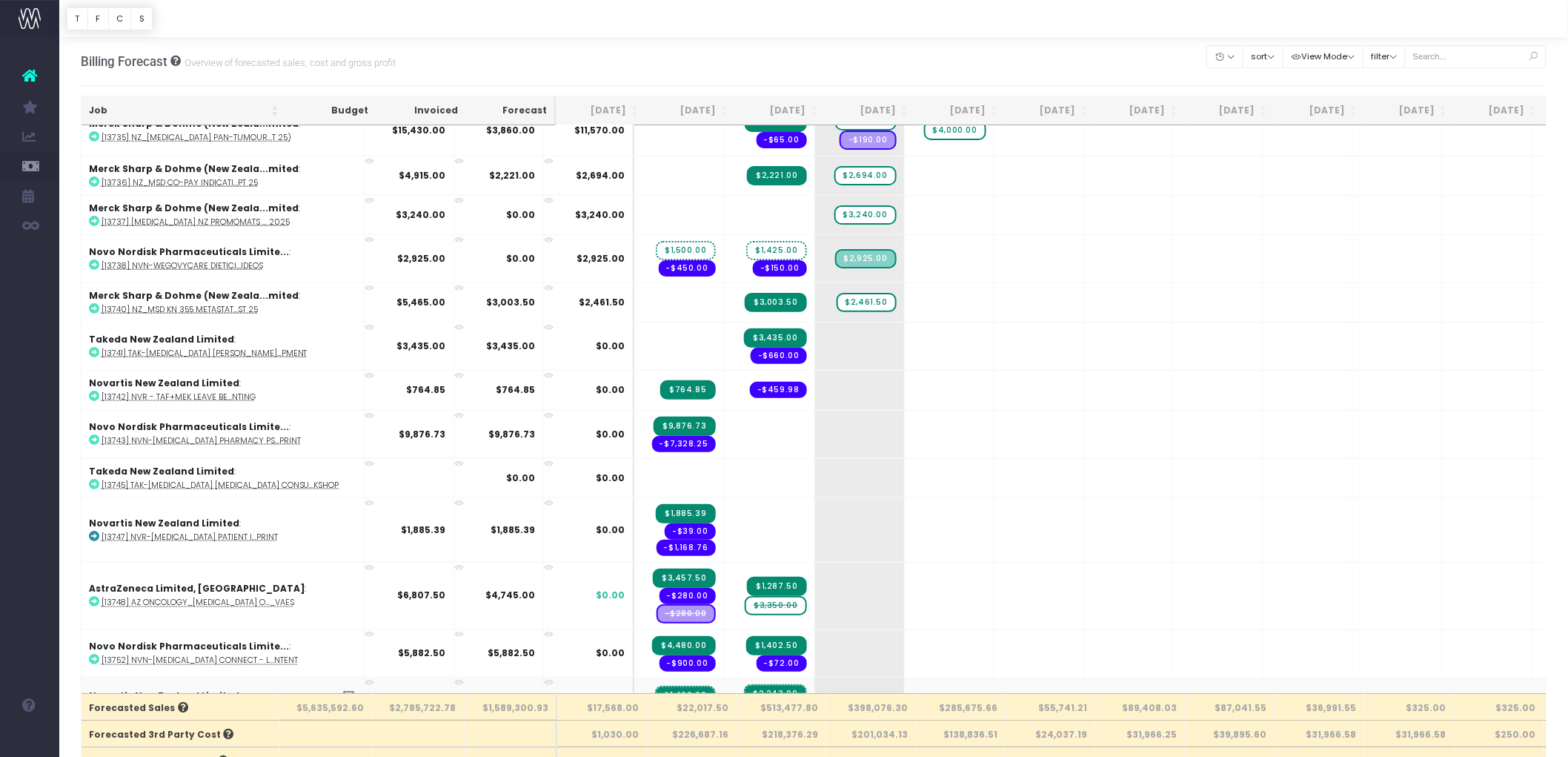
click at [744, 703] on span "$2,242.50" at bounding box center [775, 713] width 62 height 19
type input "0"
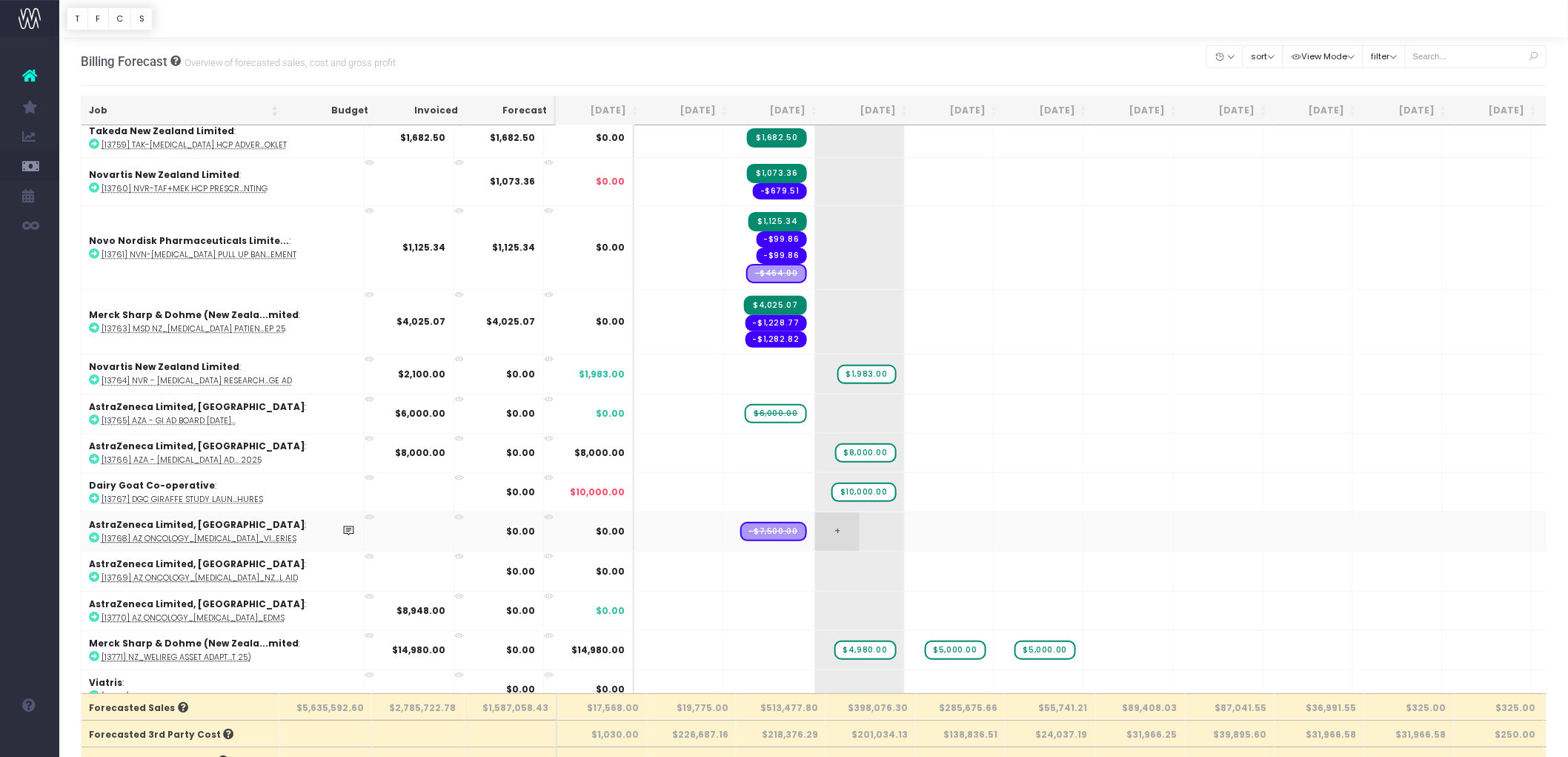
scroll to position [6176, 0]
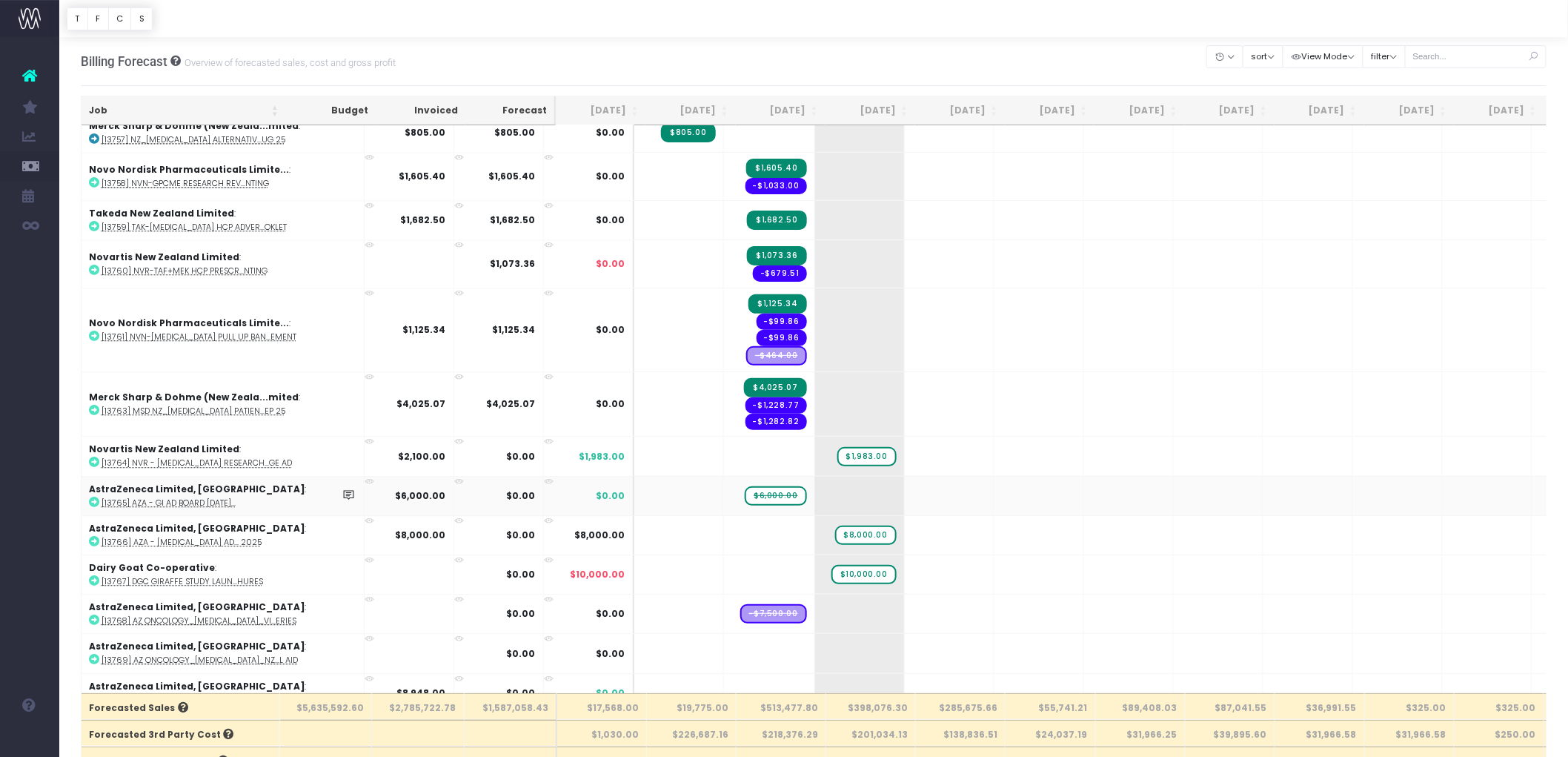
click at [208, 498] on abbr "[13765] AZA - GI Ad Board Oct 2025..." at bounding box center [169, 503] width 134 height 11
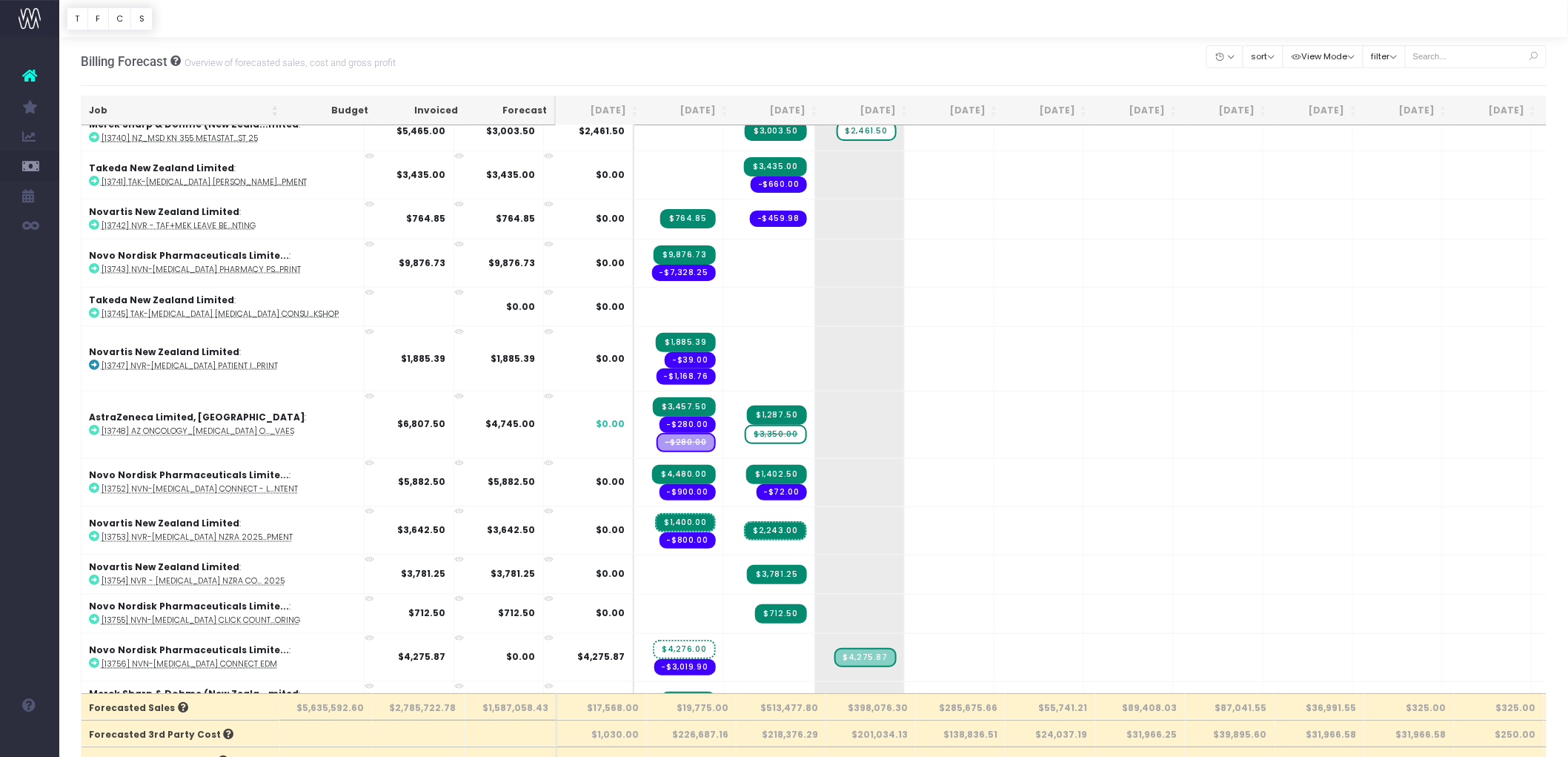
scroll to position [5435, 0]
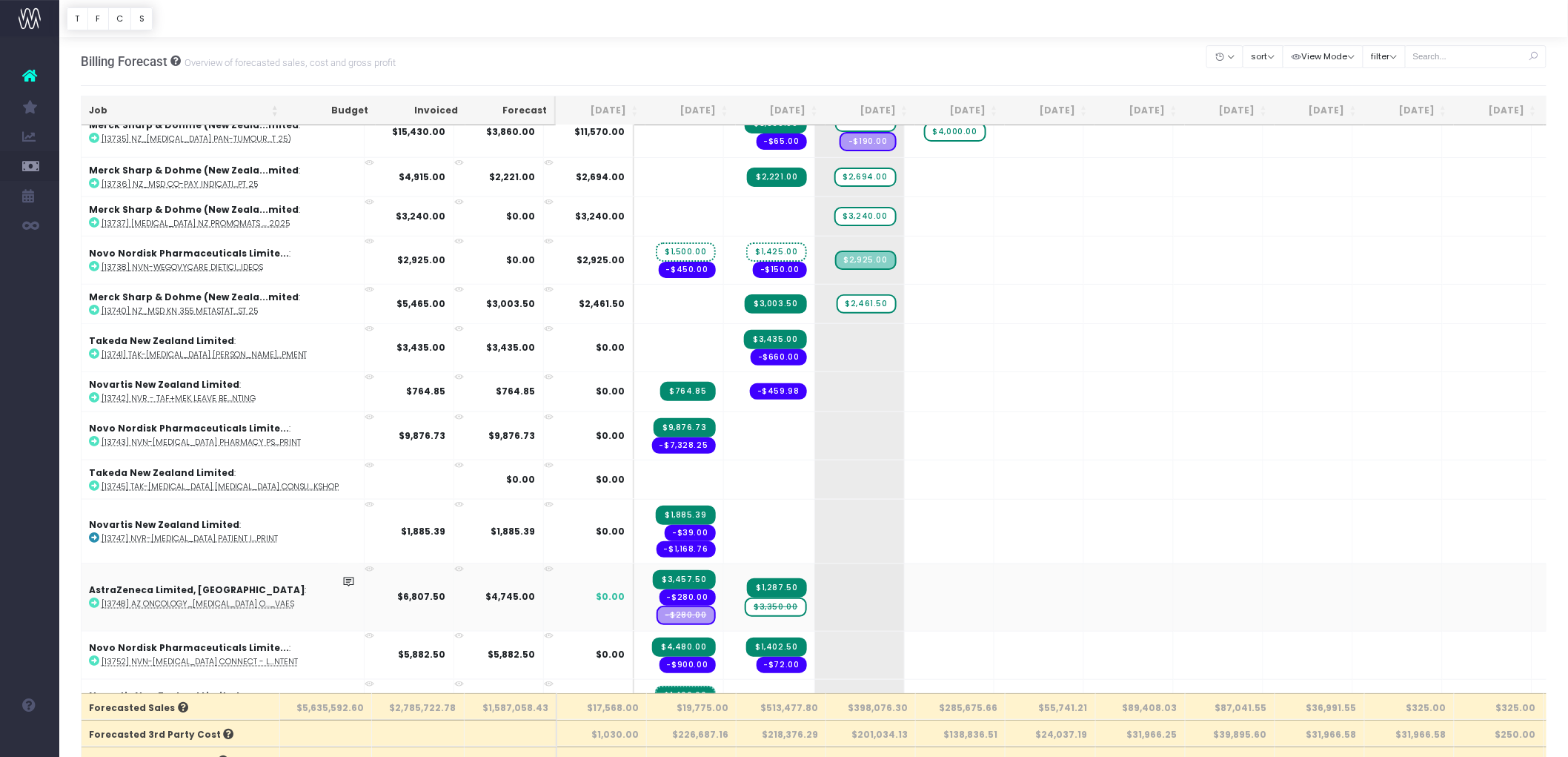
click at [146, 599] on abbr "[13748] AZ Oncology_Tagrisso O..._VAEs" at bounding box center [198, 605] width 193 height 11
click at [745, 598] on span "$3,350.00" at bounding box center [775, 608] width 61 height 19
type input "0"
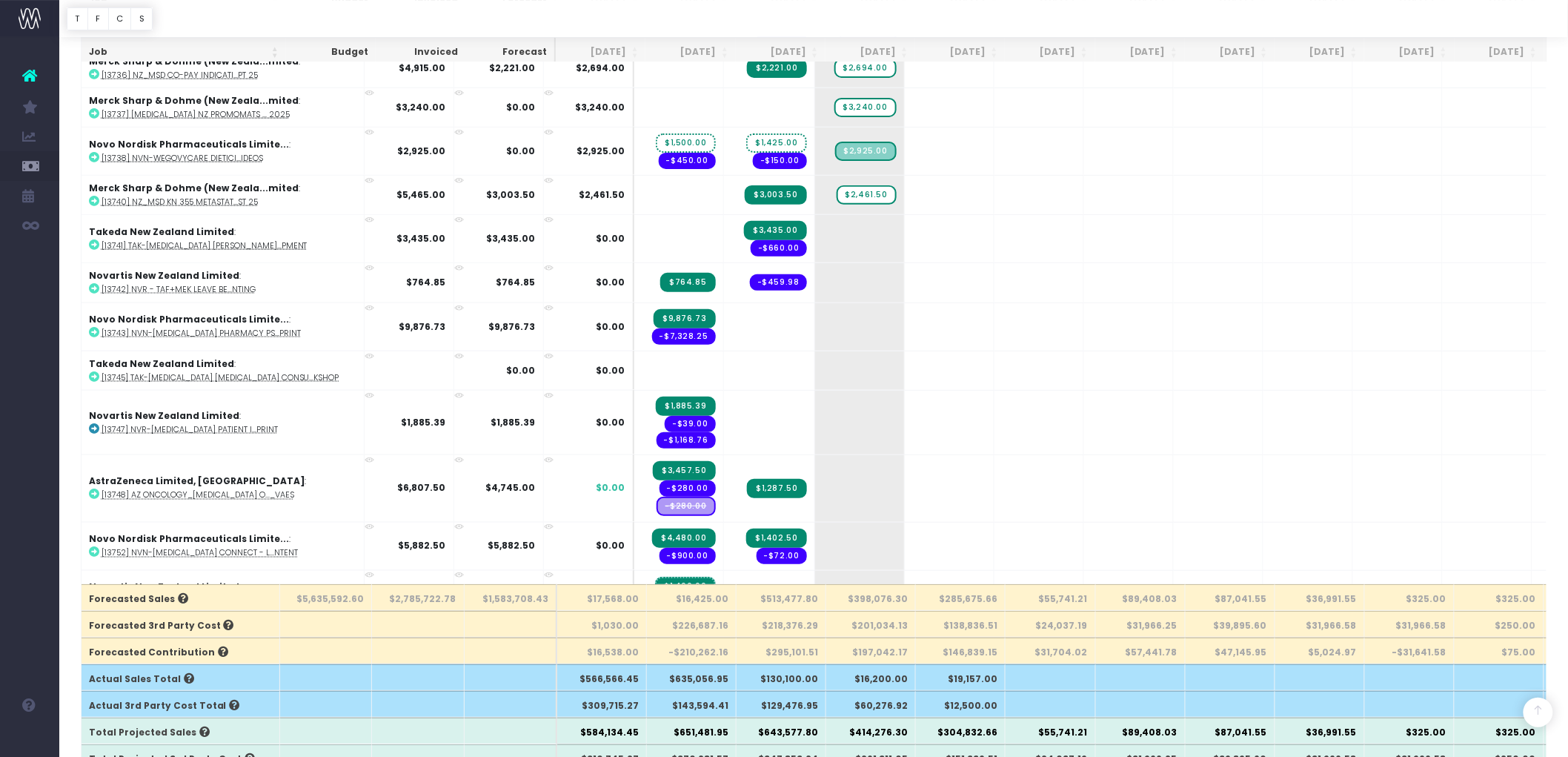
scroll to position [247, 0]
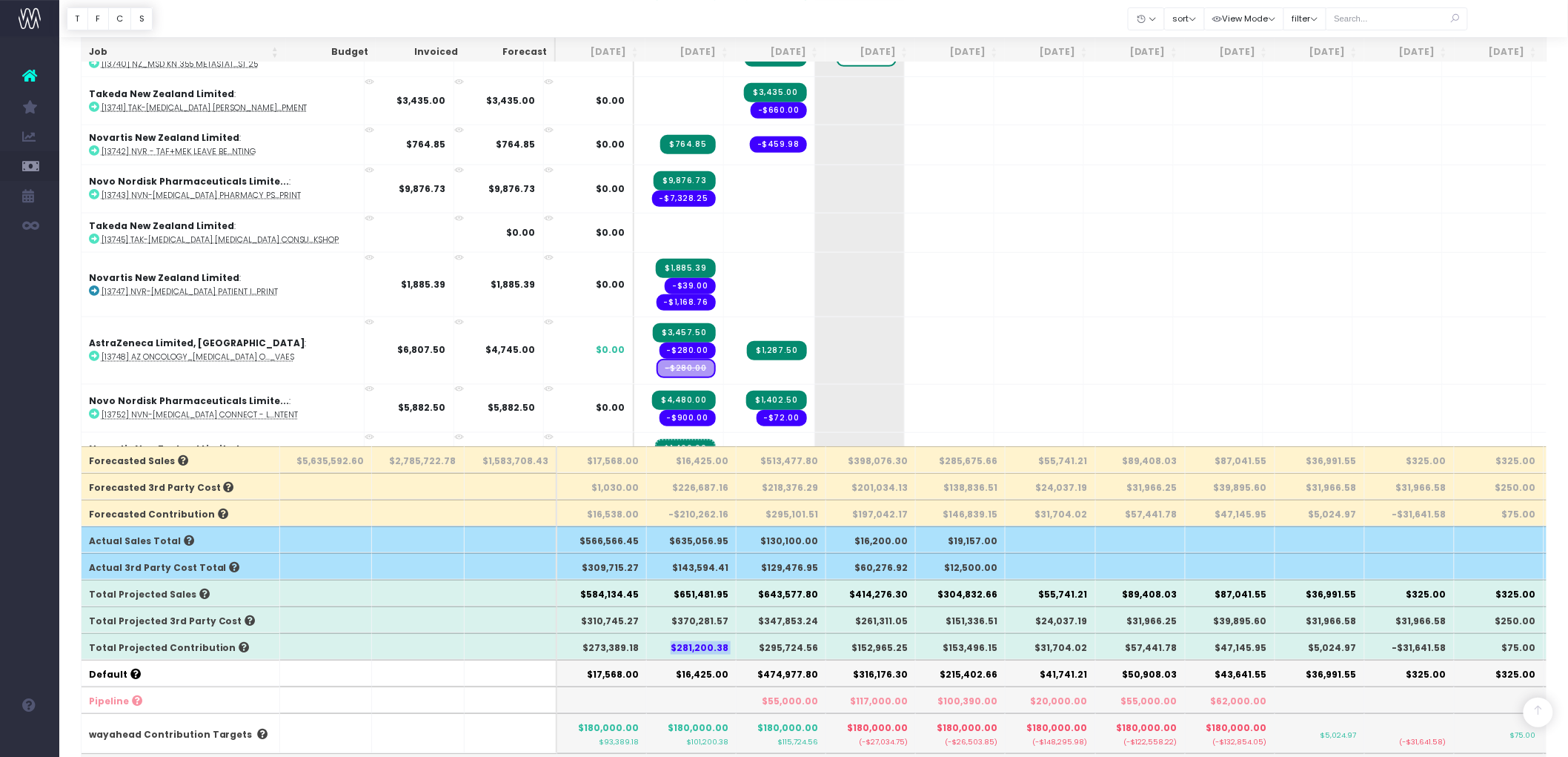
drag, startPoint x: 675, startPoint y: 646, endPoint x: 737, endPoint y: 648, distance: 62.0
click at [737, 648] on tr "Total Projected Contribution $273,389.18 $281,200.38 $295,724.56 $152,965.25 $1…" at bounding box center [947, 646] width 1732 height 27
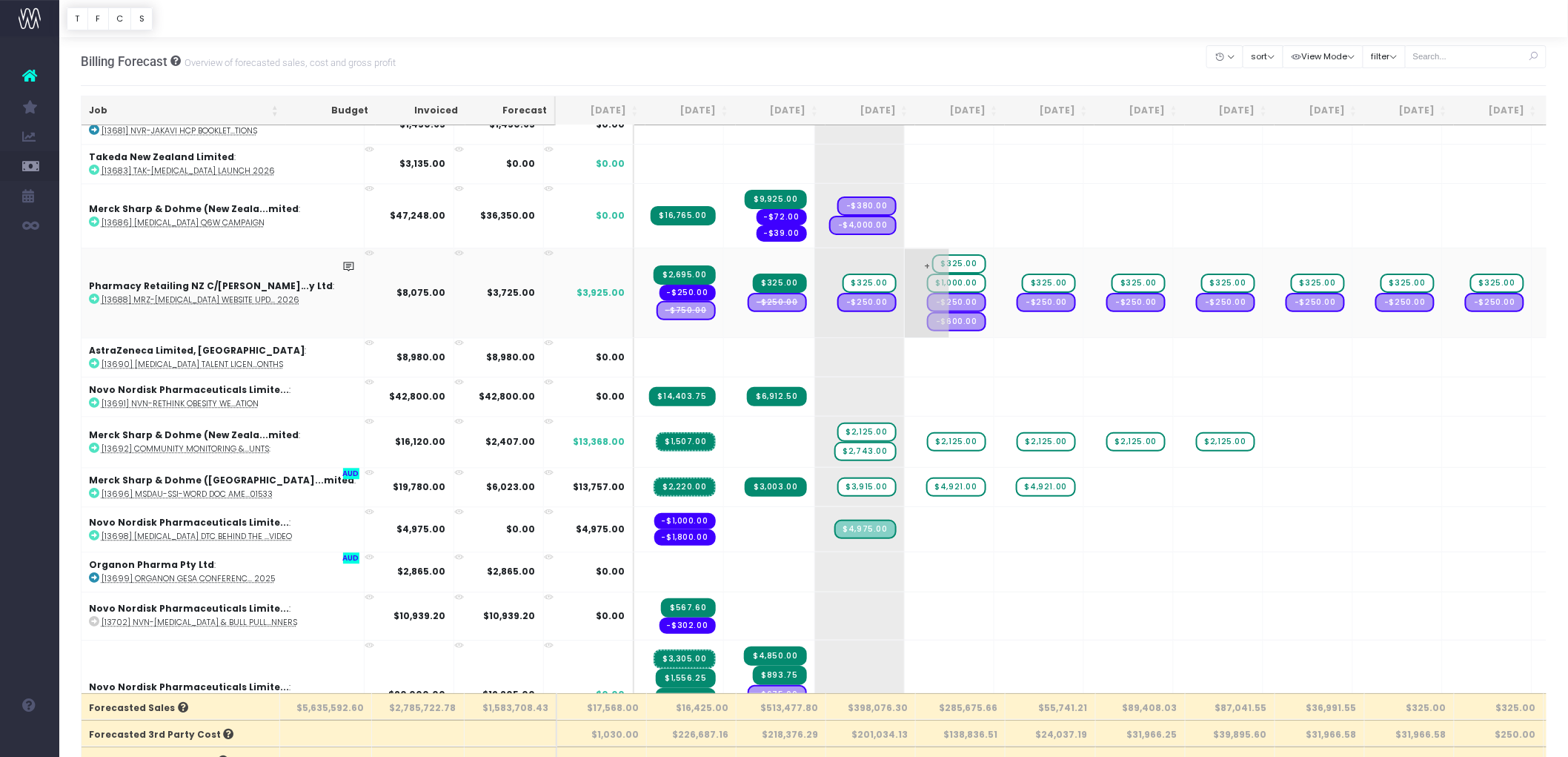
scroll to position [3211, 0]
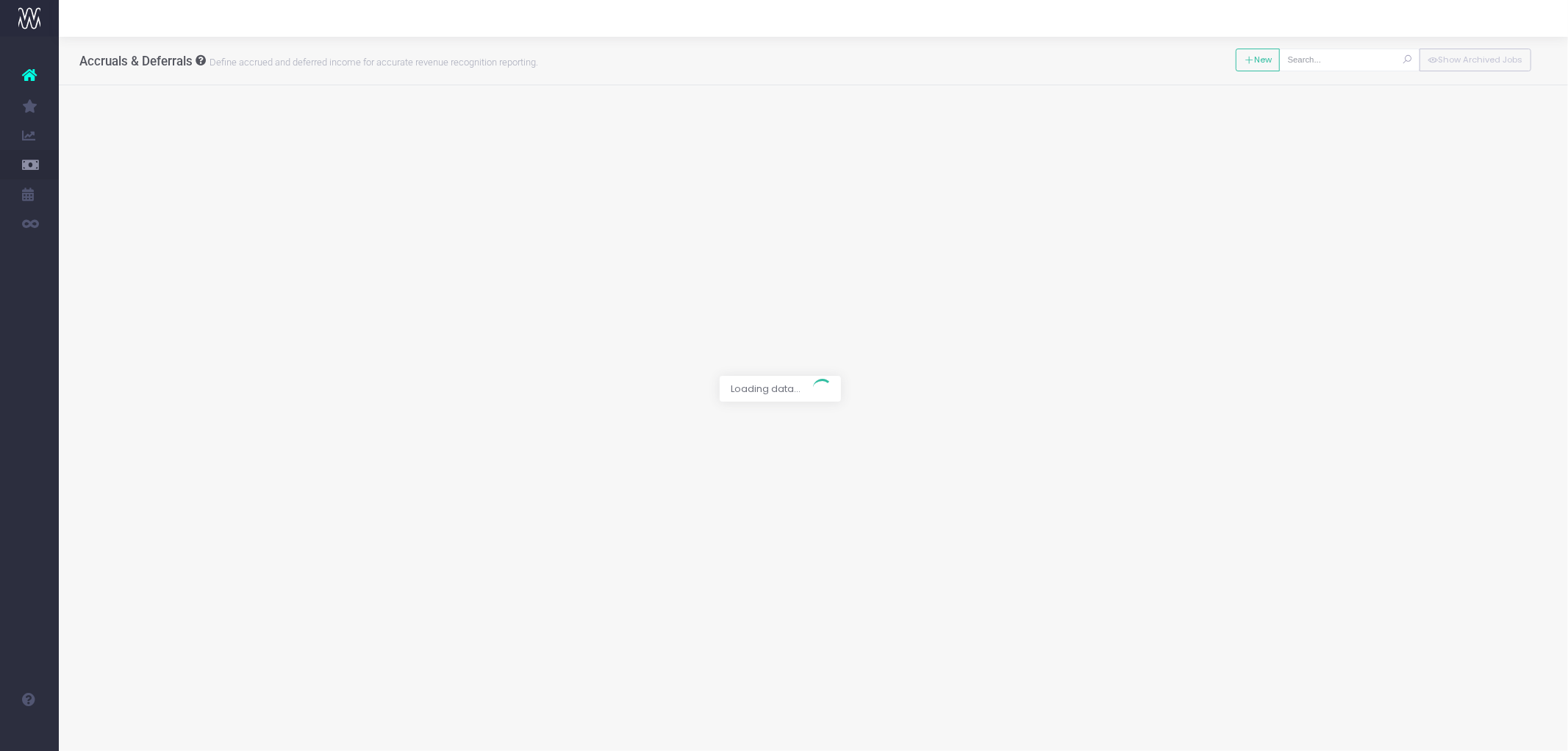
type input "[13636] NVN-[MEDICAL_DATA] DTC Campaign Production & Roll Out"
type textarea "awaiting PO"
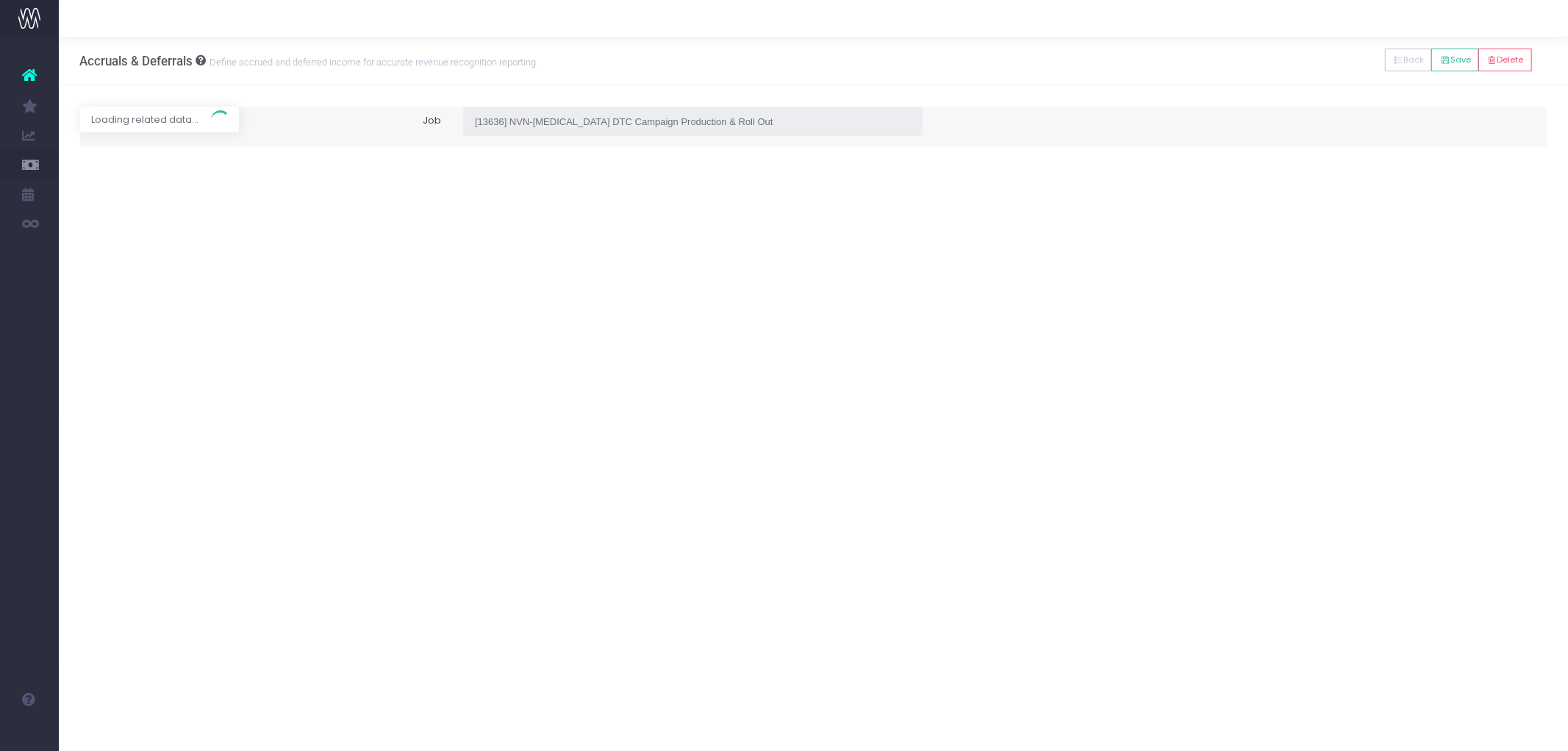
type input "Forecast / [DATE] / $4,326.60"
type input "[DATE]"
type input "4326.6"
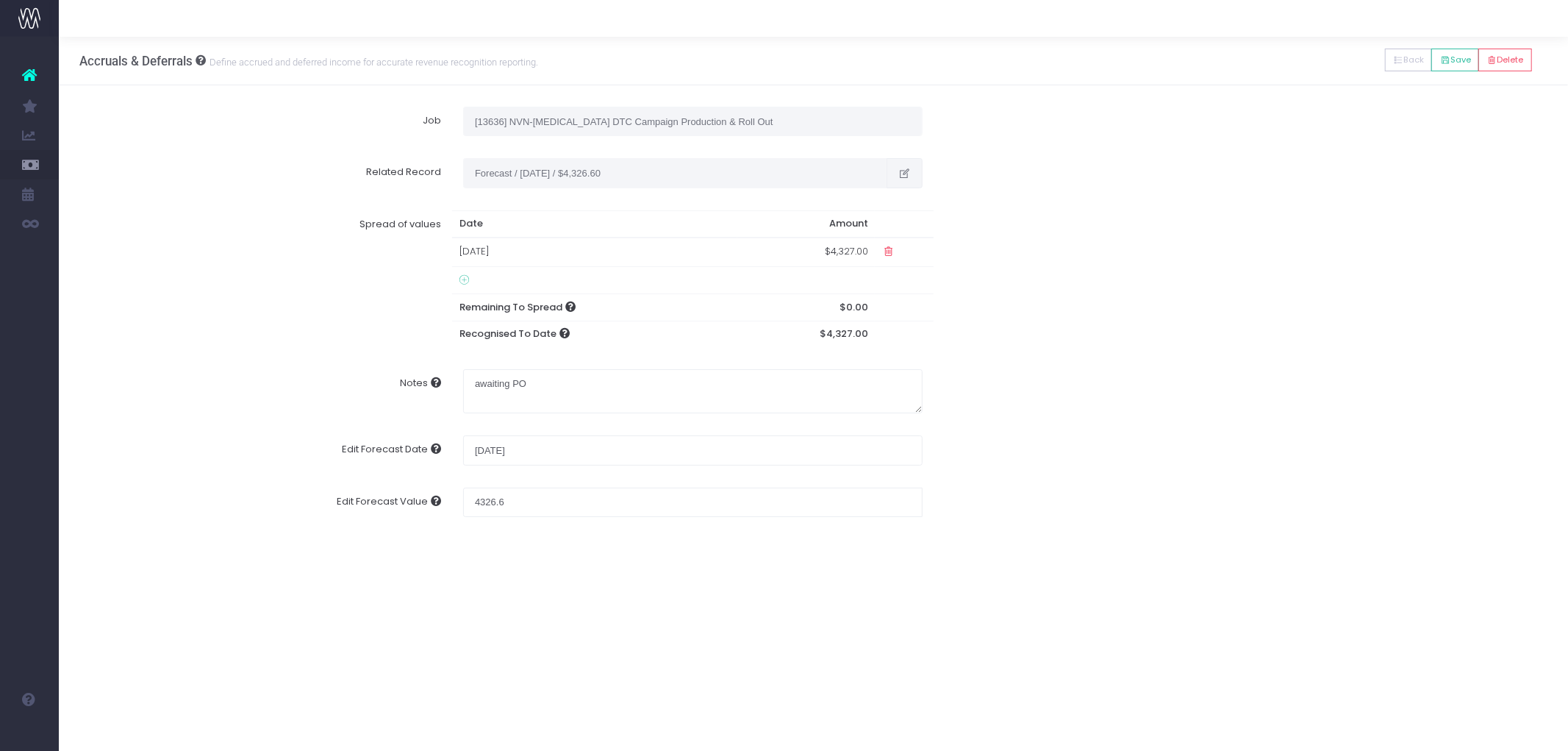
click at [908, 173] on icon "button" at bounding box center [904, 173] width 13 height 0
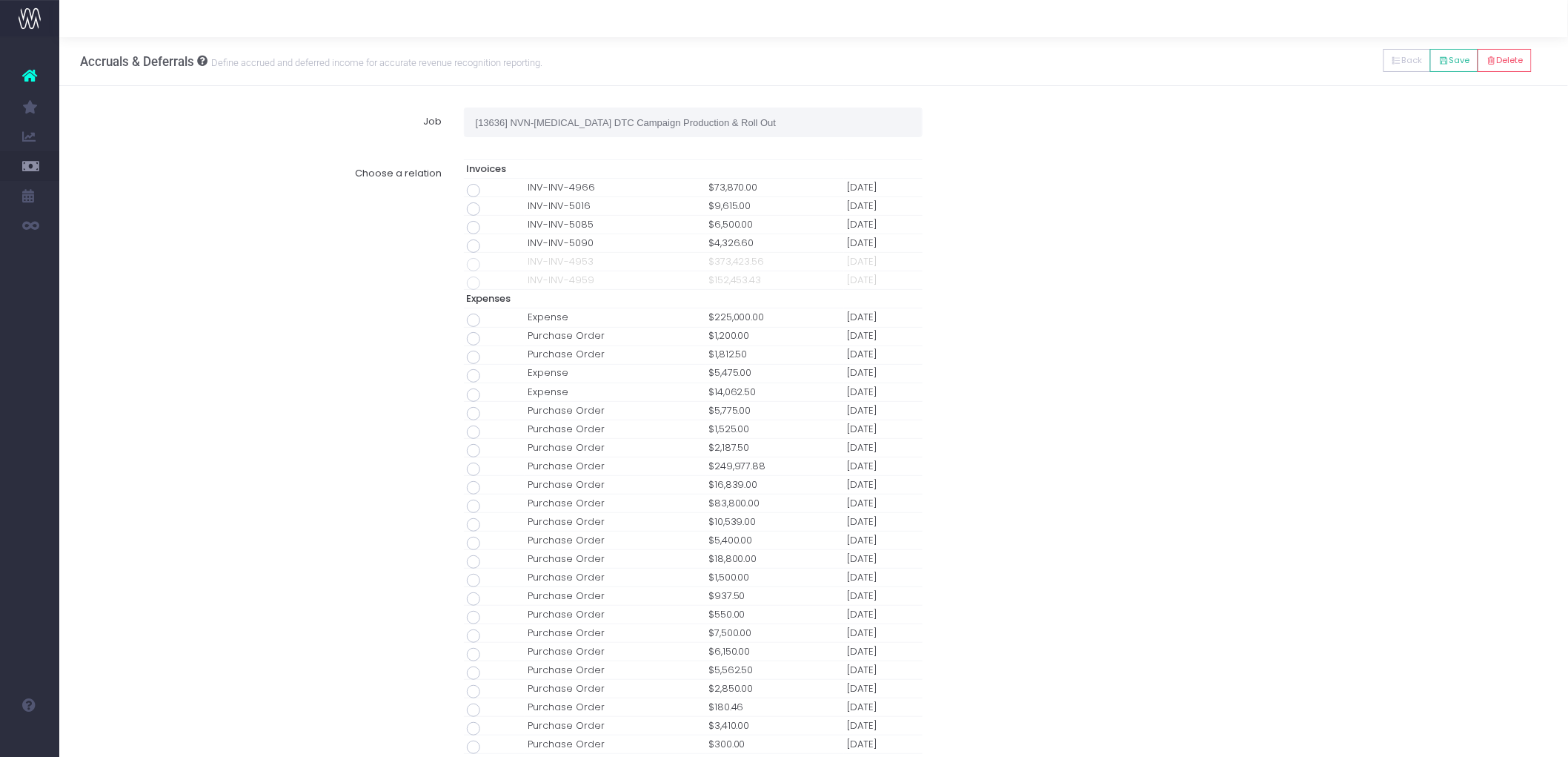
click at [477, 246] on span at bounding box center [474, 246] width 13 height 13
click at [489, 246] on input "radio" at bounding box center [494, 243] width 10 height 10
type input "Invoice INV-INV-5090 / [DATE] / $4,326.60"
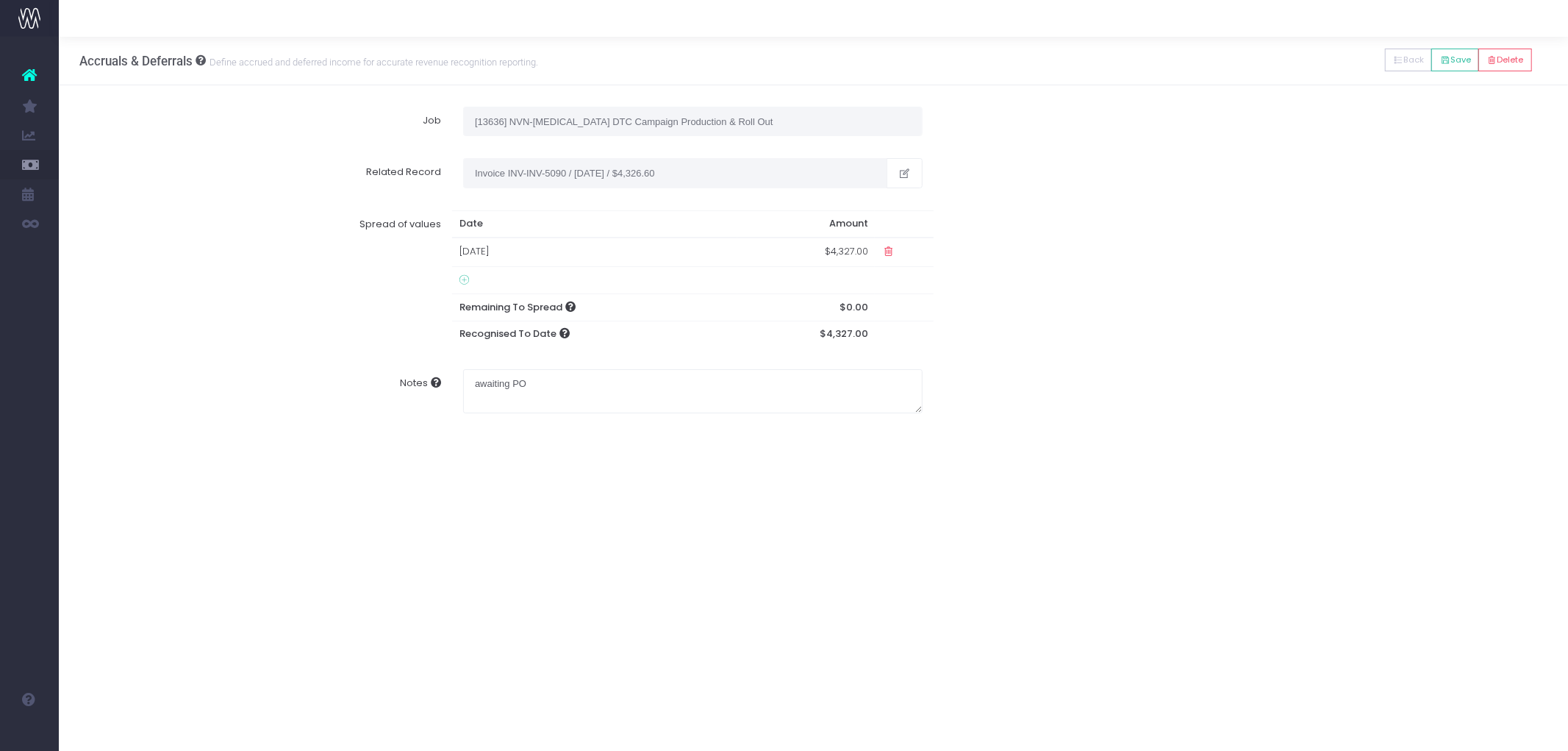
click at [1120, 272] on div "Spread of values Date Amount [DATE] $4,327.00 Remaining To Spread $0.00 Recogni…" at bounding box center [814, 279] width 1489 height 159
click at [600, 254] on td "[DATE]" at bounding box center [594, 251] width 285 height 29
type input "4326.6"
click at [883, 252] on icon at bounding box center [888, 251] width 13 height 13
click at [1185, 354] on div "Spread of values Date Amount [DATE] $4,326.60 Remaining To Spread $0.00 Recogni…" at bounding box center [814, 279] width 1489 height 159
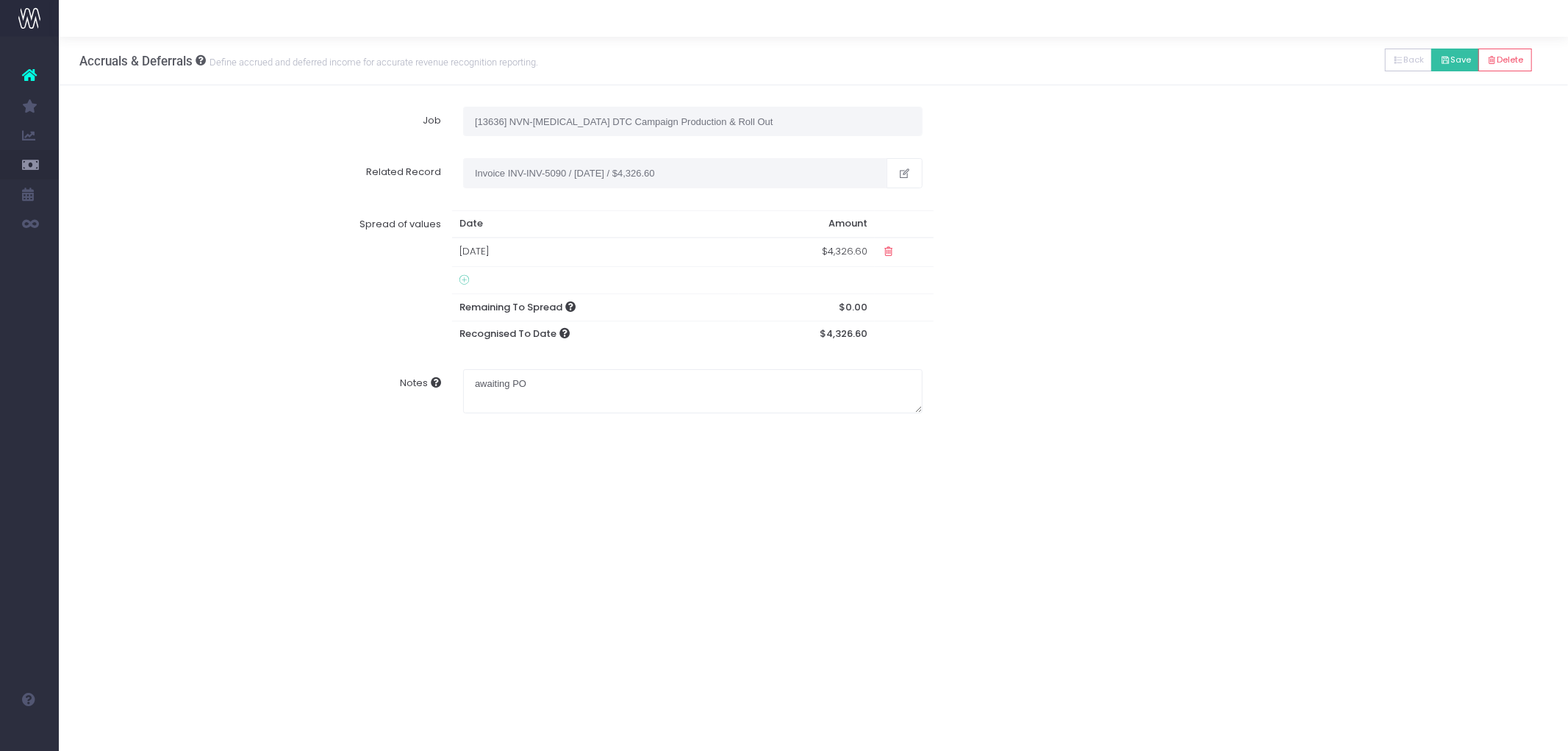
click at [1464, 61] on button "Save" at bounding box center [1455, 59] width 47 height 23
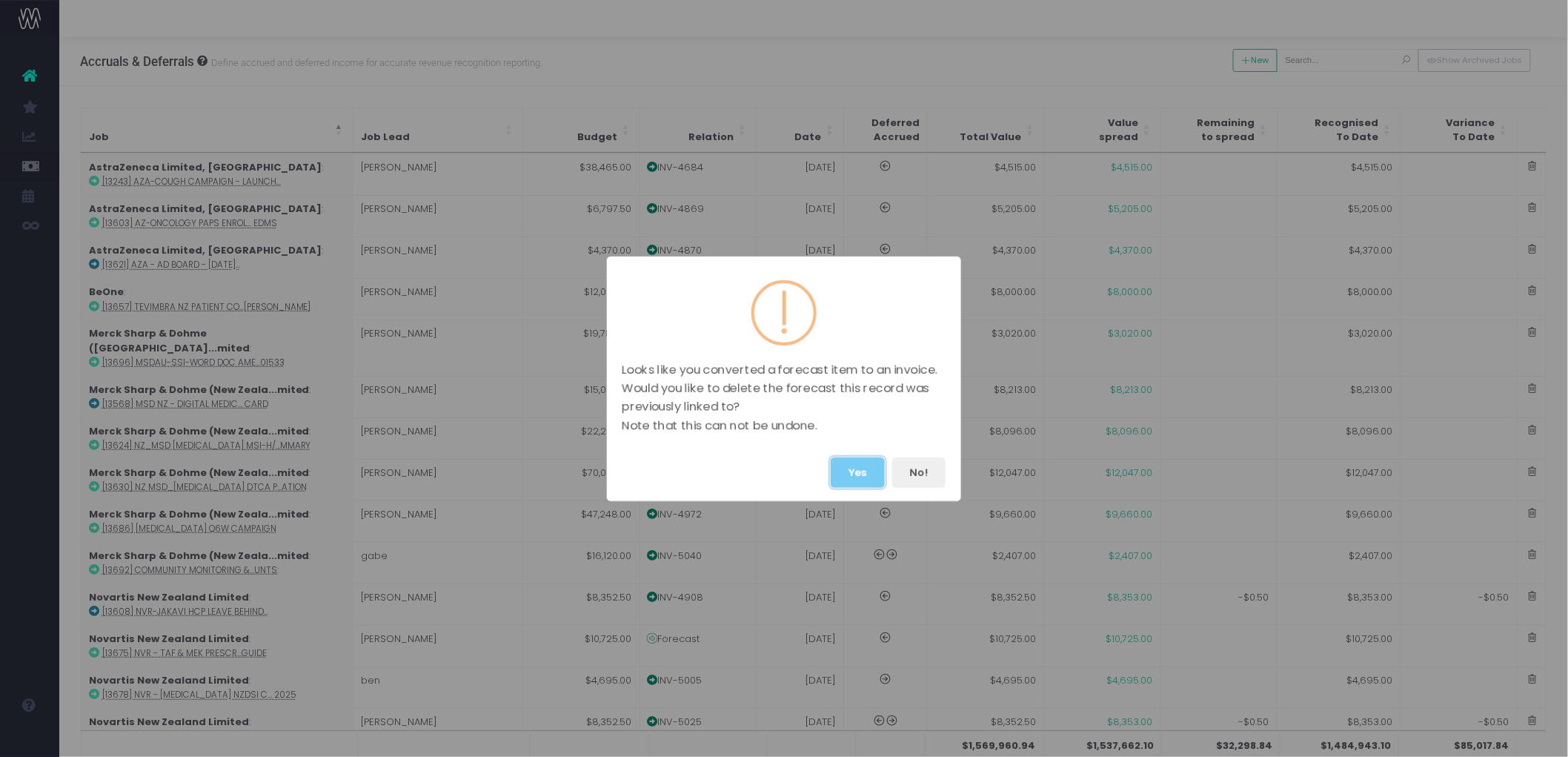
click at [848, 475] on button "Yes" at bounding box center [858, 472] width 54 height 31
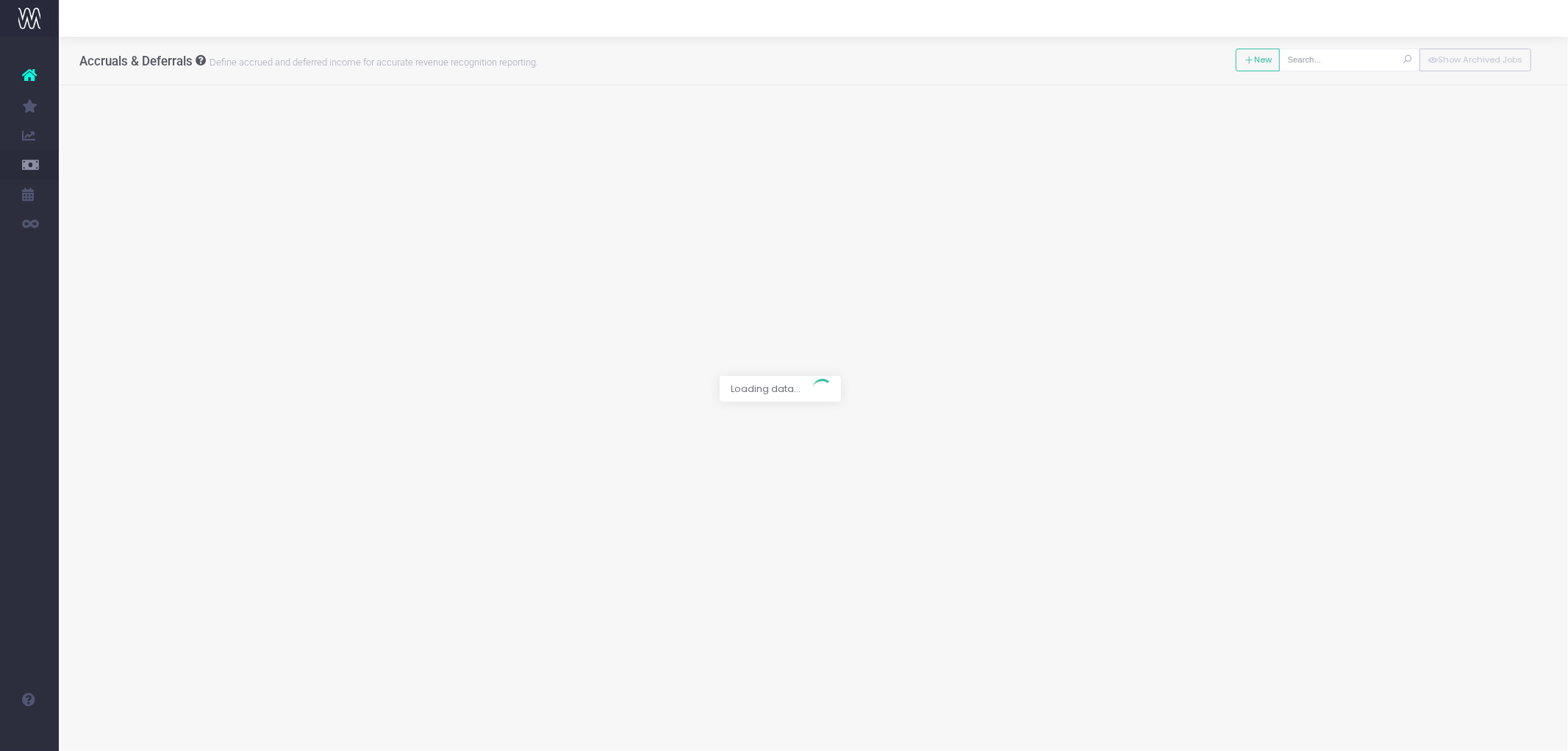
type input "[13738] NVN-WegovyCare Dietician Videos"
type input "Forecast / [DATE] / $2,925.00"
type input "[DATE]"
type input "2925"
